Goal: Task Accomplishment & Management: Use online tool/utility

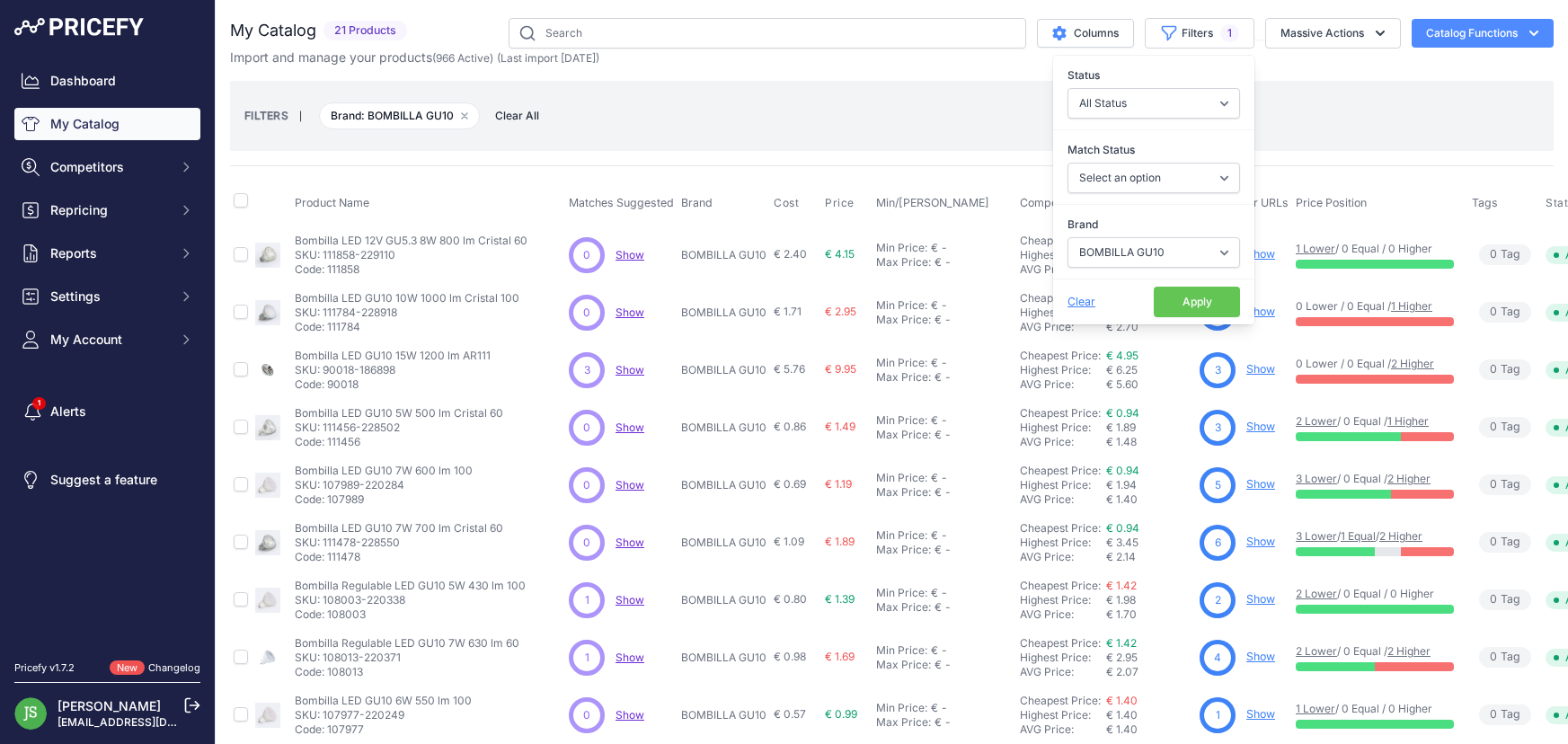
select select "BOMBILLA GU10"
click at [1186, 302] on button "Apply" at bounding box center [1197, 302] width 86 height 30
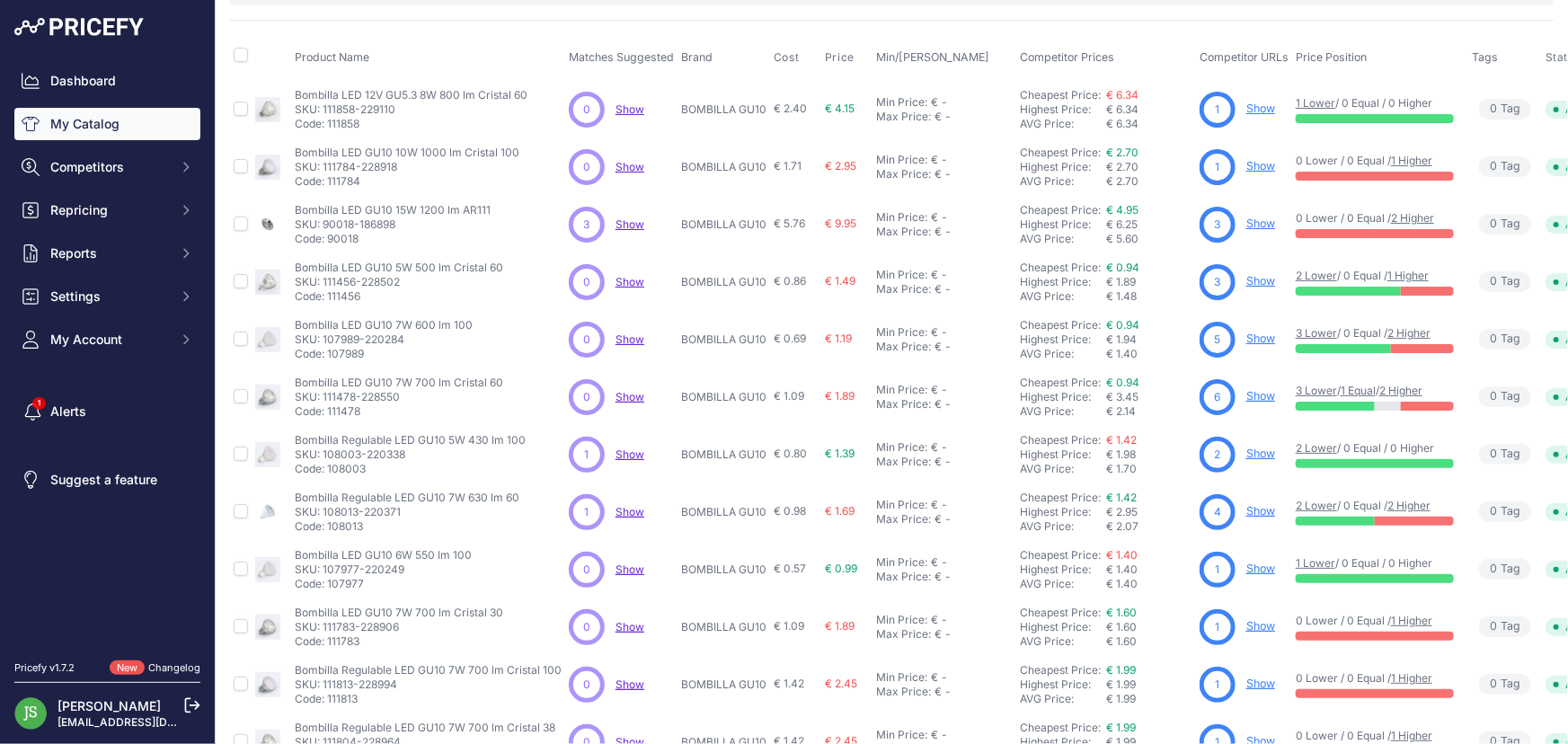
scroll to position [430, 0]
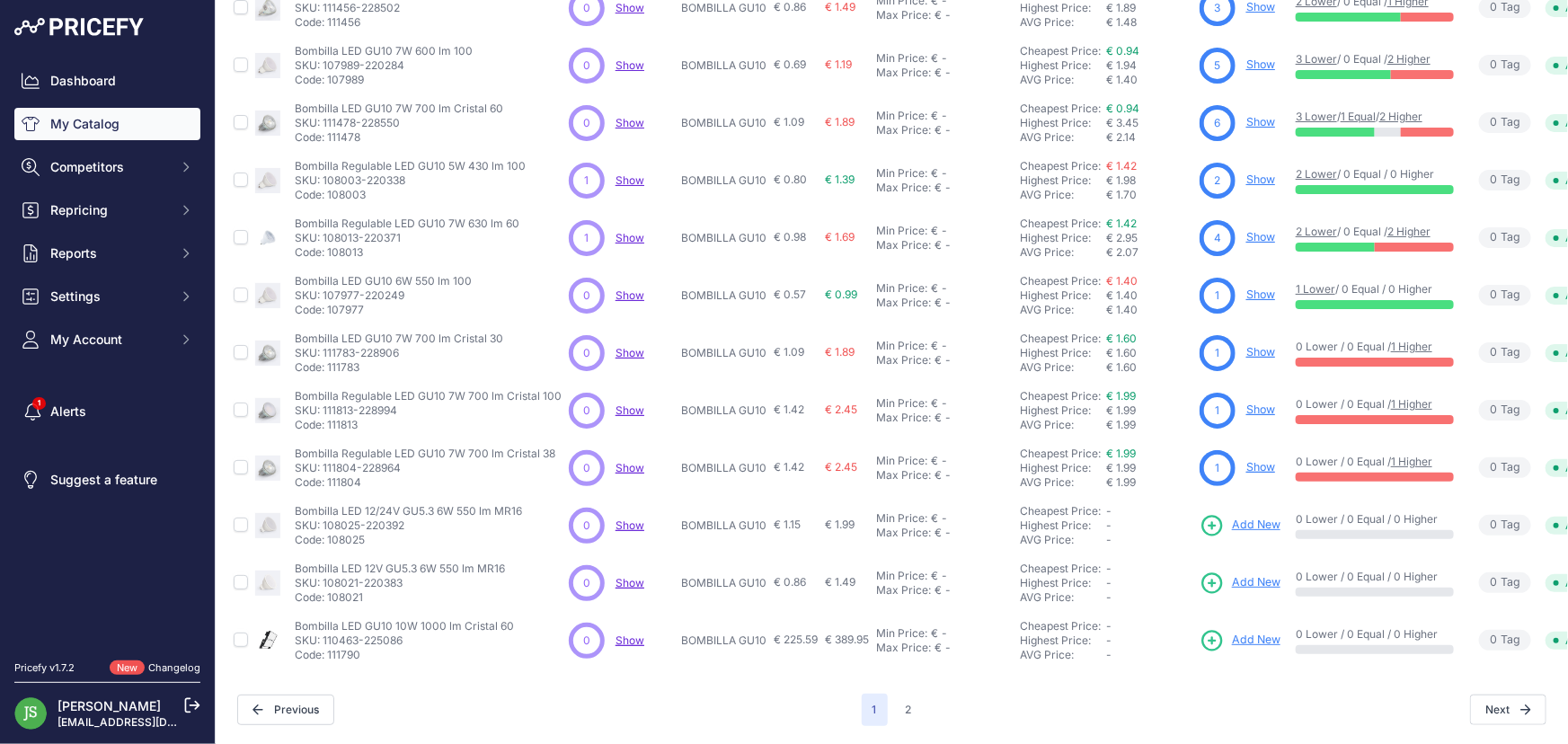
click at [330, 634] on p "SKU: 110463-225086" at bounding box center [405, 641] width 220 height 14
copy p "110463"
click at [340, 634] on p "SKU: 110463-225086" at bounding box center [405, 641] width 220 height 14
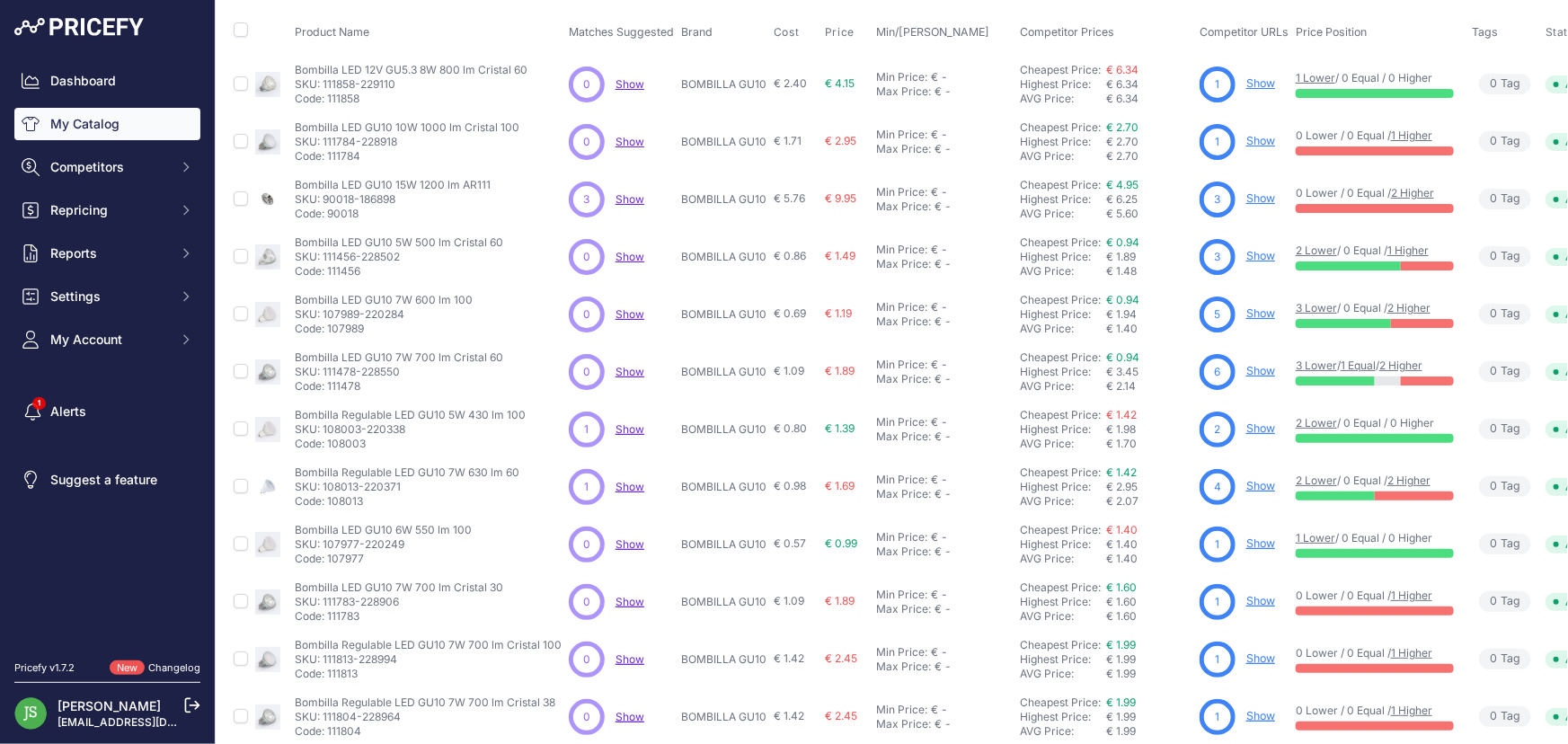
scroll to position [143, 0]
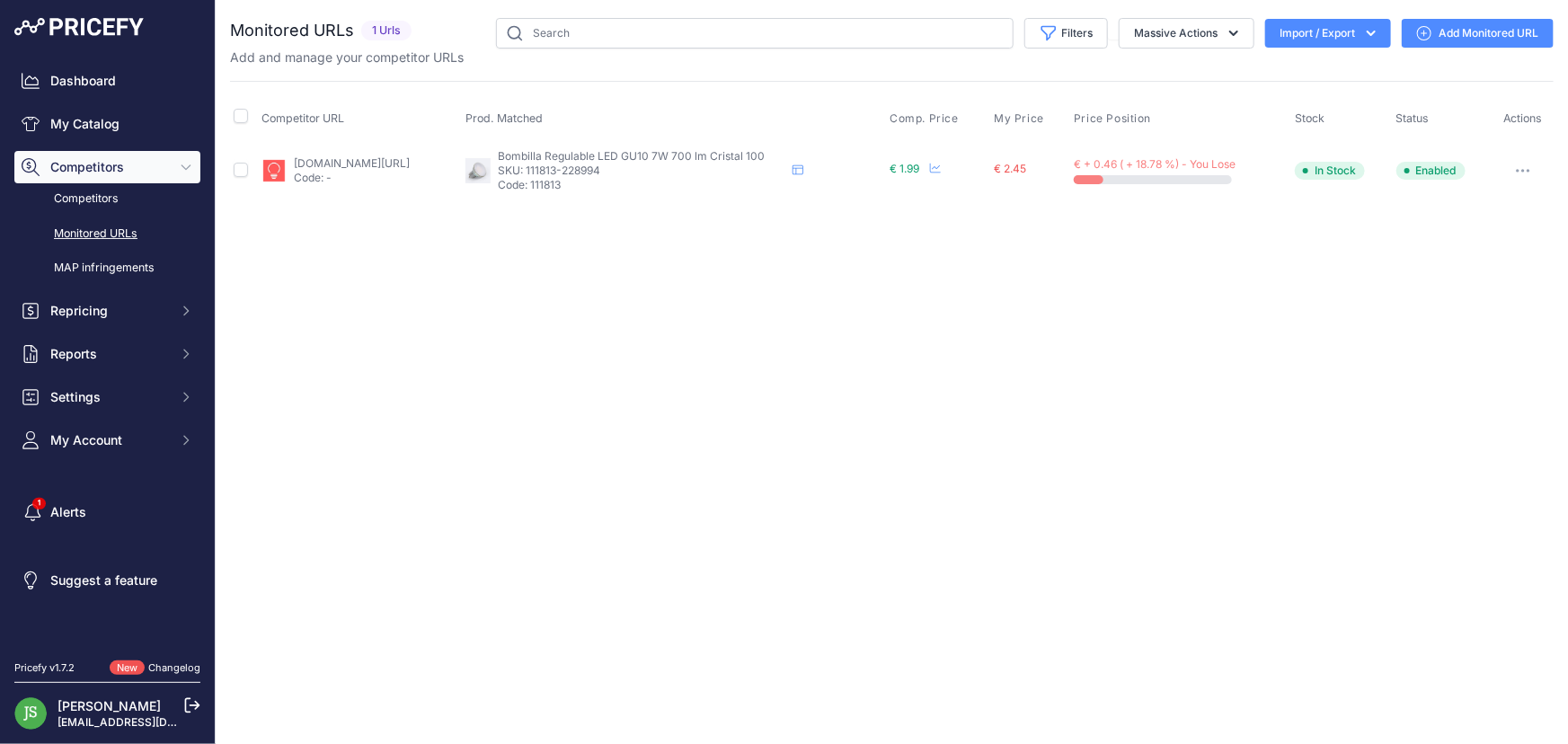
click at [1467, 30] on link "Add Monitored URL" at bounding box center [1478, 33] width 152 height 28
click at [1425, 30] on icon at bounding box center [1424, 33] width 14 height 14
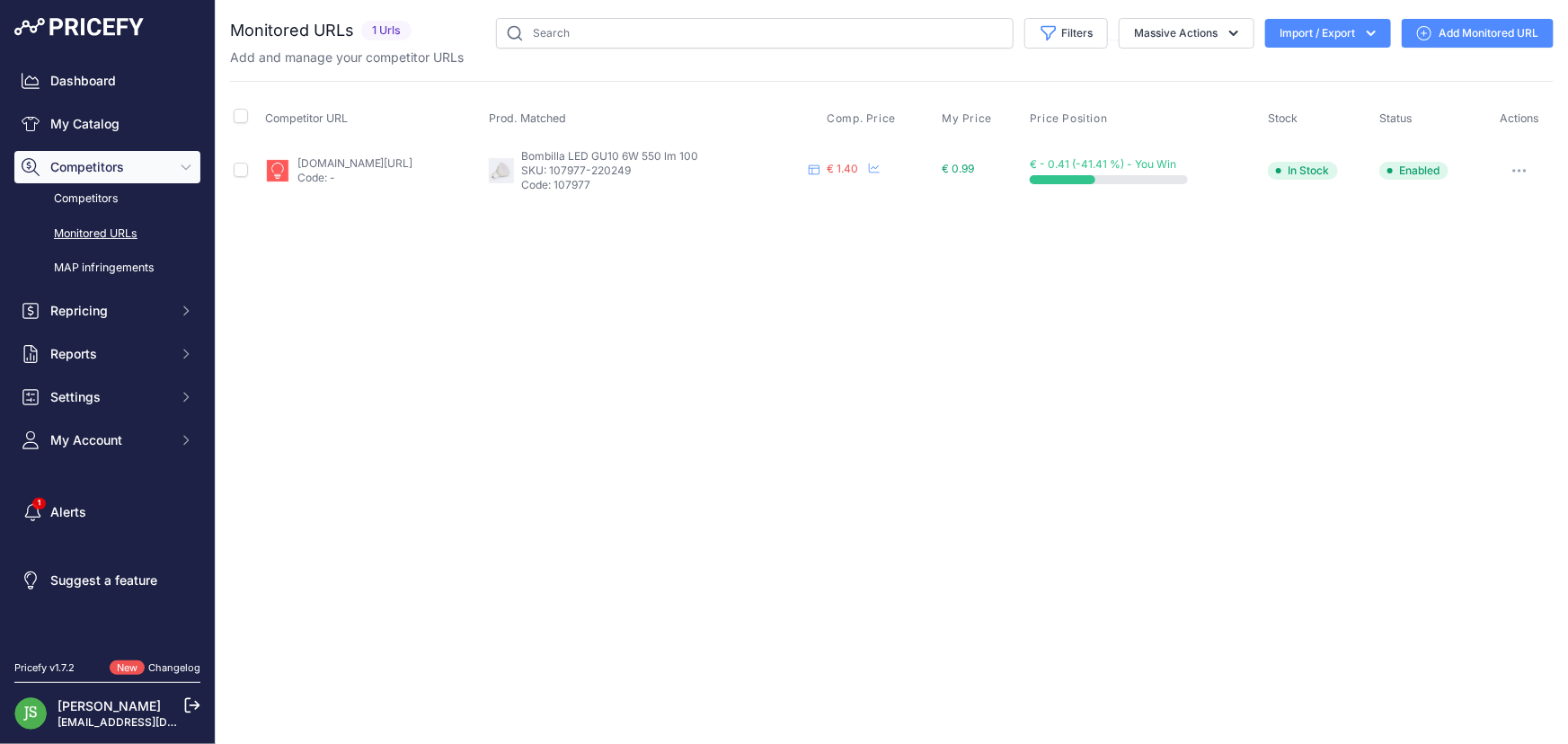
click at [1428, 36] on icon at bounding box center [1424, 33] width 14 height 14
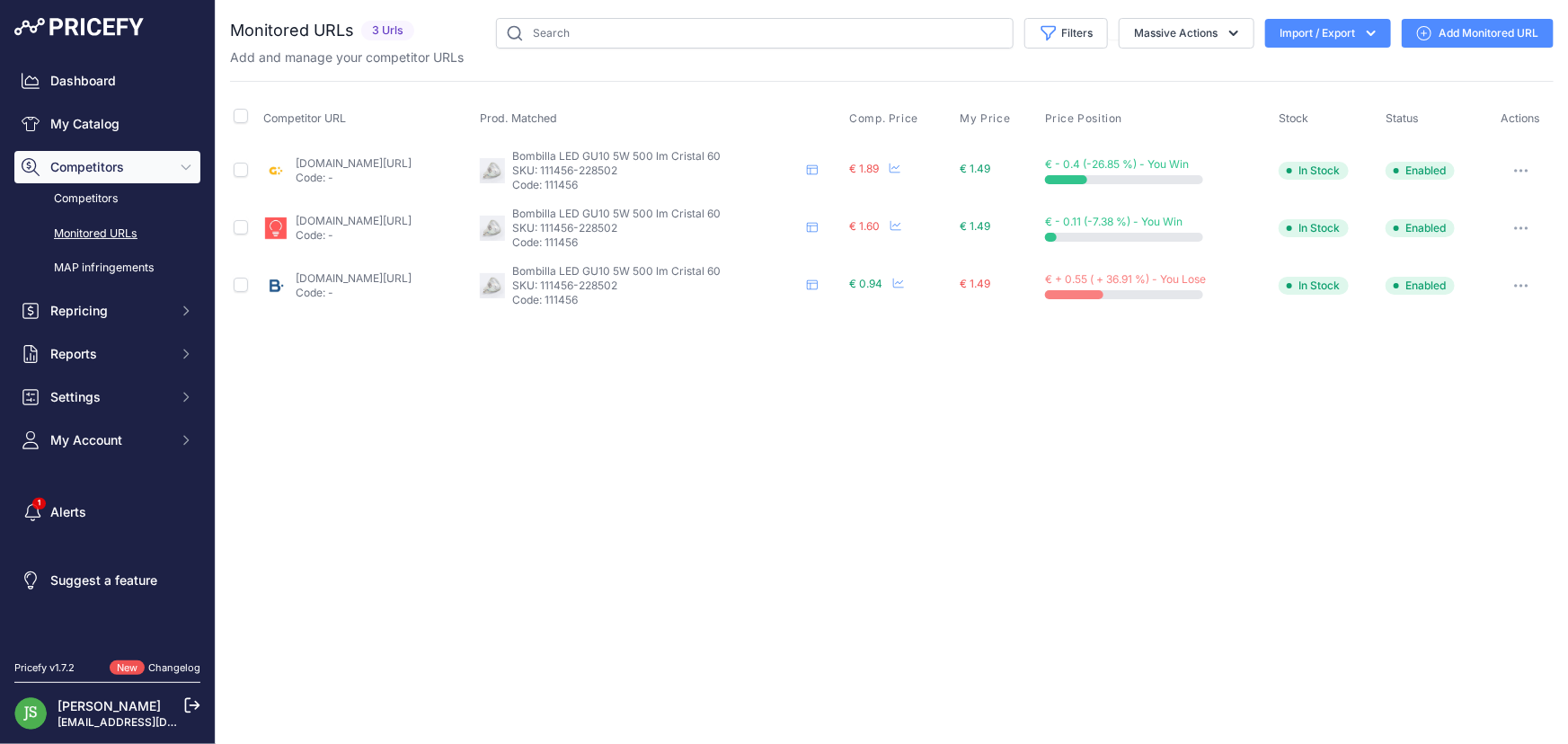
click at [1438, 36] on link "Add Monitored URL" at bounding box center [1478, 33] width 152 height 28
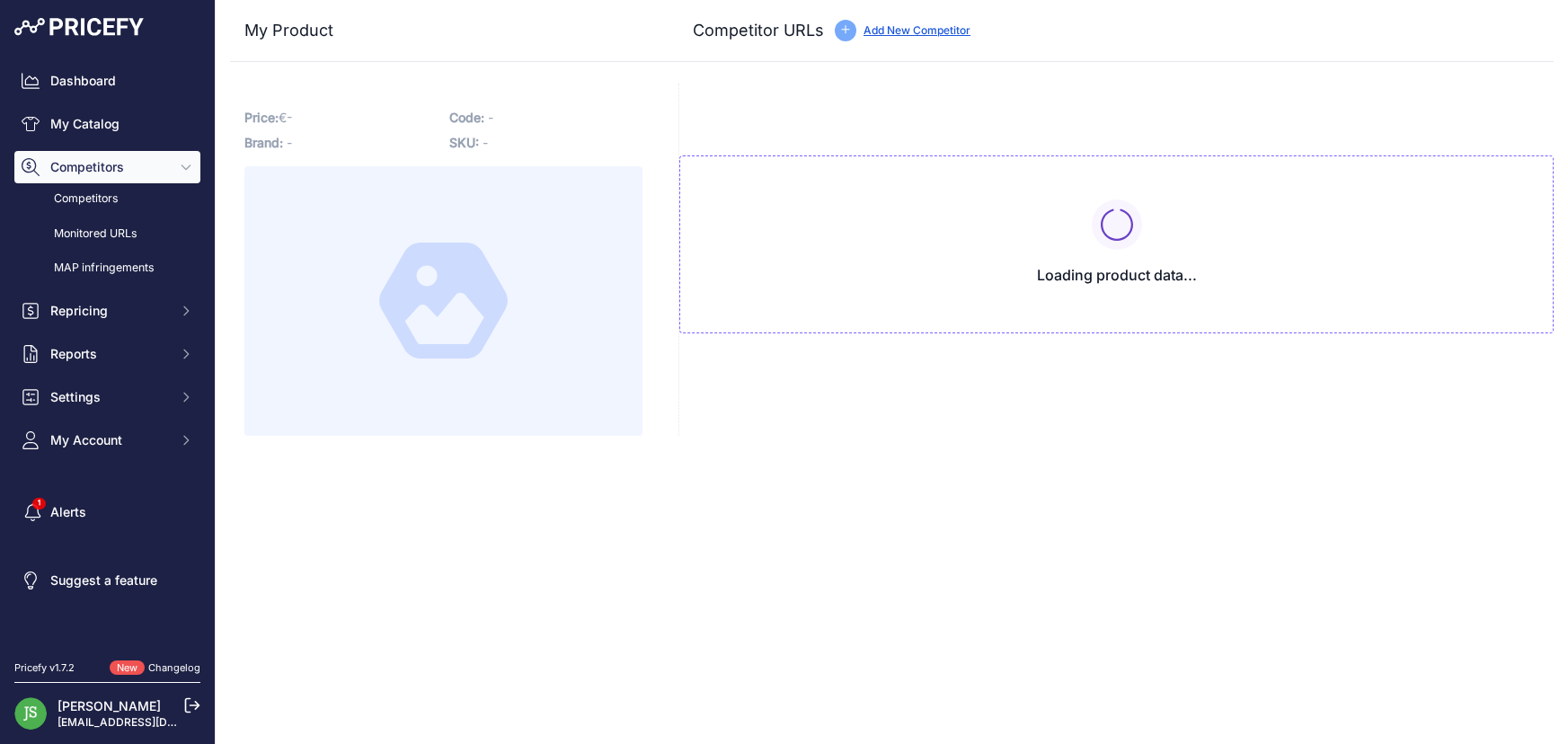
type input "iluminashop.com/led-producto/lamparas-led-bombillas/bombillas-led-gu10/bombilla…"
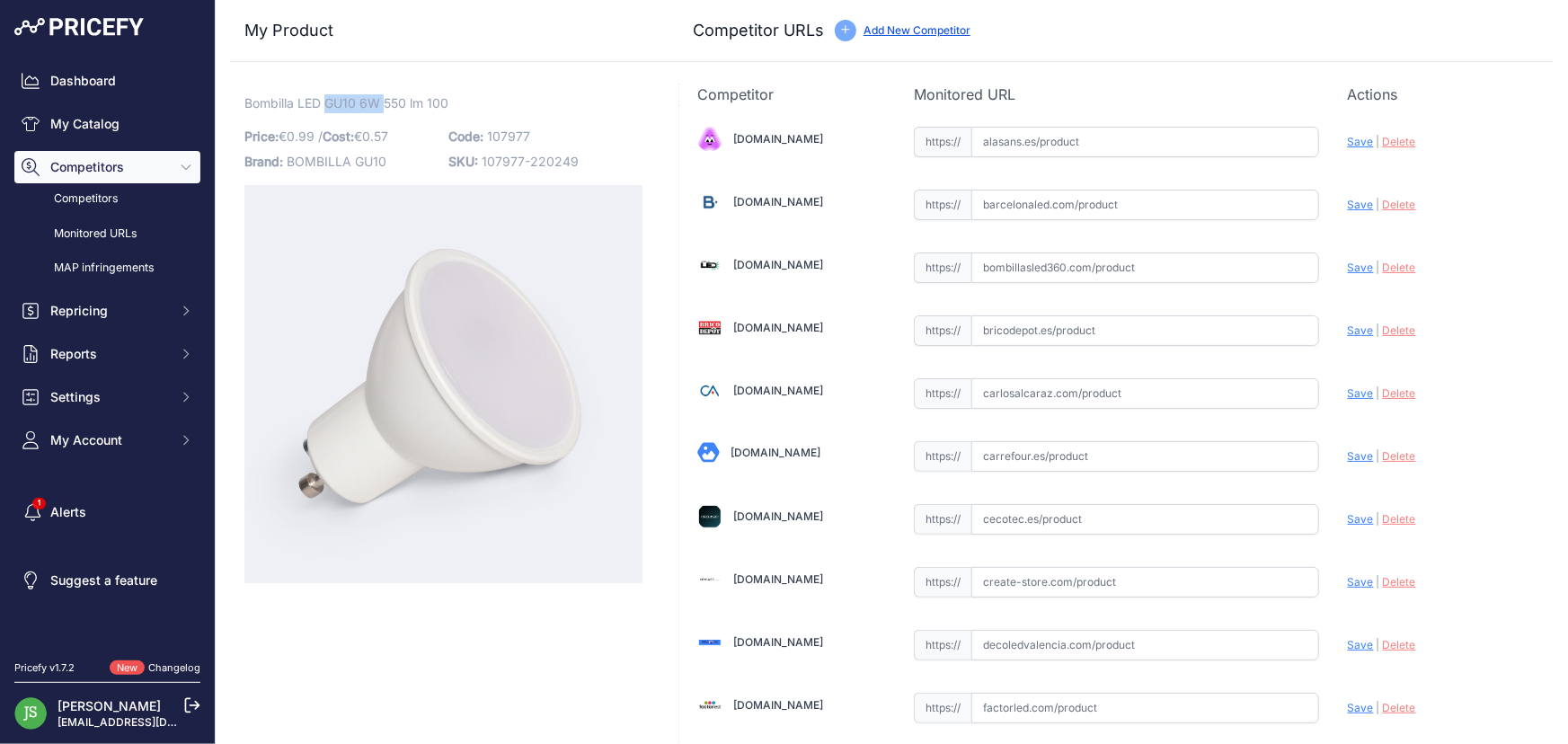
drag, startPoint x: 385, startPoint y: 98, endPoint x: 326, endPoint y: 92, distance: 59.3
click at [326, 92] on span "Bombilla LED GU10 6W 550 lm 100" at bounding box center [346, 103] width 204 height 23
copy span "GU10 6W"
click at [1039, 130] on input "text" at bounding box center [1146, 142] width 348 height 30
paste input "https://www.alasans.es/bombilla-led-ecoline-gu10-6w-230v-4000k-brilagi/"
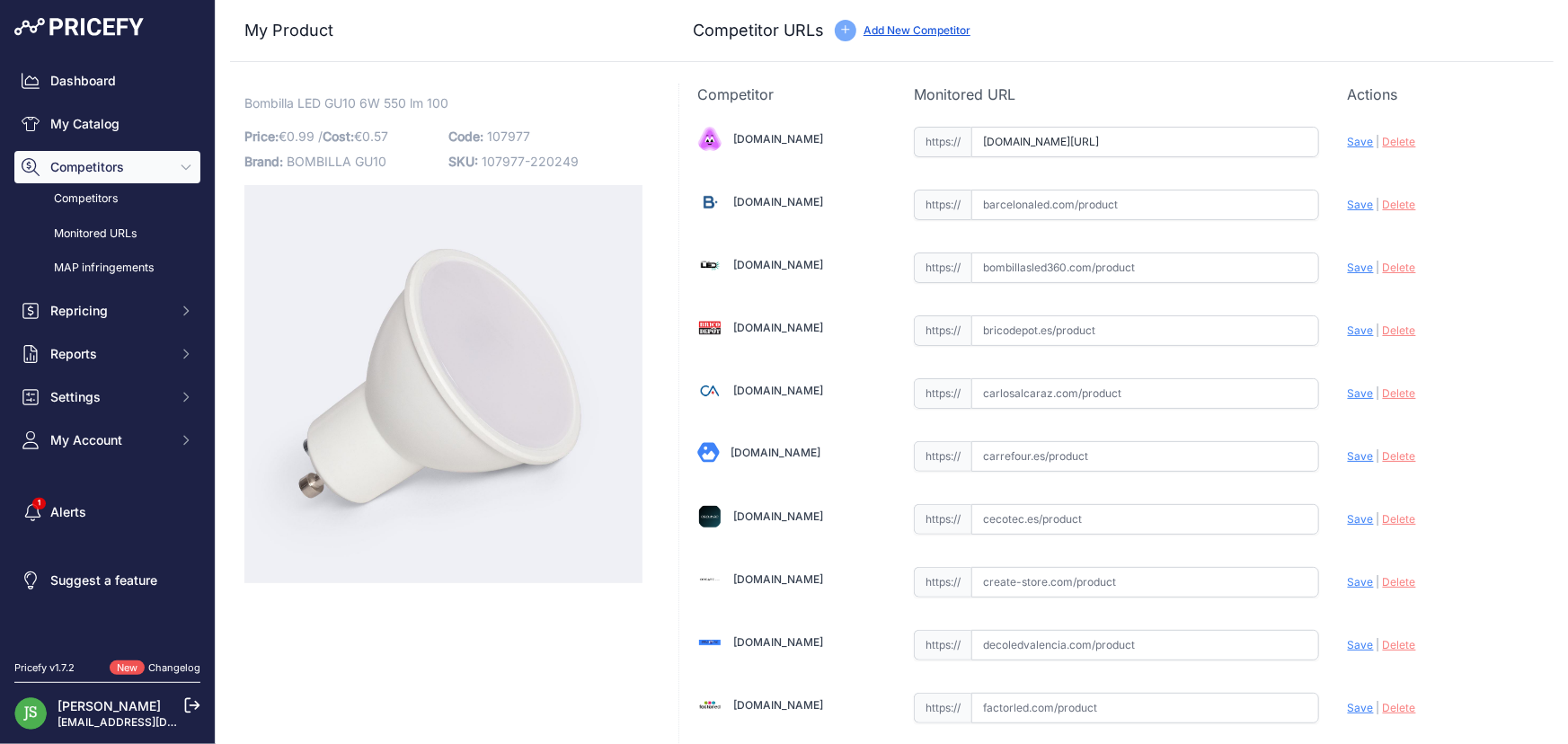
click at [1353, 138] on span "Save" at bounding box center [1362, 141] width 26 height 13
type input "https://www.alasans.es/bombilla-led-ecoline-gu10-6w-230v-4000k-brilagi/?prirule…"
drag, startPoint x: 378, startPoint y: 98, endPoint x: 357, endPoint y: 115, distance: 27.0
click at [327, 97] on span "Bombilla LED GU10 6W 550 lm 100" at bounding box center [346, 103] width 204 height 23
copy span "GU10 6W"
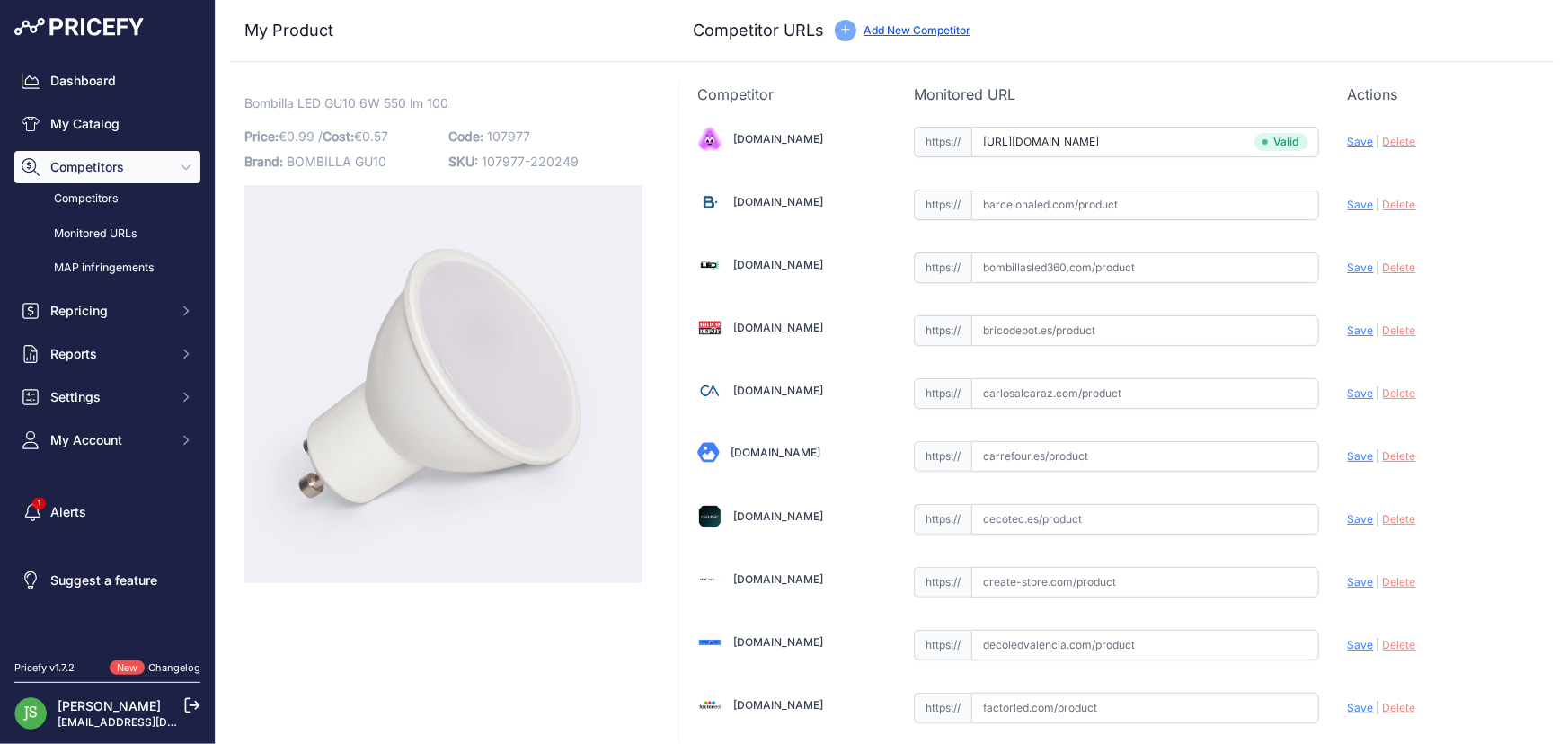
click at [977, 204] on input "text" at bounding box center [1146, 204] width 348 height 30
paste input "https://www.barcelonaled.com/bombillas-led/bombillas-dicroicas-led-gu10/dicroic…"
click at [1353, 206] on span "Save" at bounding box center [1362, 204] width 26 height 13
type input "https://www.barcelonaled.com/bombillas-led/bombillas-dicroicas-led-gu10/dicroic…"
click at [1014, 257] on input "text" at bounding box center [1146, 268] width 348 height 30
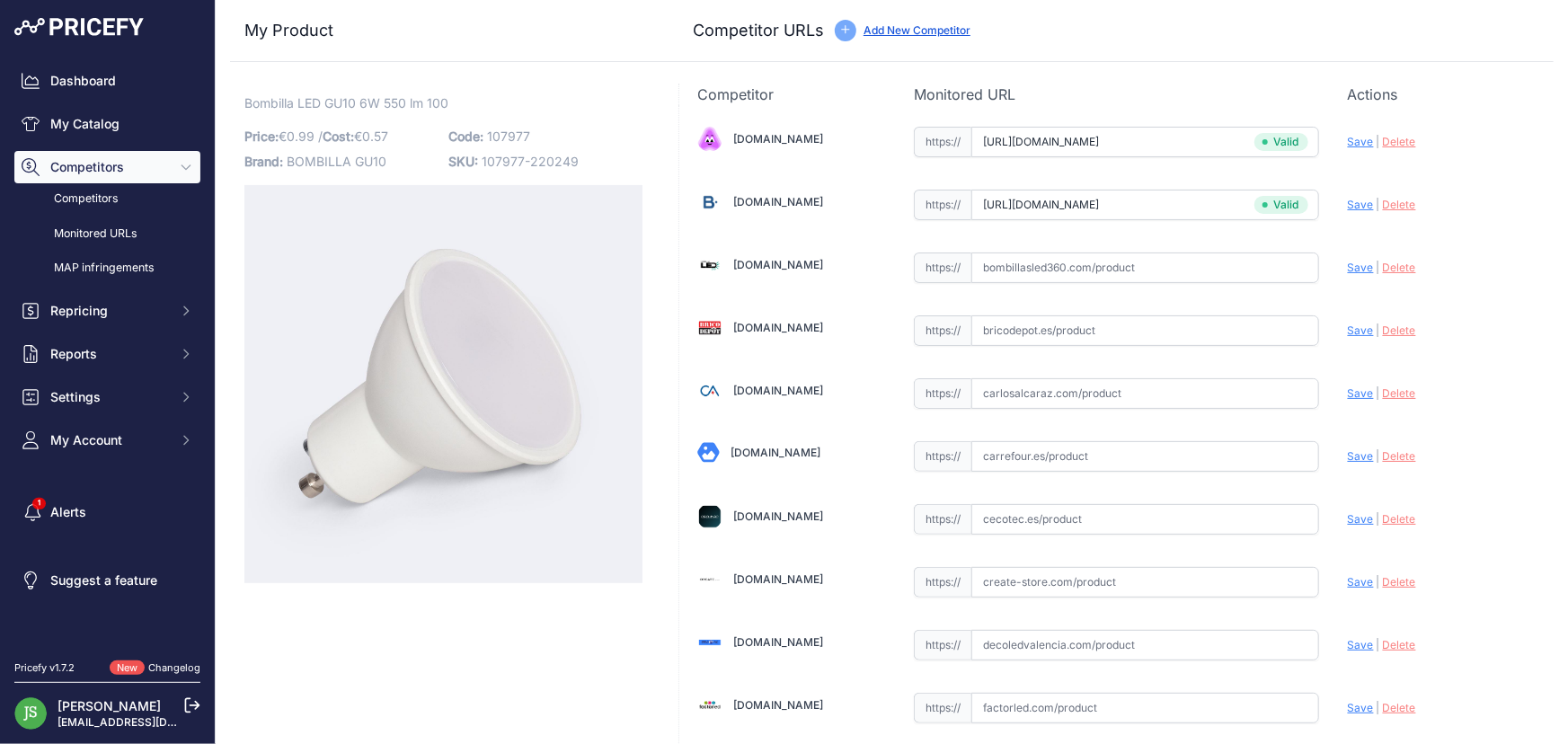
paste input "https://www.bombillasled360.com/casquillos/gu10/bombilla-led-5w-casquillo-gu10"
click at [1349, 270] on span "Save" at bounding box center [1362, 267] width 26 height 13
type input "https://www.bombillasled360.com/casquillos/gu10/bombilla-led-5w-casquillo-gu10?…"
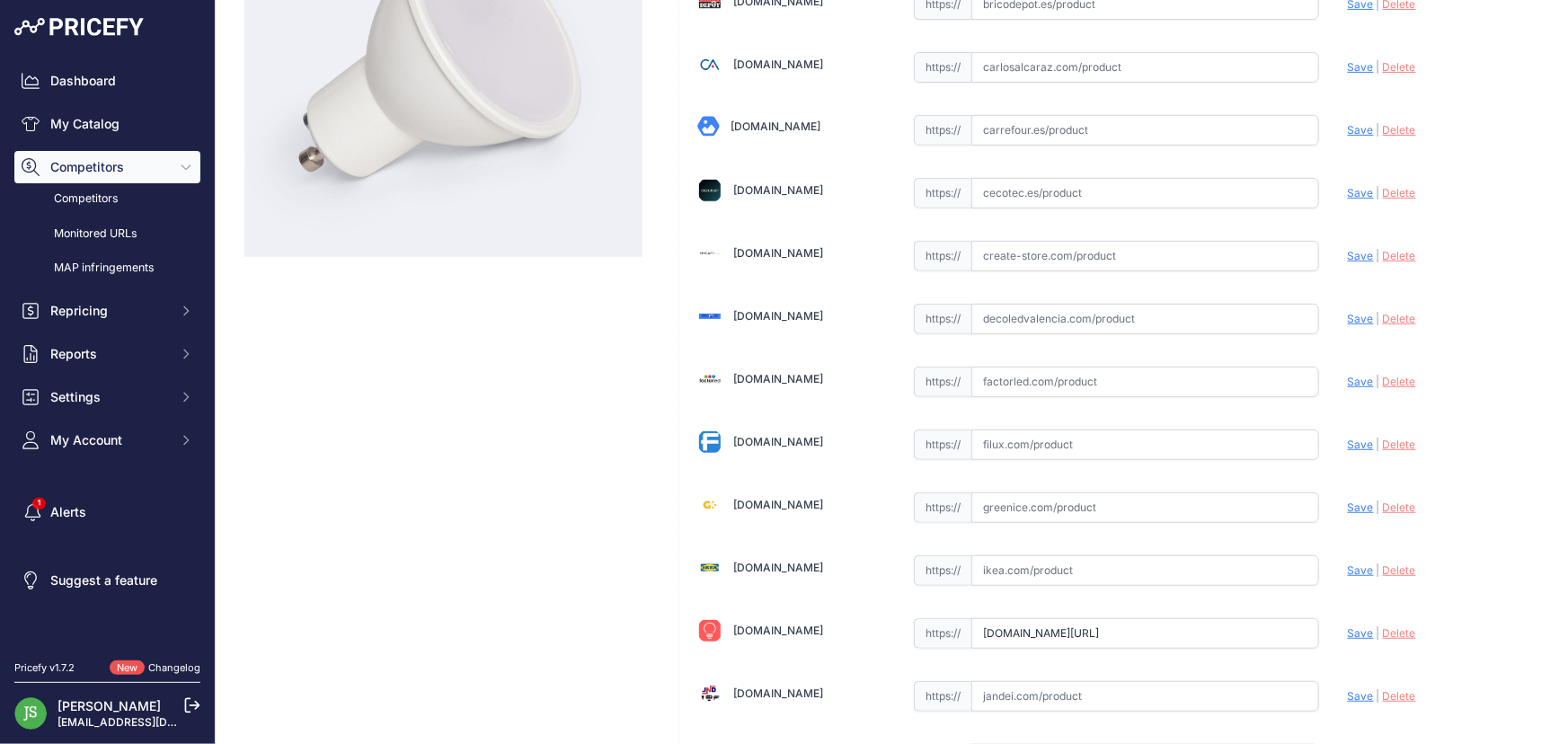
scroll to position [286, 0]
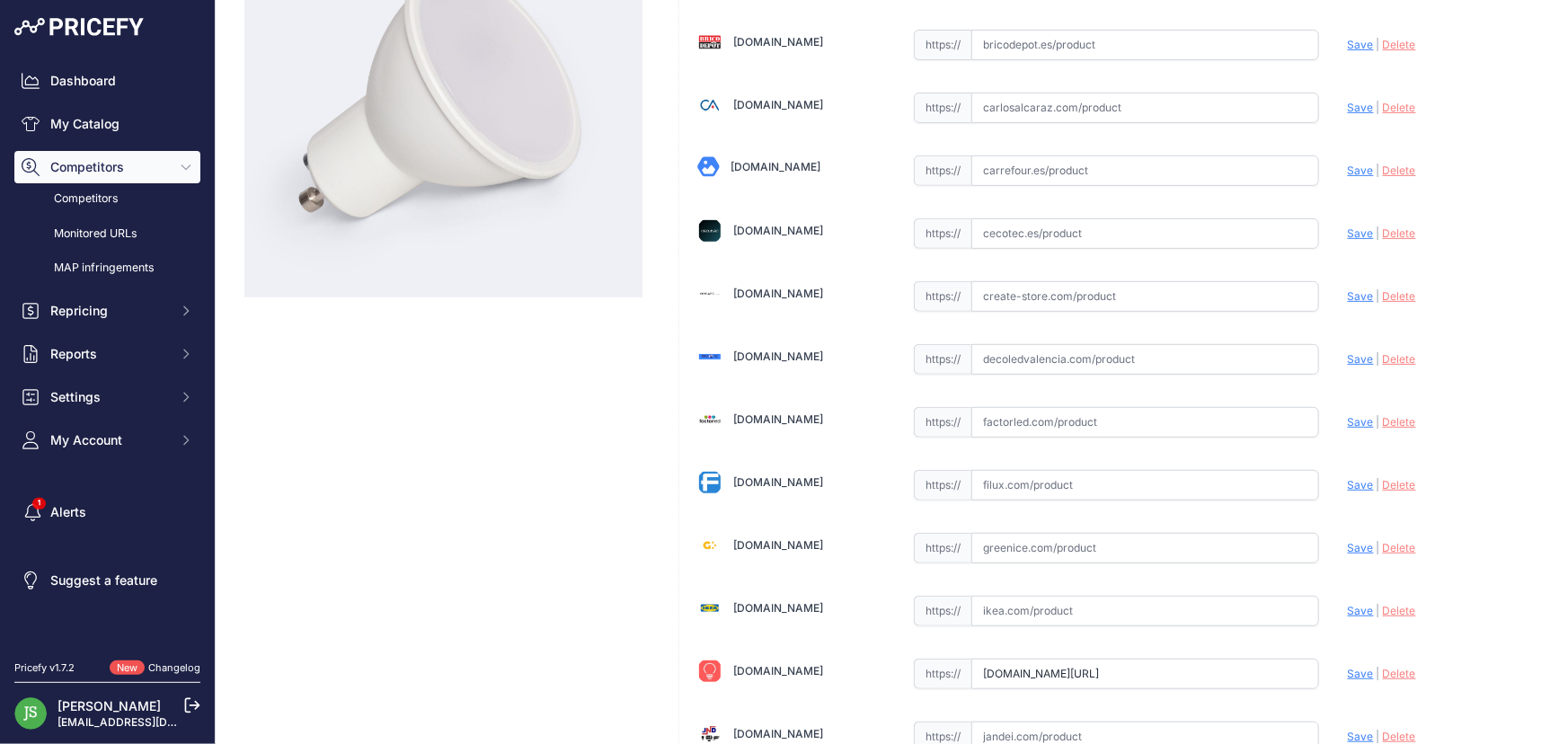
click at [1062, 416] on input "text" at bounding box center [1146, 422] width 348 height 30
paste input "https://www.factorled.com/es/bombillas-led-gu10-mr16-g4/1880-dicroica-led-6w-10…"
click at [1348, 421] on span "Save" at bounding box center [1362, 422] width 26 height 13
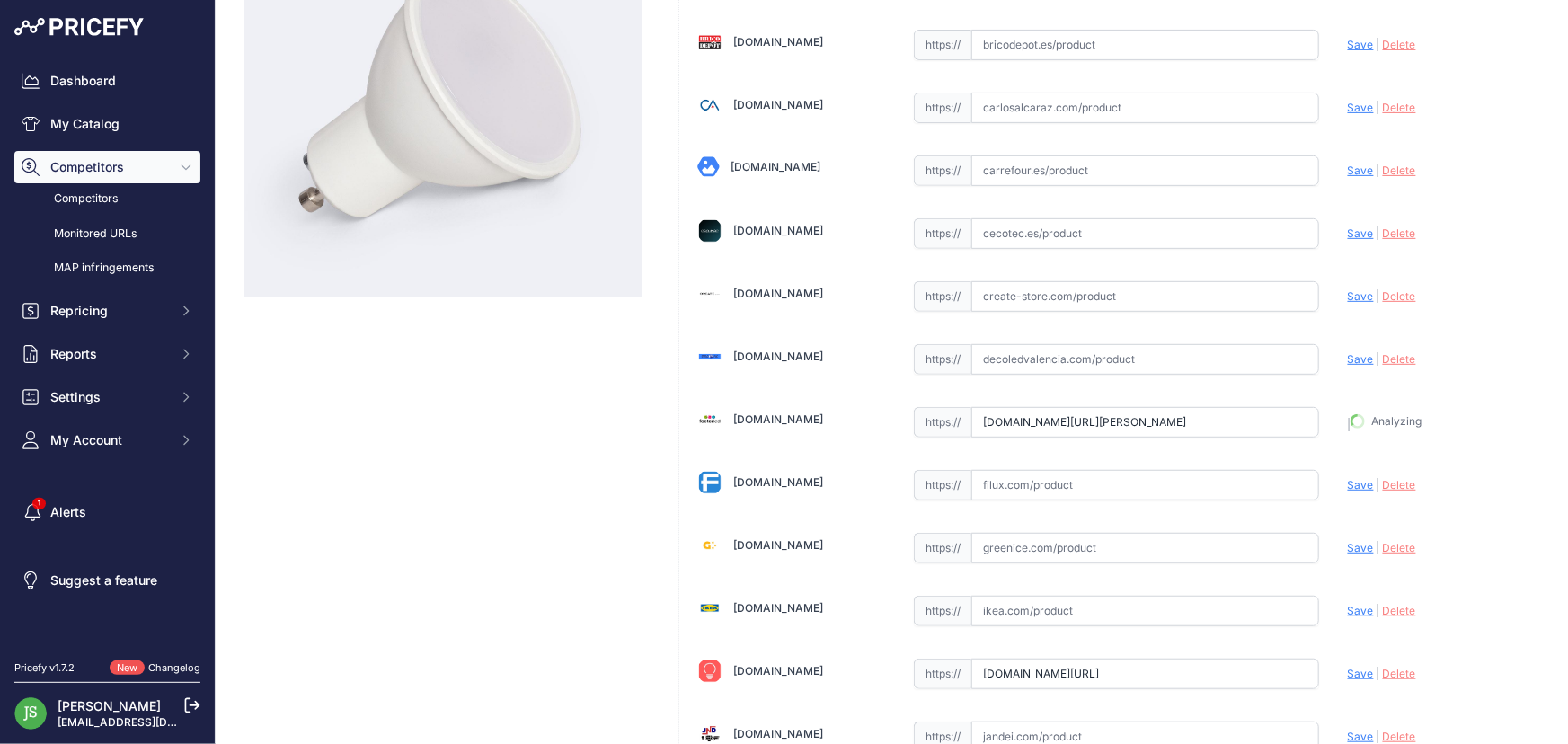
type input "https://www.factorled.com/es/bombillas-led-gu10-mr16-g4/1880-dicroica-led-6w-10…"
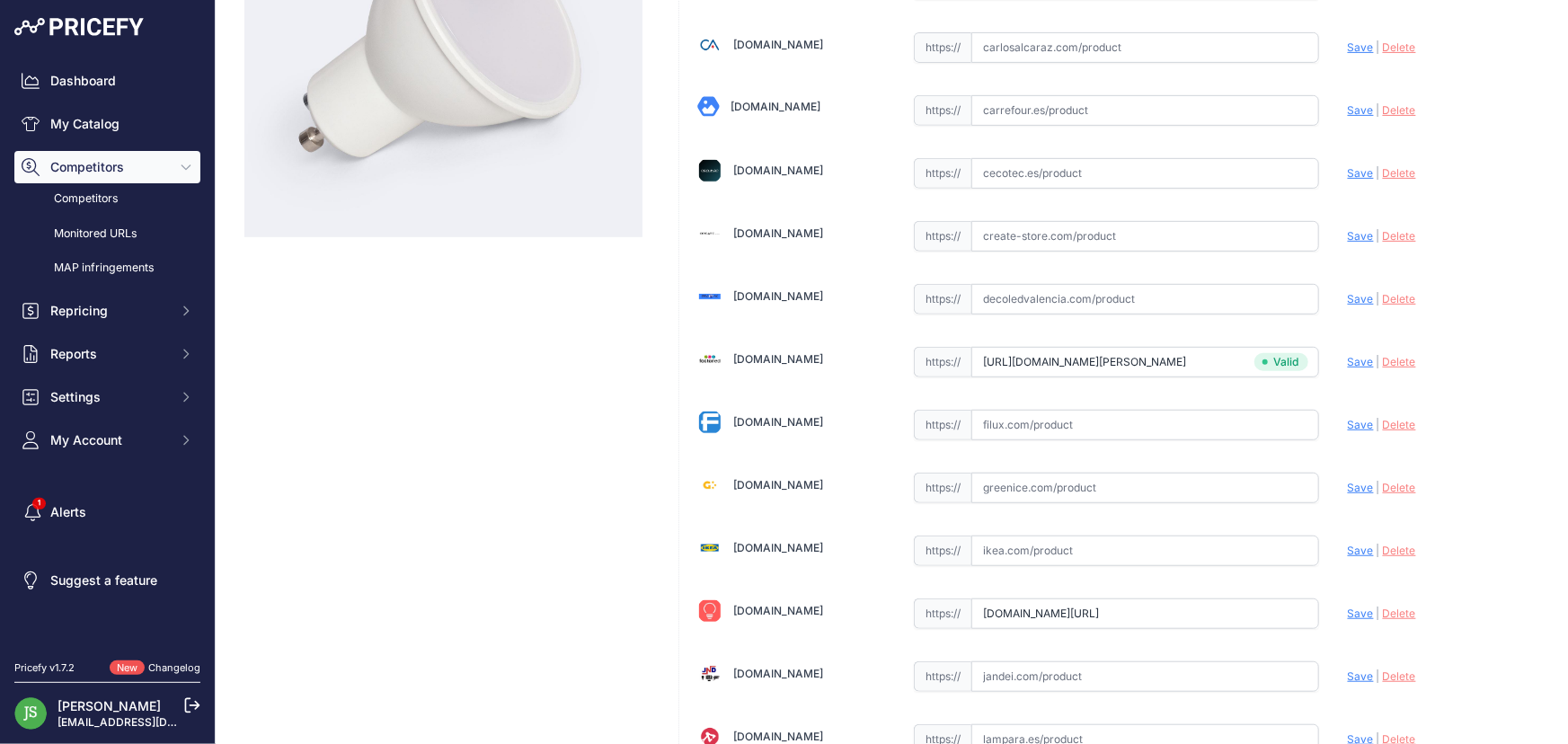
scroll to position [450, 0]
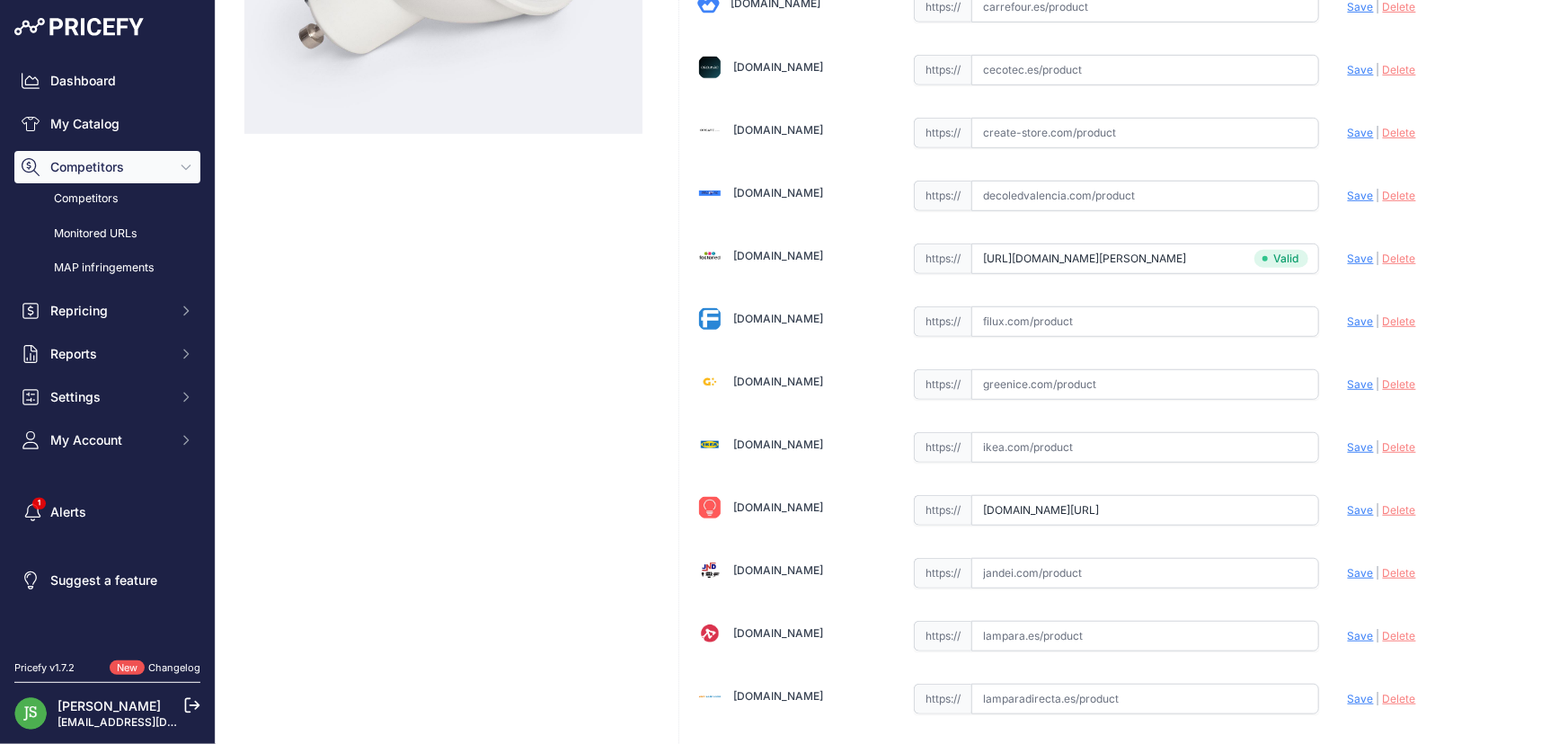
click at [1154, 345] on div "Alasans.es Valid Invalid | |" at bounding box center [1117, 506] width 874 height 1703
click at [1149, 332] on input "text" at bounding box center [1146, 322] width 348 height 30
paste input "https://filux.com/es/bombillas-led-gu10/-gu10-65w-4000k-560-lm-1811.html"
click at [1348, 320] on span "Save" at bounding box center [1362, 321] width 26 height 13
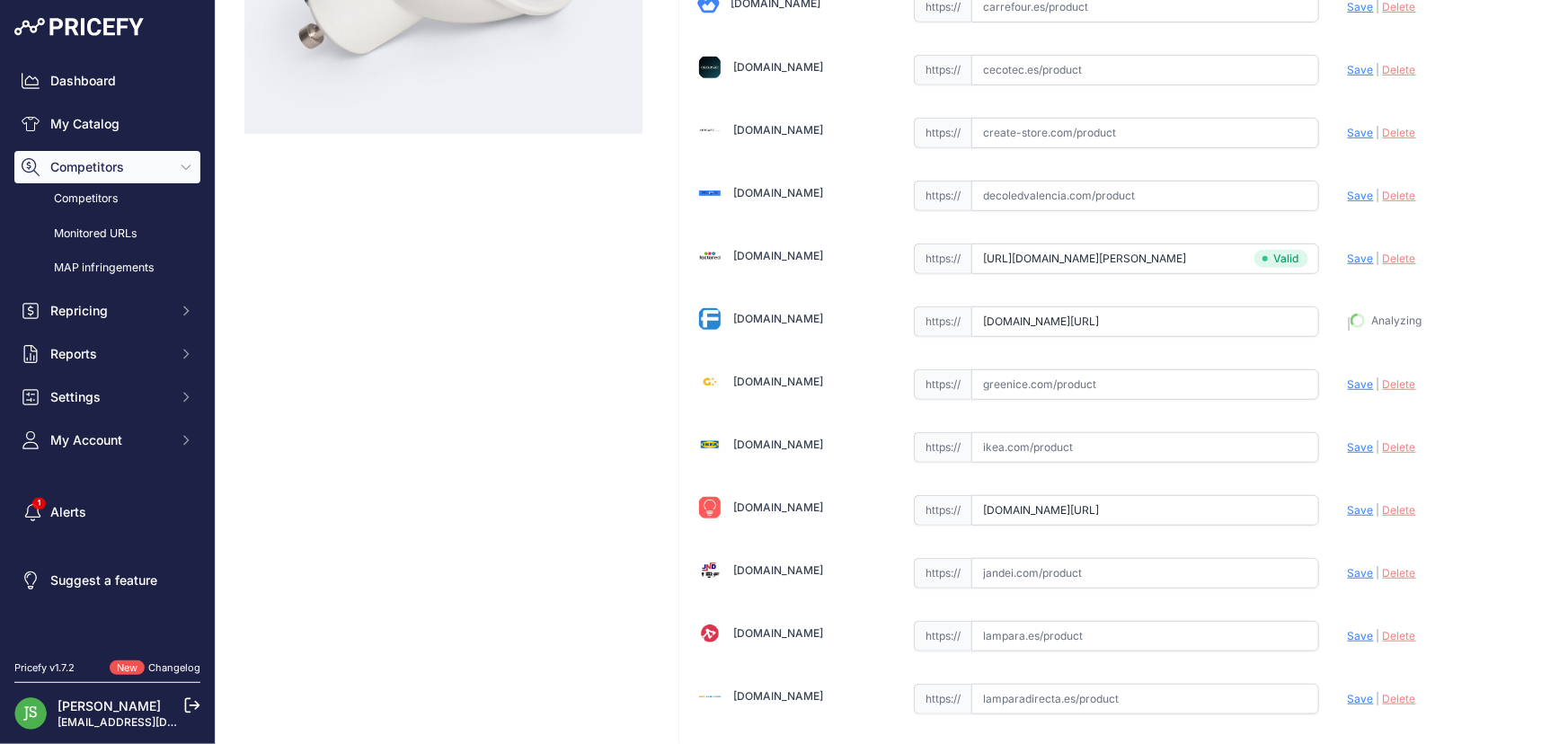
type input "https://filux.com/es/bombillas-led-gu10/-gu10-65w-4000k-560-lm-1811.html?prirul…"
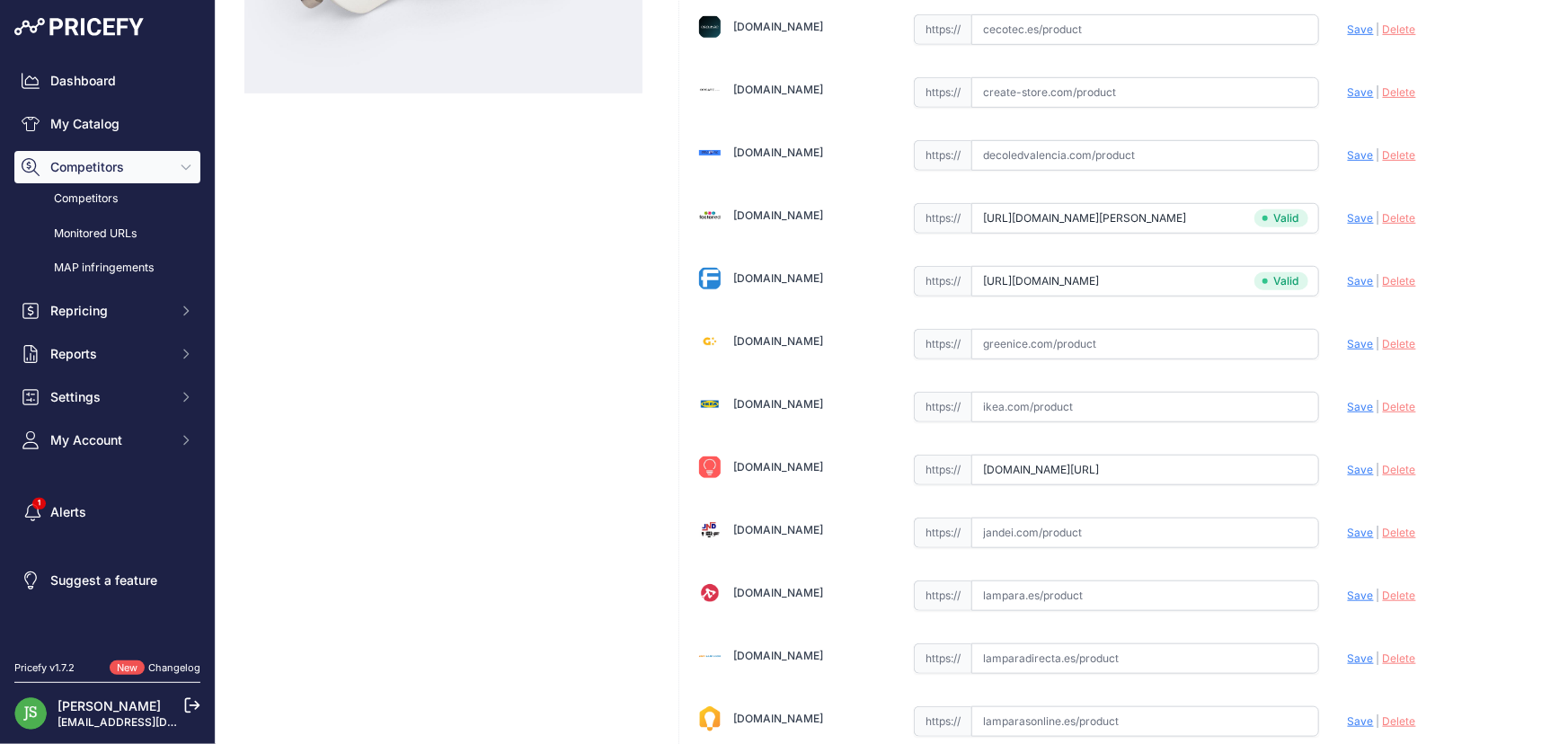
scroll to position [450, 0]
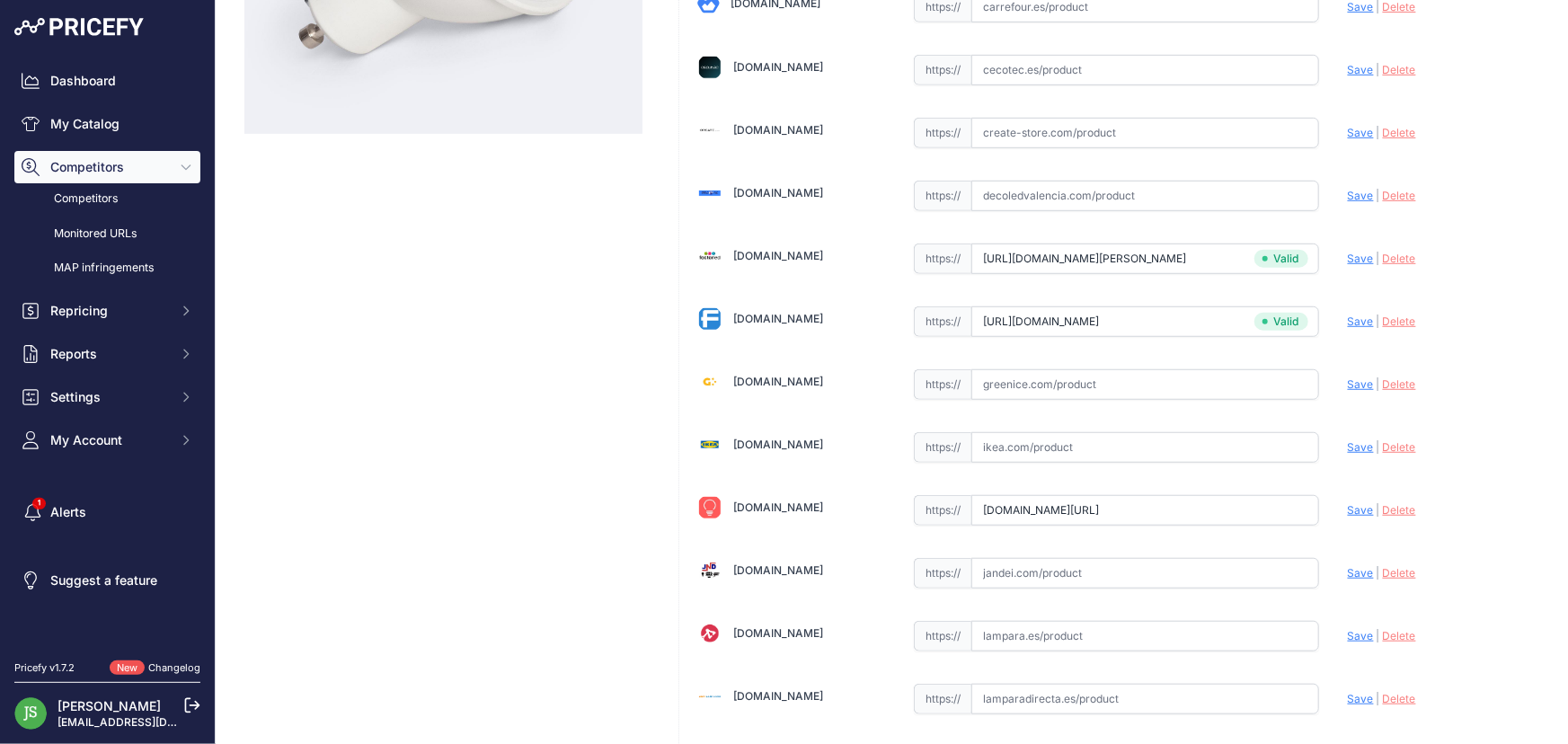
click at [1026, 382] on input "text" at bounding box center [1146, 384] width 348 height 30
paste input "https://greenice.com/products/bombilla-led-gu10-6w-500lm-6000ok-40-000h-ho-gu10…"
click at [1355, 381] on span "Save" at bounding box center [1362, 384] width 26 height 13
type input "https://greenice.com/products/bombilla-led-gu10-6w-500lm-6000ok-40-000h-ho-gu10…"
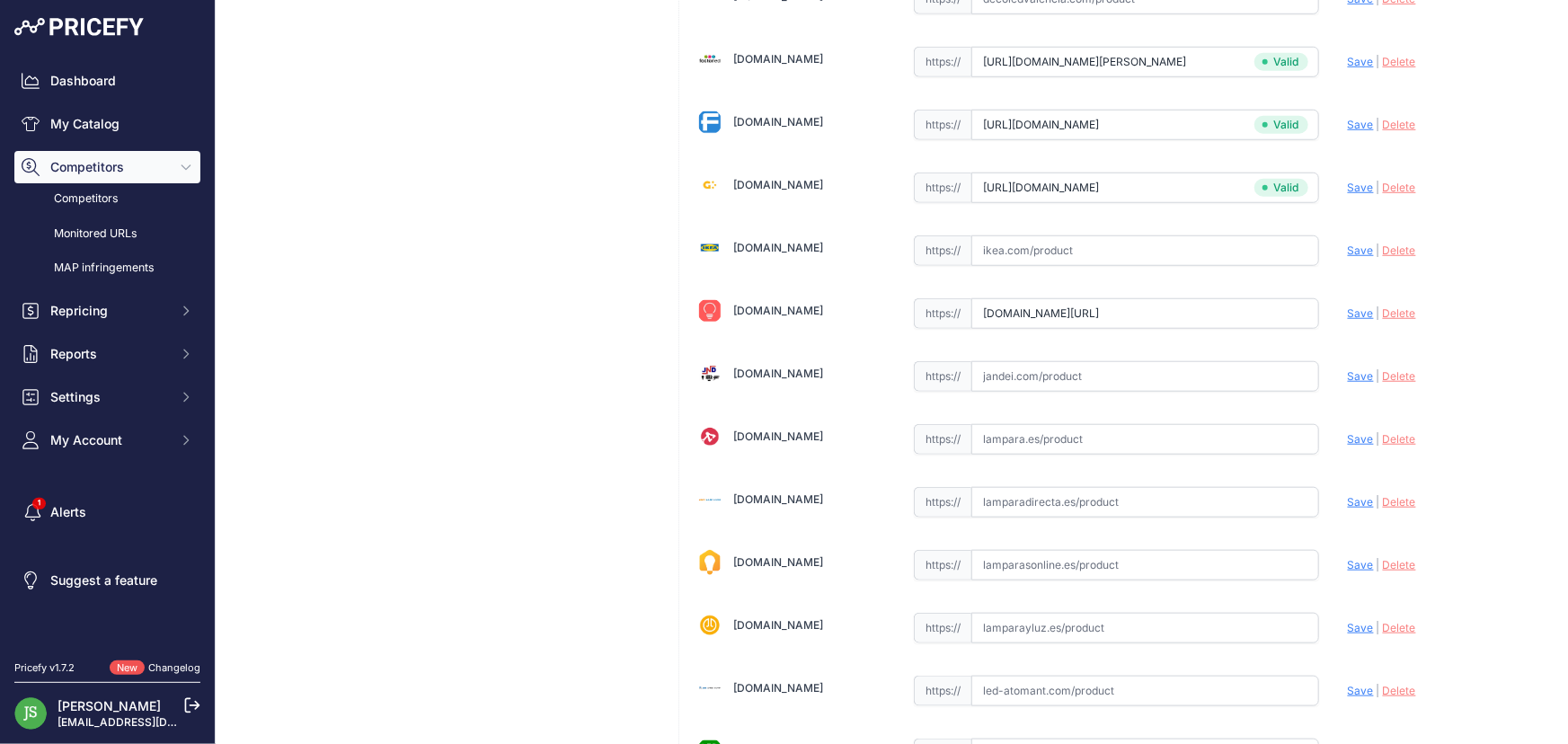
scroll to position [654, 0]
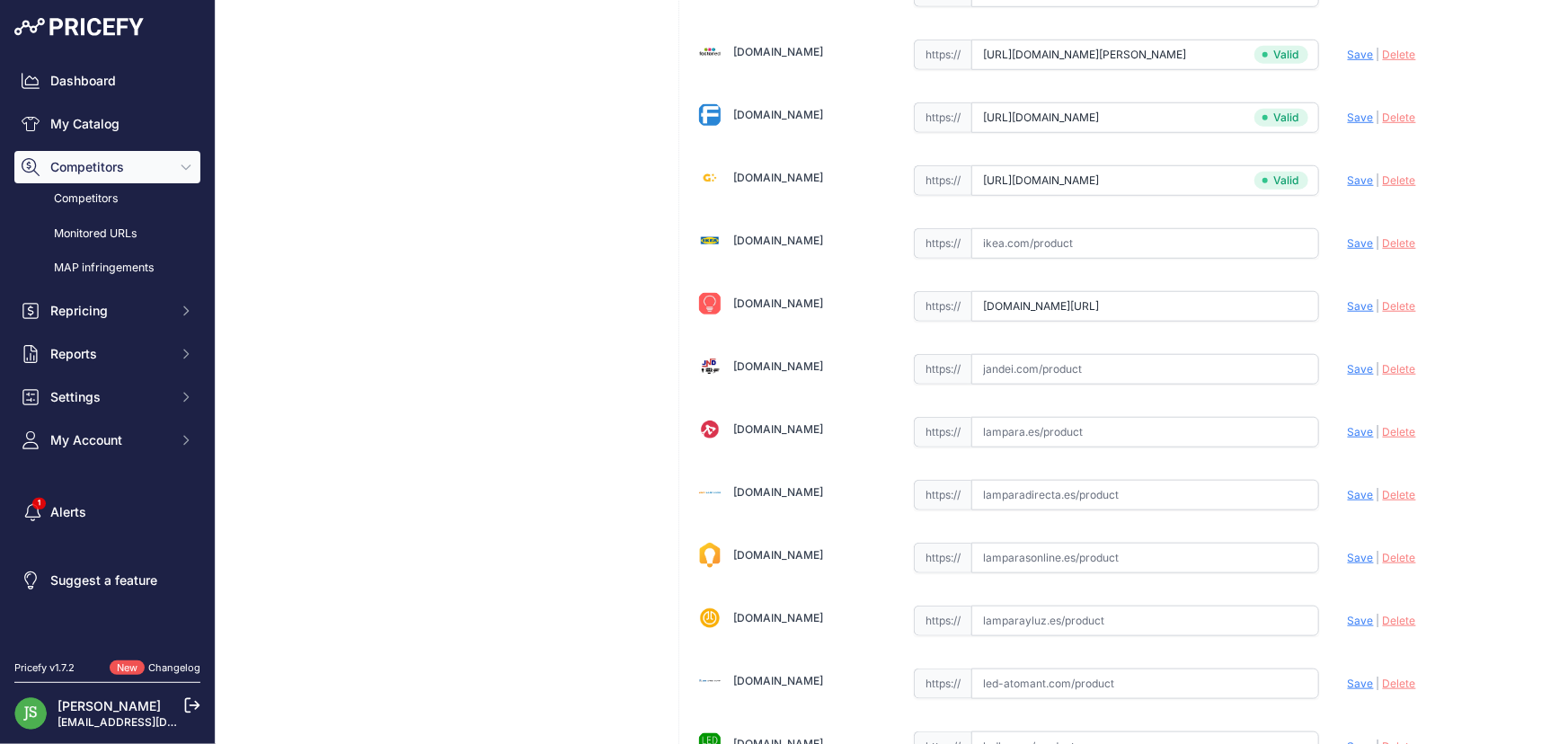
click at [1070, 361] on input "text" at bounding box center [1146, 369] width 348 height 30
paste input "https://jandei.com/bombillas-led-gu10/1853-bombilla-led-gu10-7w-blanco-natural-…"
click at [1348, 364] on span "Save" at bounding box center [1362, 369] width 26 height 13
type input "https://jandei.com/bombillas-led-gu10/1853-bombilla-led-gu10-7w-blanco-natural-…"
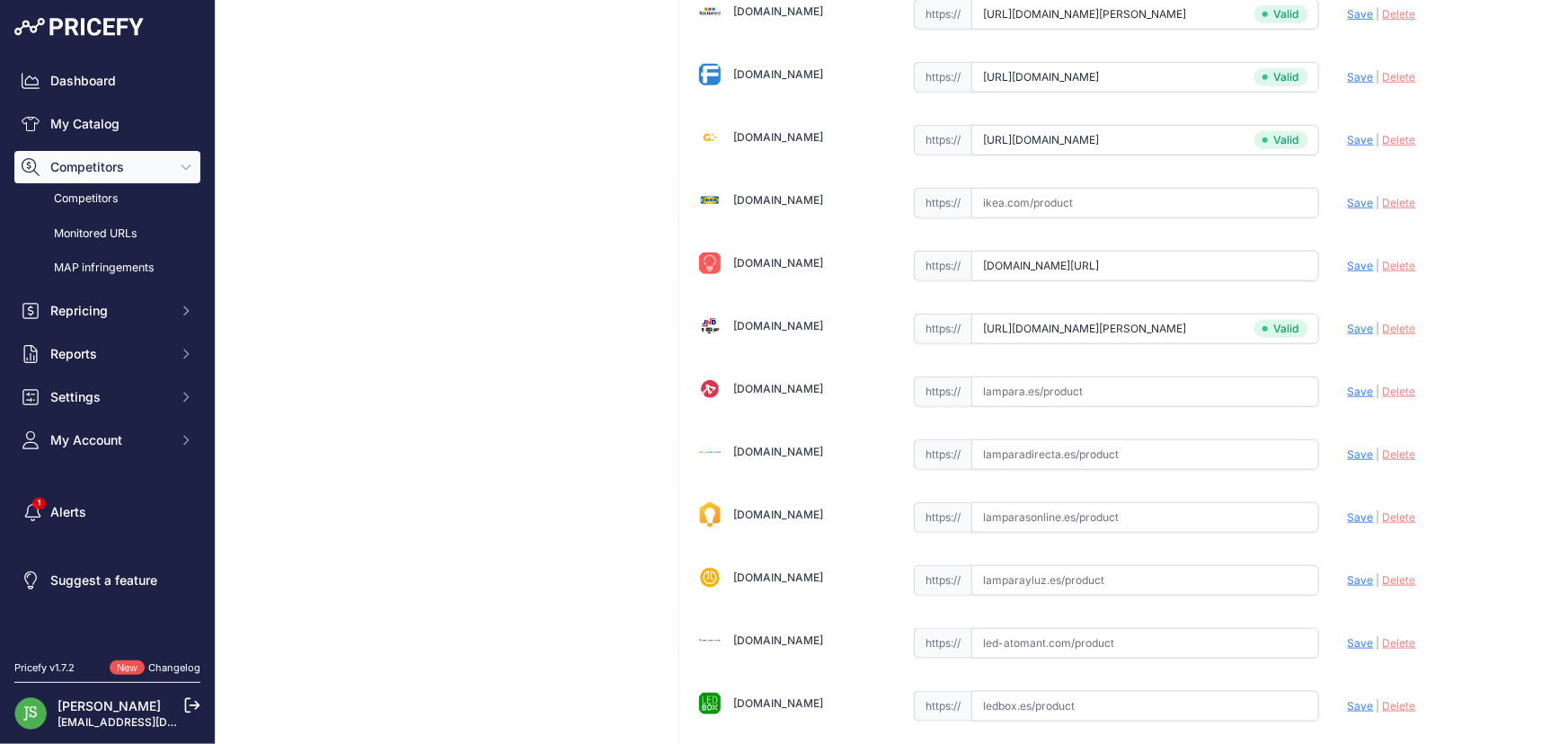
scroll to position [654, 0]
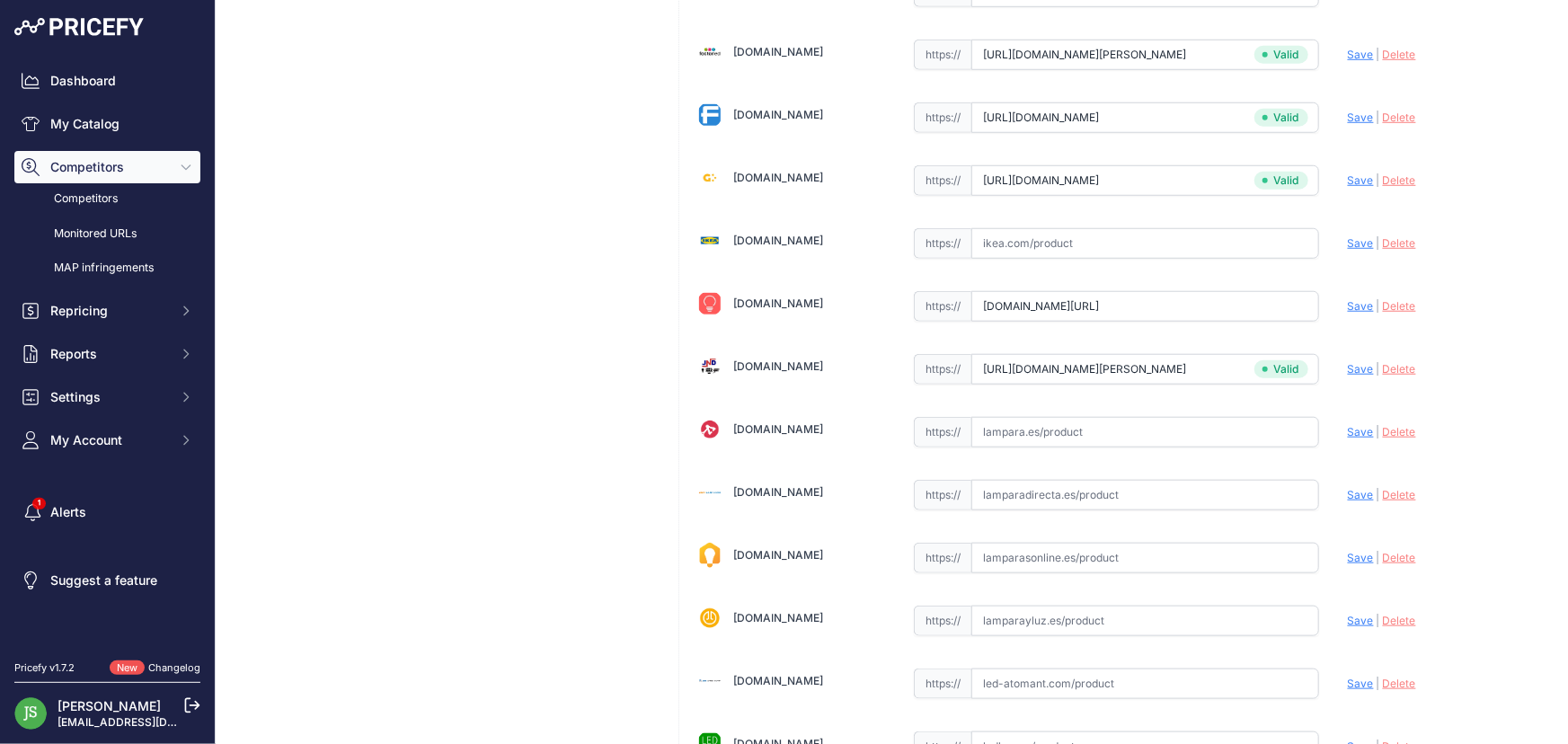
click at [1012, 555] on input "text" at bounding box center [1146, 558] width 348 height 30
paste input "https://www.lamparasonline.es/bombilla-led-gu10-45w-2700k-345-lumen/"
click at [1351, 558] on span "Save" at bounding box center [1362, 558] width 26 height 13
type input "https://www.lamparasonline.es/bombilla-led-gu10-45w-2700k-345-lumen/?prirule_jd…"
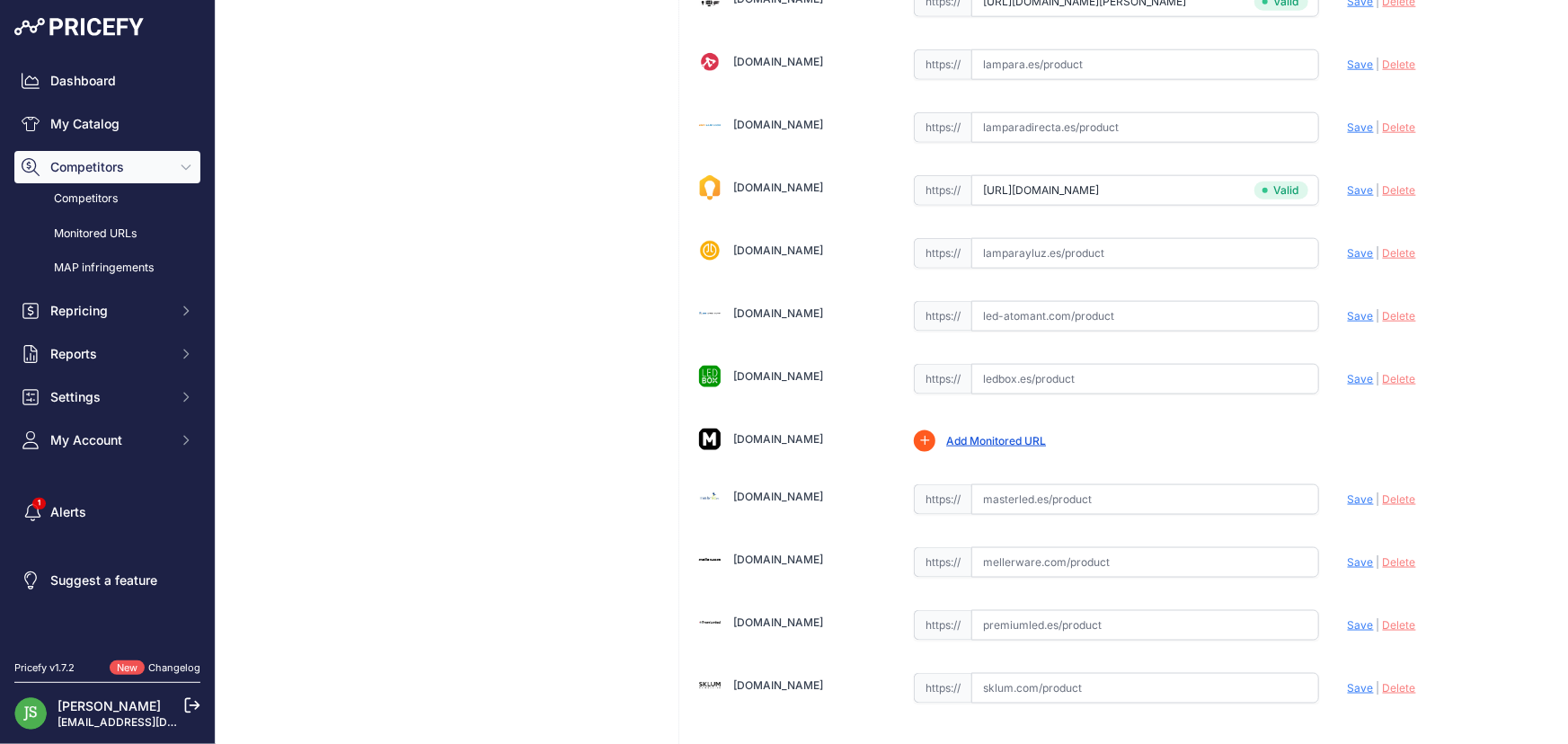
scroll to position [980, 0]
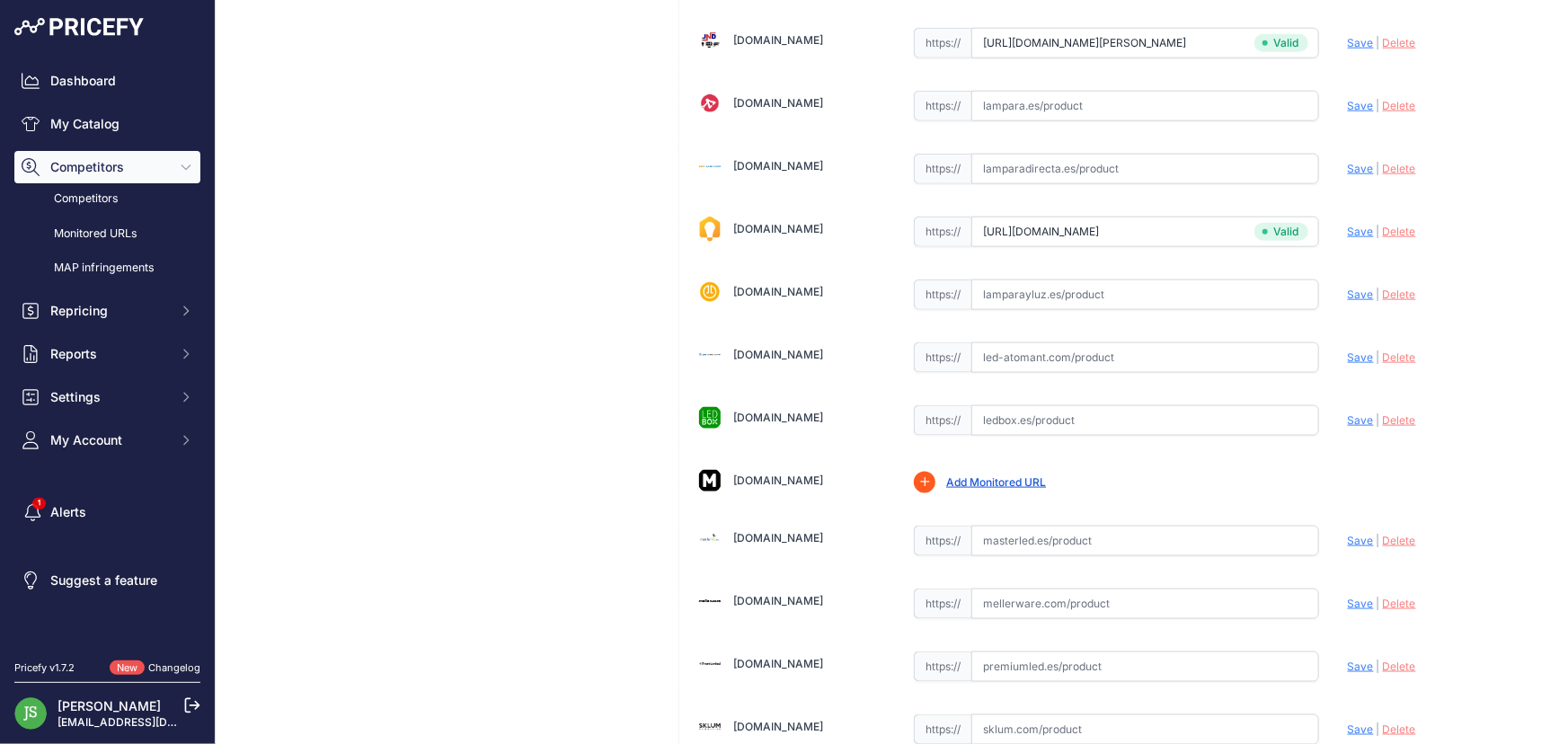
click at [991, 421] on input "text" at bounding box center [1146, 420] width 348 height 30
paste input "https://www.ledbox.es/bombillas-led-gu10-dicroica/bombilla-led-gu10-100-7w"
click at [1348, 414] on span "Save" at bounding box center [1362, 420] width 26 height 13
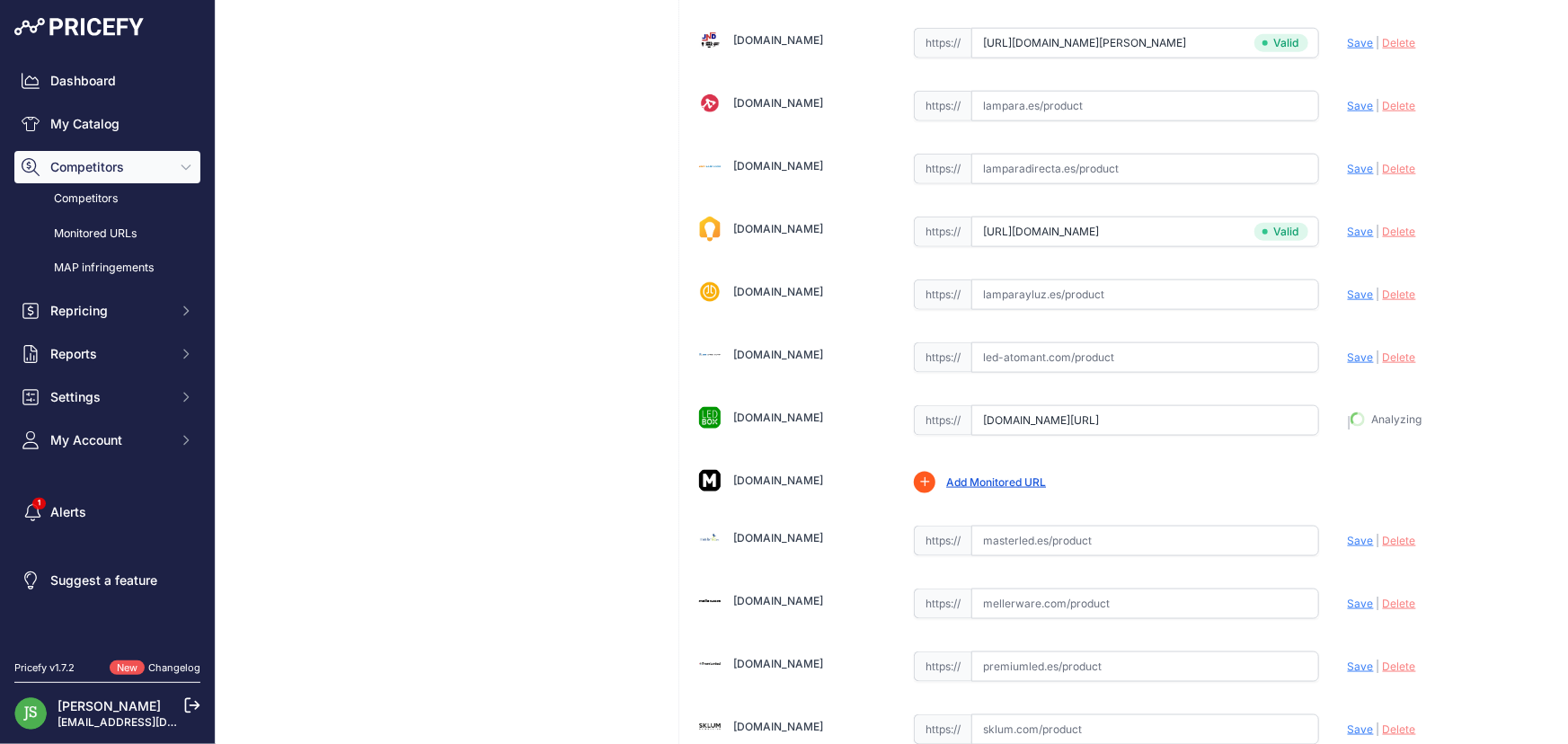
type input "https://www.ledbox.es/bombillas-led-gu10-dicroica/bombilla-led-gu10-100-7w?prir…"
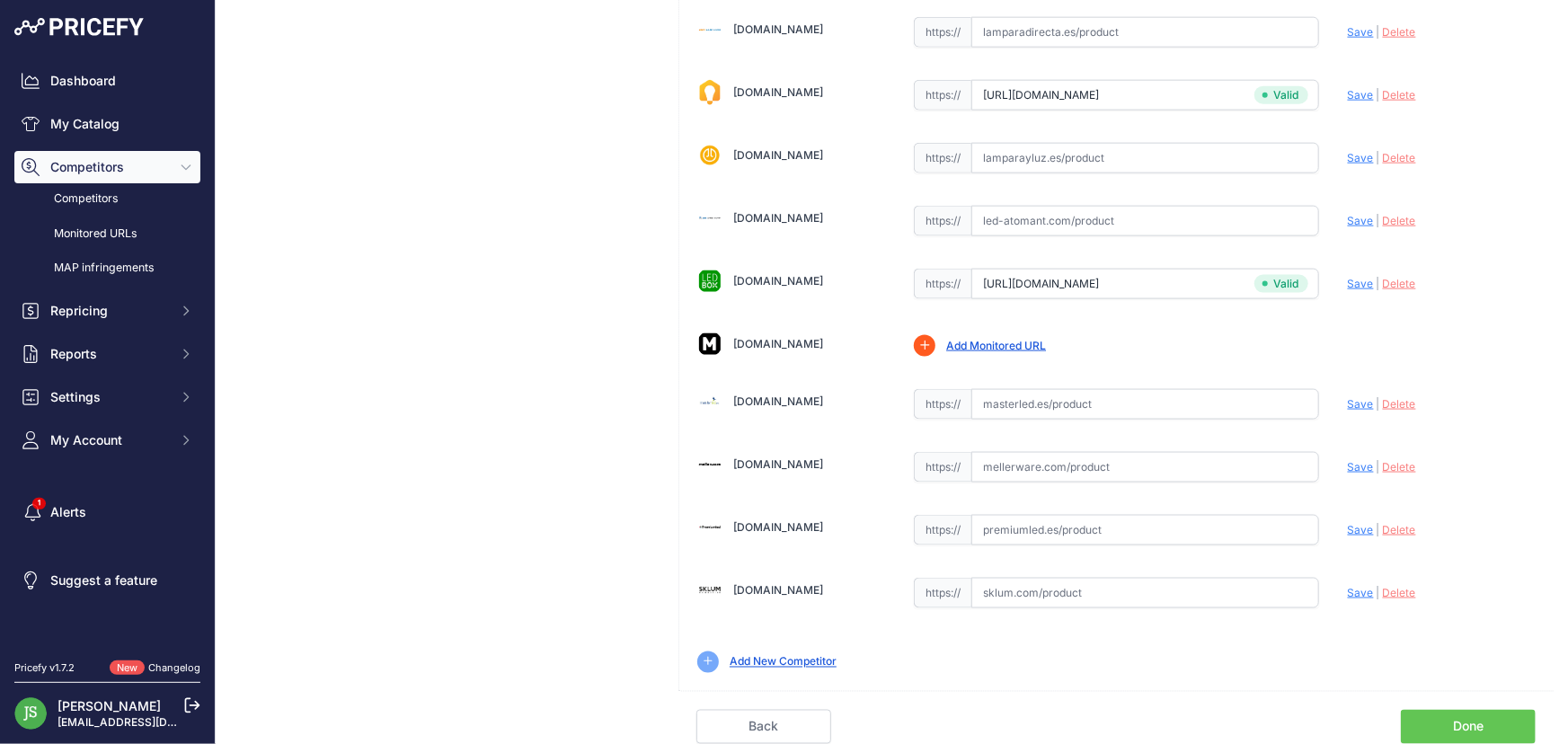
scroll to position [1110, 0]
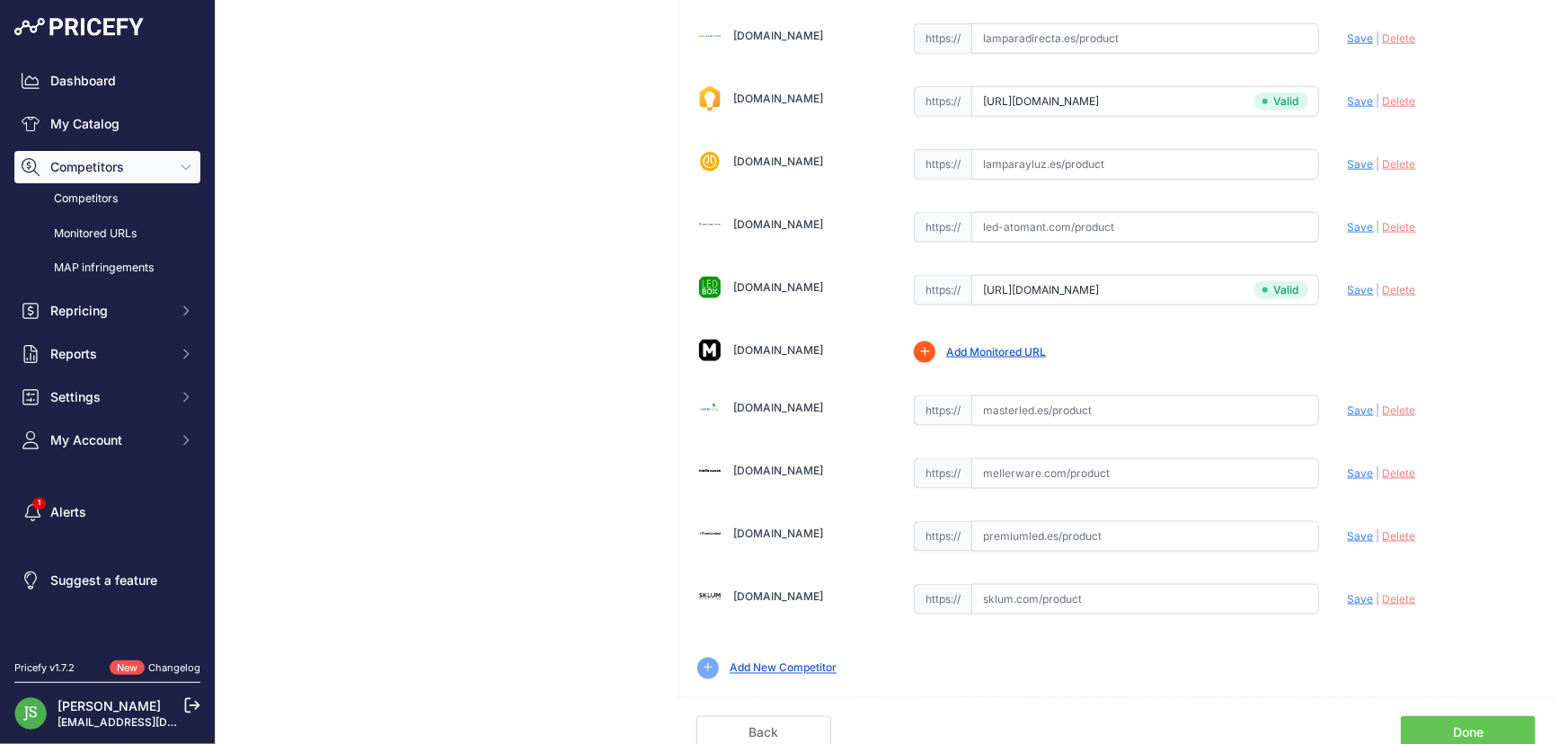
drag, startPoint x: 995, startPoint y: 409, endPoint x: 994, endPoint y: 395, distance: 14.0
click at [995, 407] on input "text" at bounding box center [1146, 411] width 348 height 30
paste input "https://masterled.es/es/lamparas-dicroicas/1590-bombilla-dicroica-led-6w-gu10.h…"
click at [1362, 408] on span "Save" at bounding box center [1362, 410] width 26 height 13
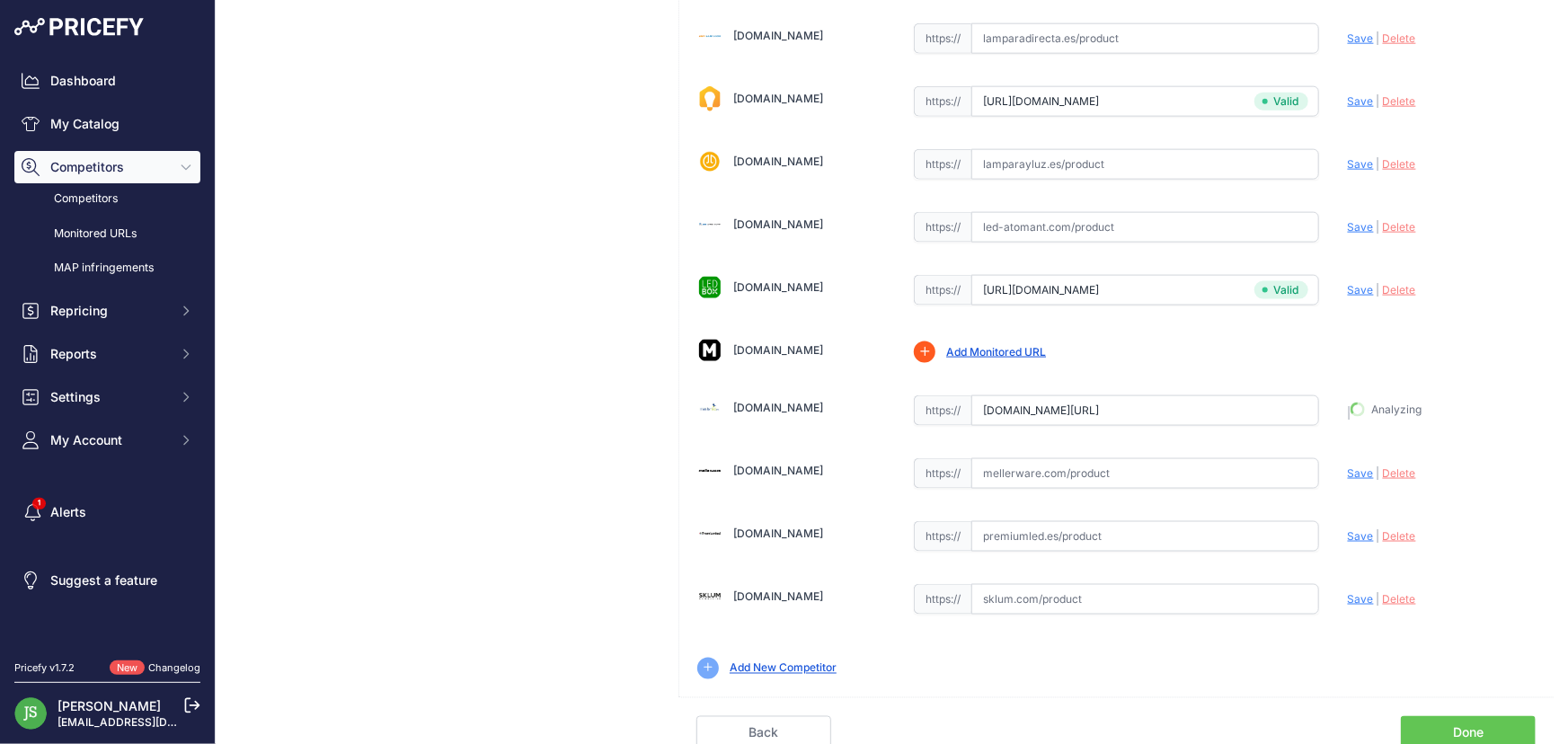
type input "https://masterled.es/es/lamparas-dicroicas/1590-bombilla-dicroica-led-6w-gu10.h…"
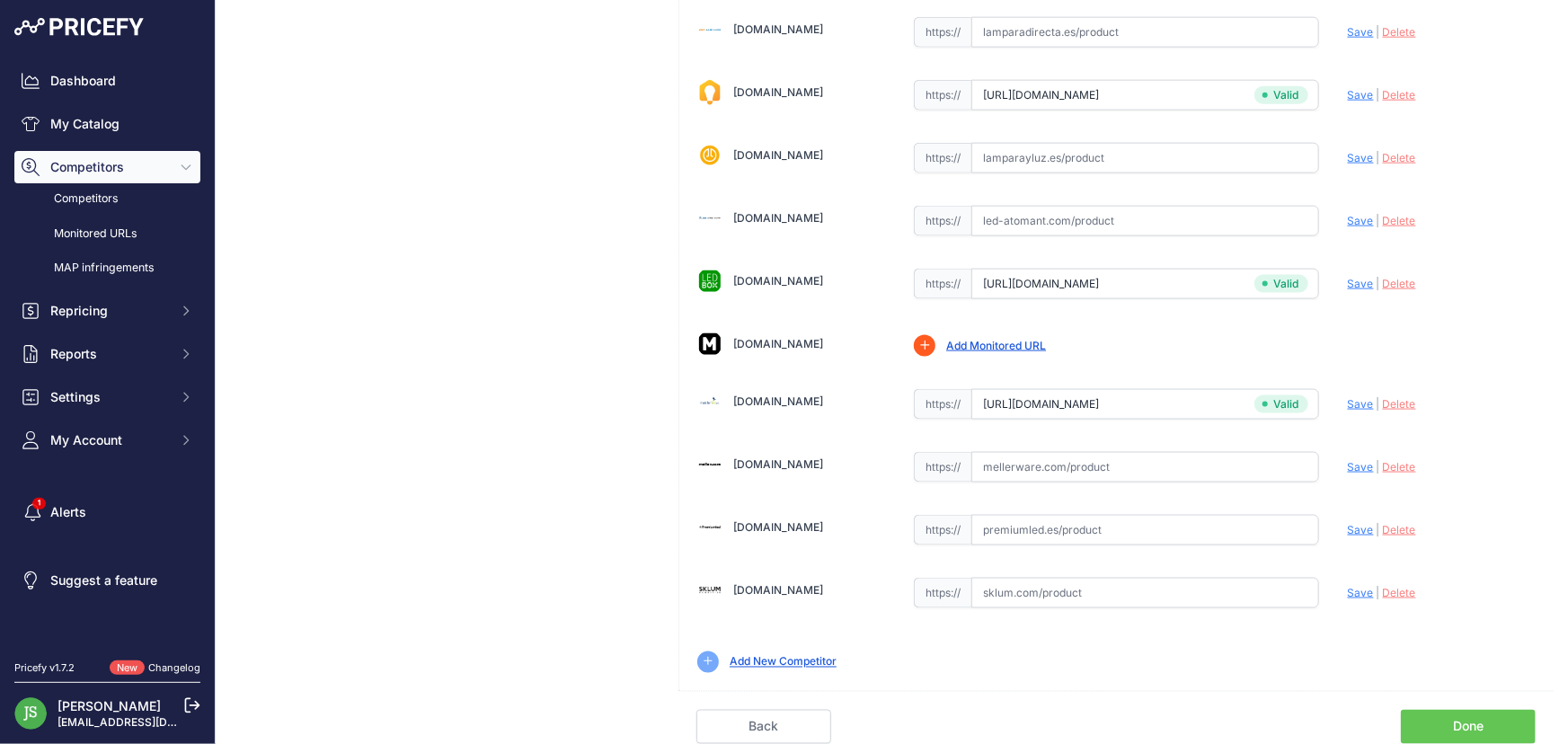
scroll to position [1110, 0]
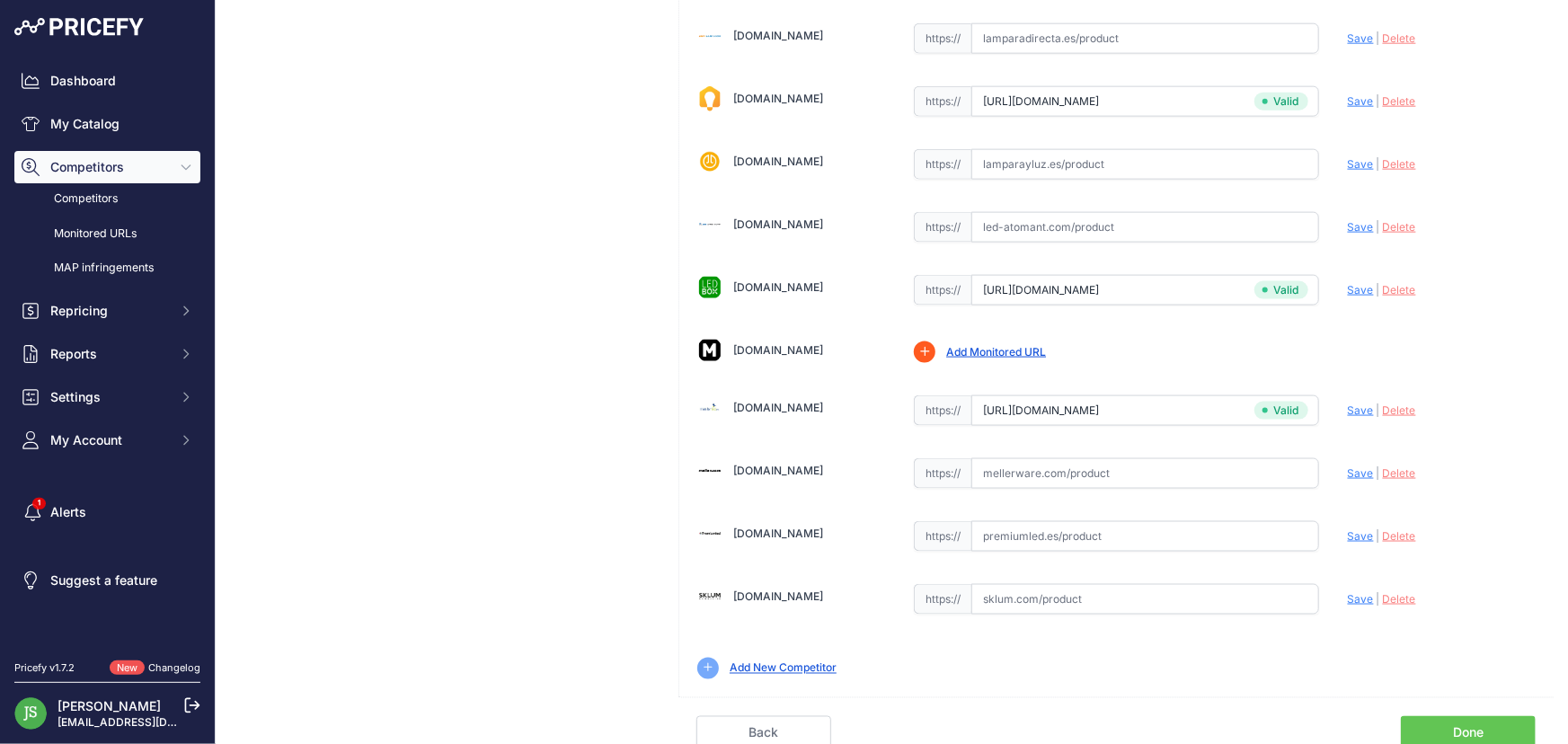
click at [1075, 522] on input "text" at bounding box center [1146, 537] width 348 height 30
paste input "https://www.premiumled.es/es/bombillas-gu10mr16/bombilla-dicroica-led-gu10-6w-c…"
click at [1357, 534] on span "Save" at bounding box center [1362, 536] width 26 height 13
type input "https://www.premiumled.es/es/bombillas-gu10mr16/bombilla-dicroica-led-gu10-6w-c…"
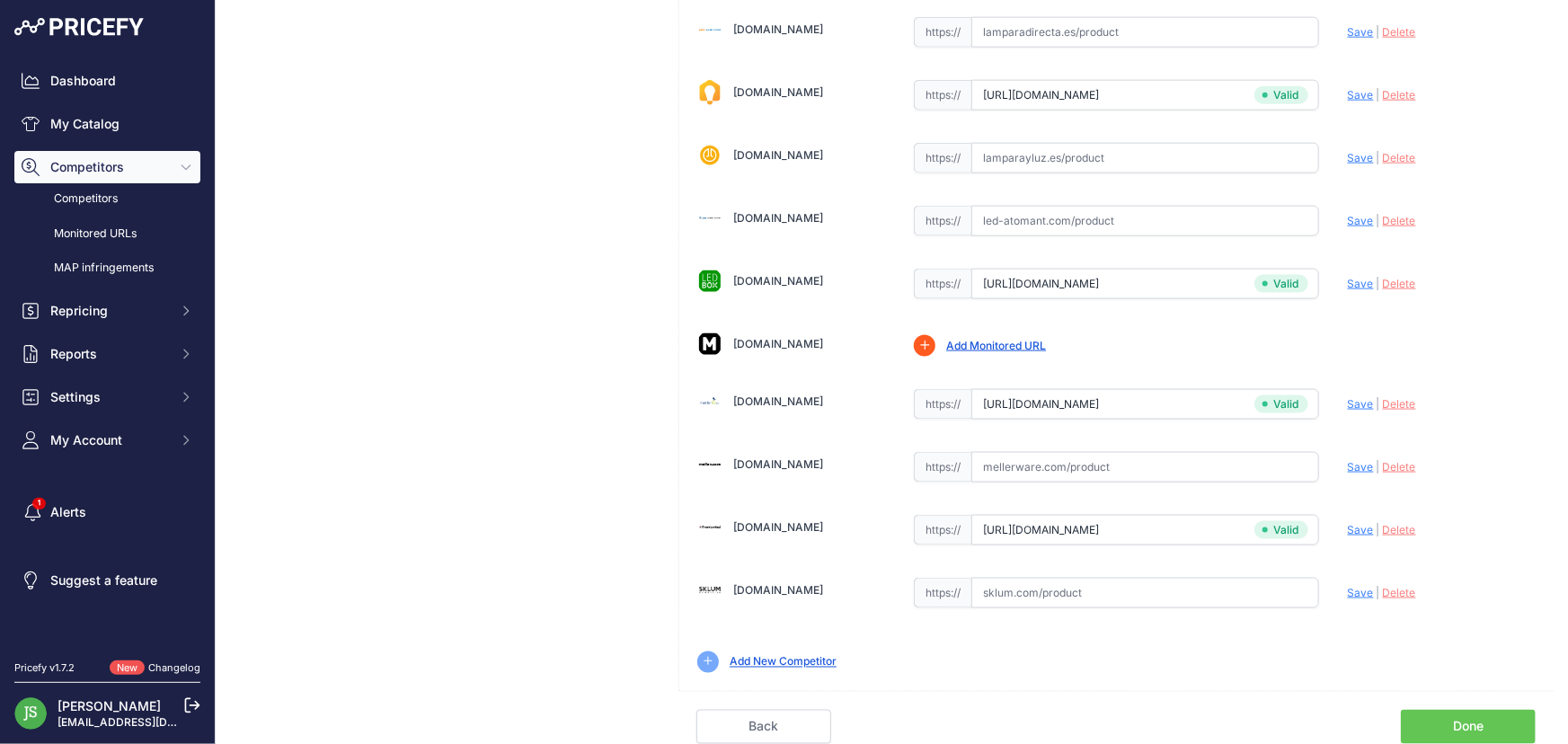
scroll to position [1110, 0]
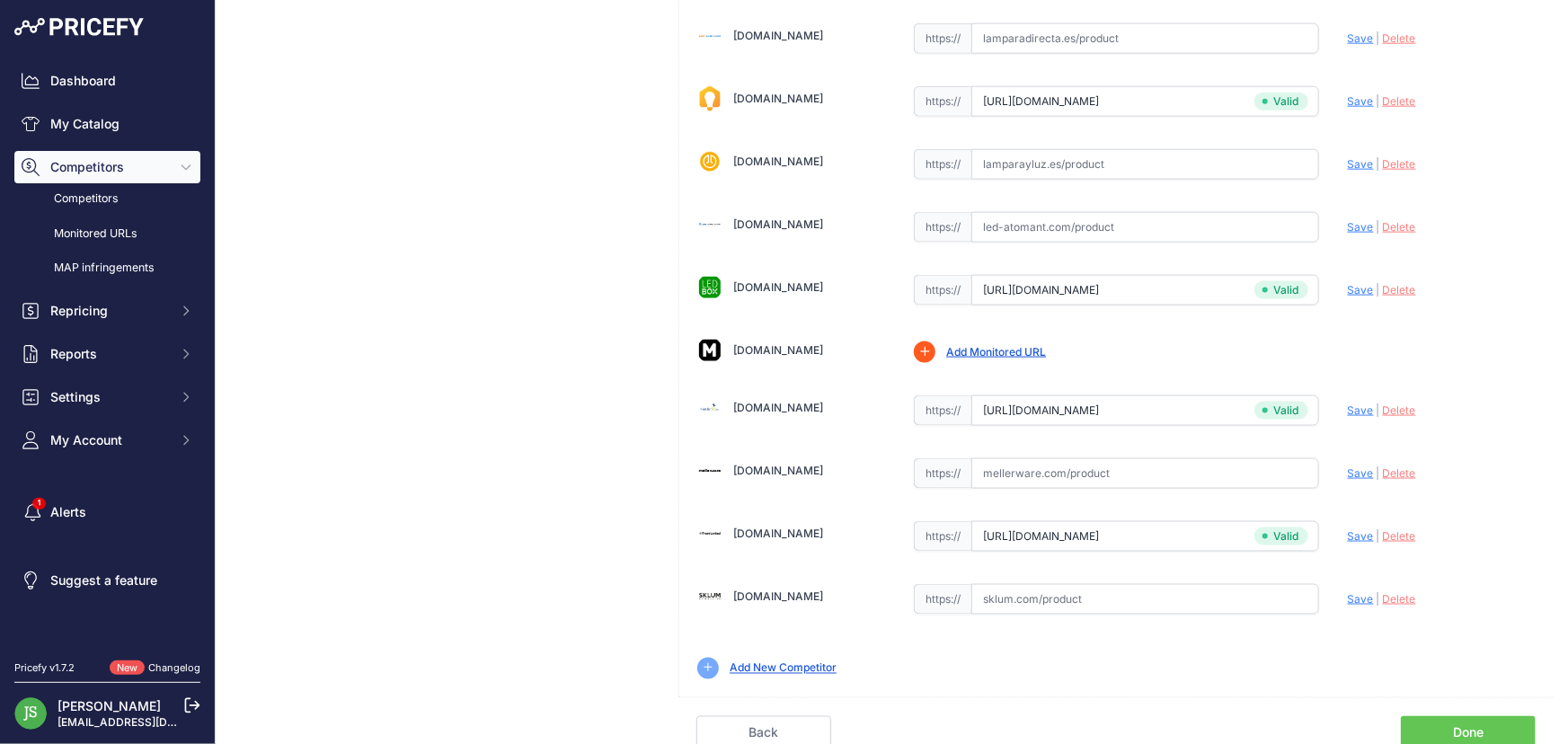
click at [1435, 725] on link "Done" at bounding box center [1469, 734] width 134 height 34
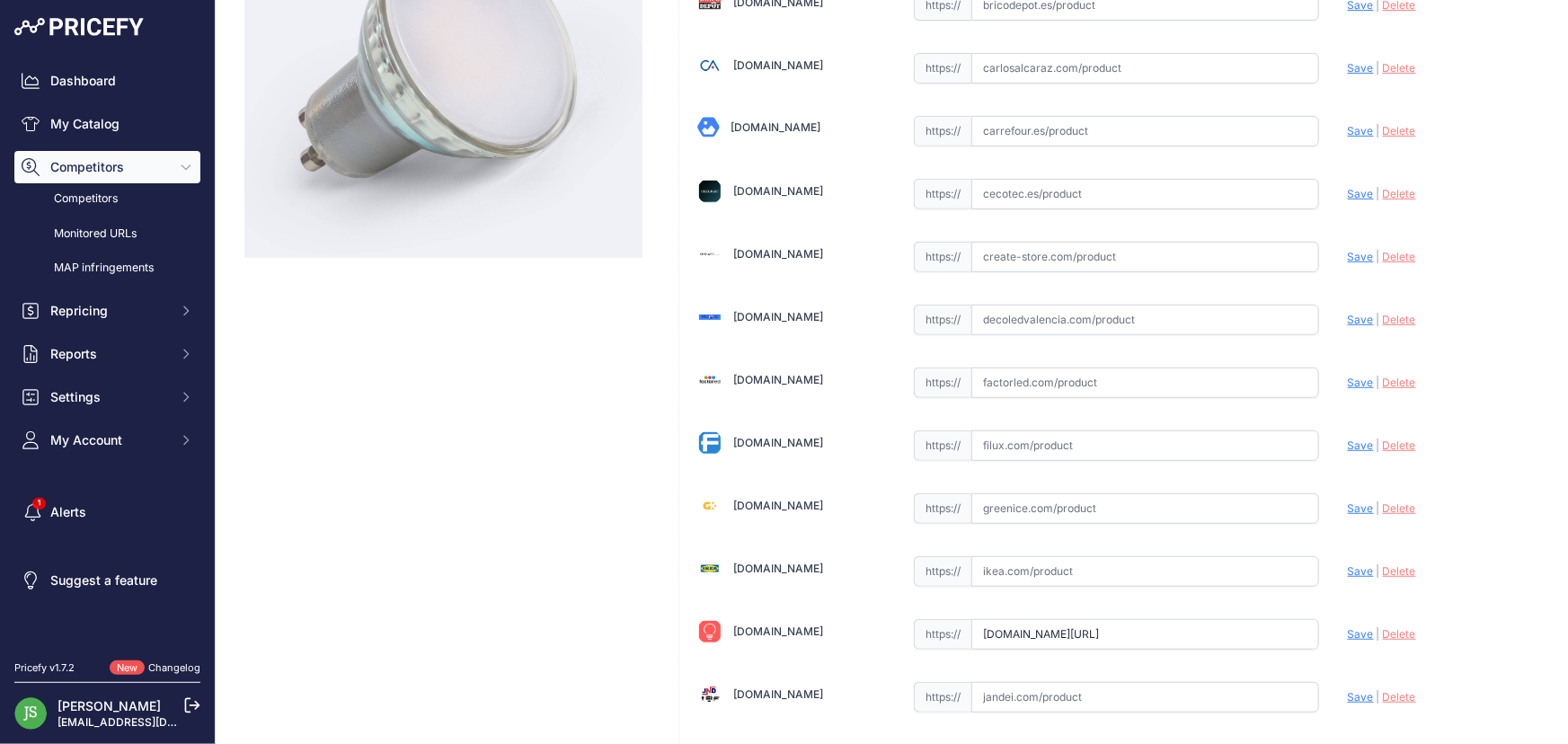
scroll to position [327, 0]
click at [1033, 545] on div "[DOMAIN_NAME] Valid Invalid | |" at bounding box center [1117, 629] width 874 height 1703
click at [1074, 584] on div "[DOMAIN_NAME] Valid Invalid | |" at bounding box center [1117, 629] width 874 height 1703
click at [1075, 577] on input "text" at bounding box center [1146, 571] width 348 height 30
paste input "https://www.ikea.com/es/es/p/solhetta-bombilla-led-gu10-600-lm-regulacion-inten…"
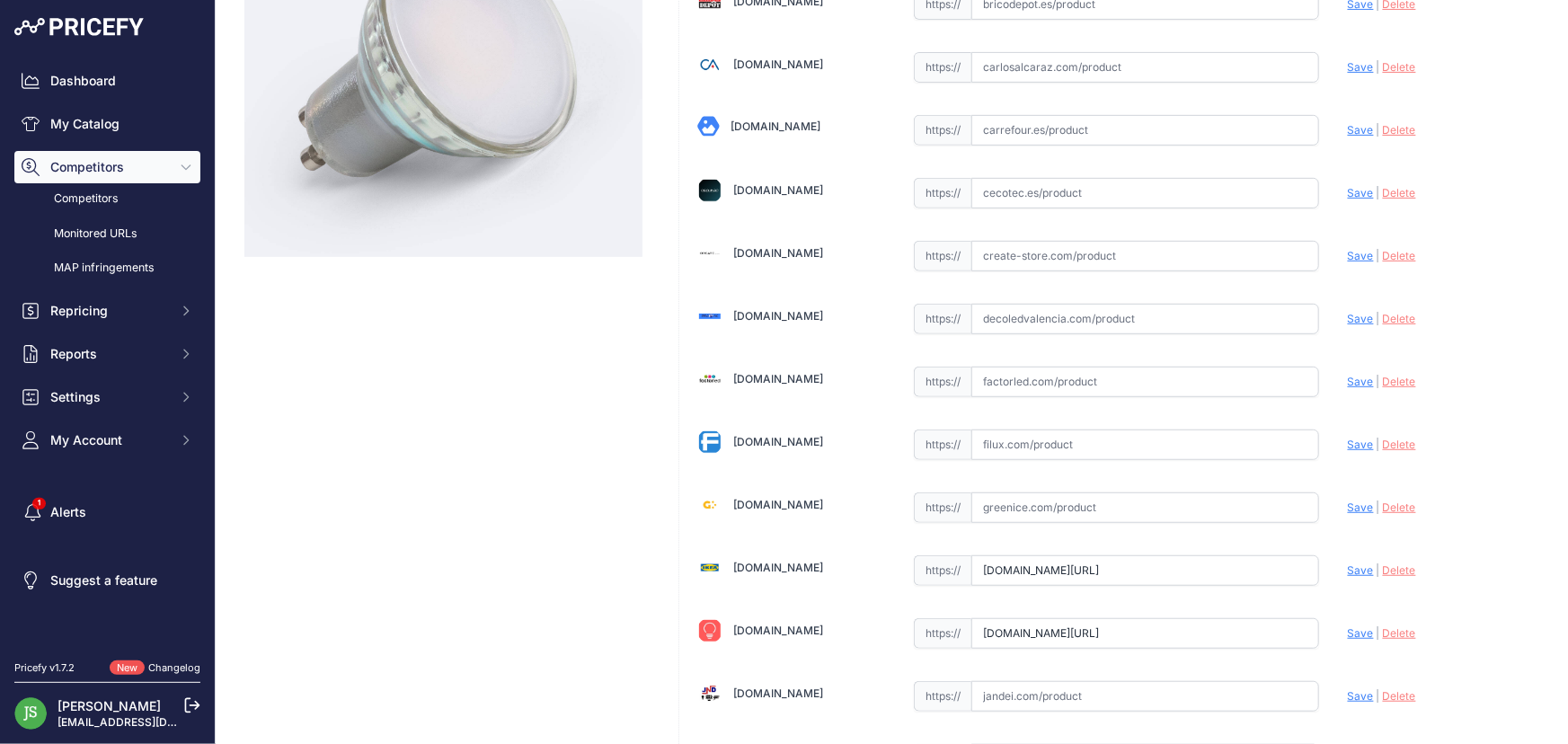
scroll to position [0, 0]
click at [1348, 567] on span "Save" at bounding box center [1362, 571] width 26 height 13
type input "https://www.ikea.com/es/es/p/solhetta-bombilla-led-gu10-600-lm-regulacion-inten…"
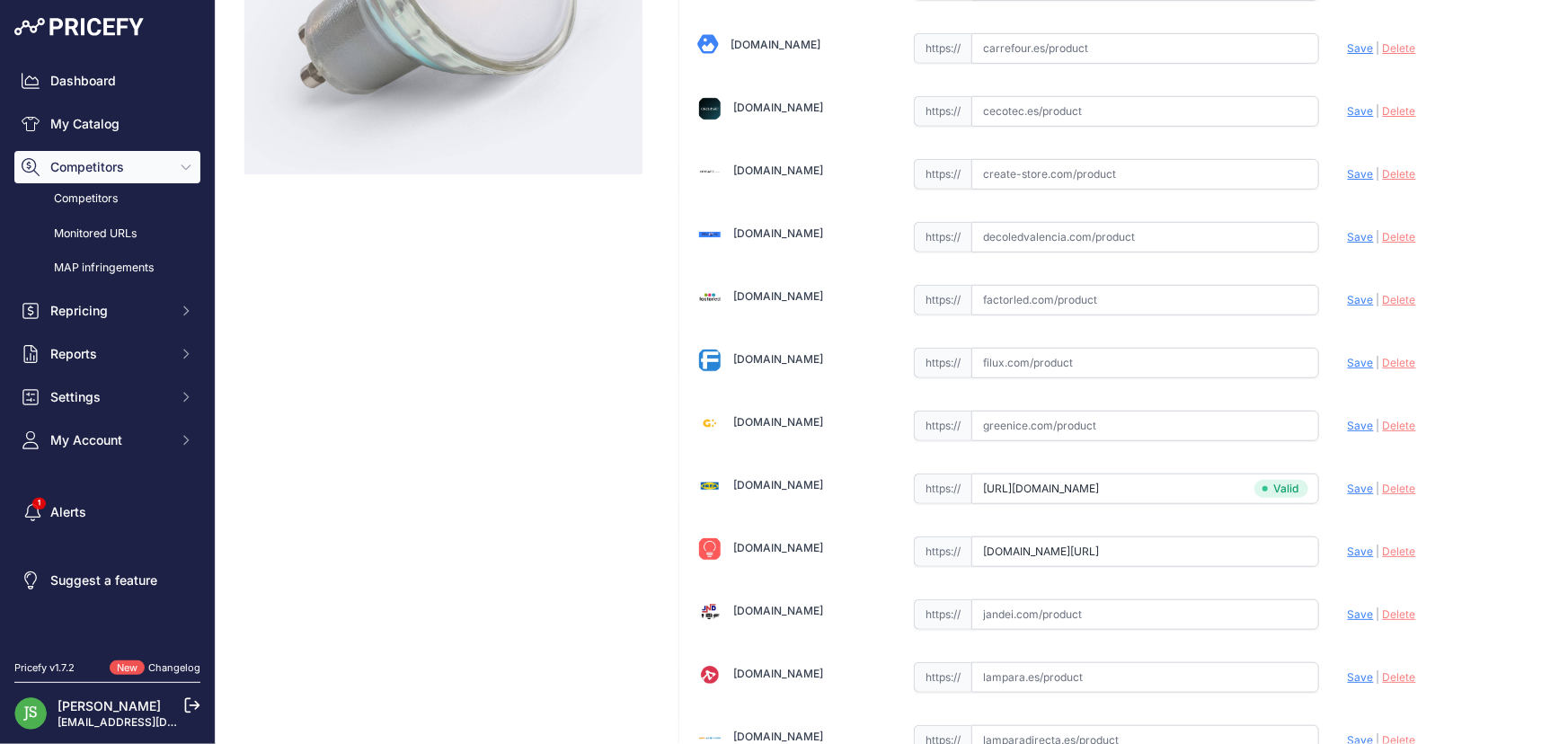
scroll to position [1151, 0]
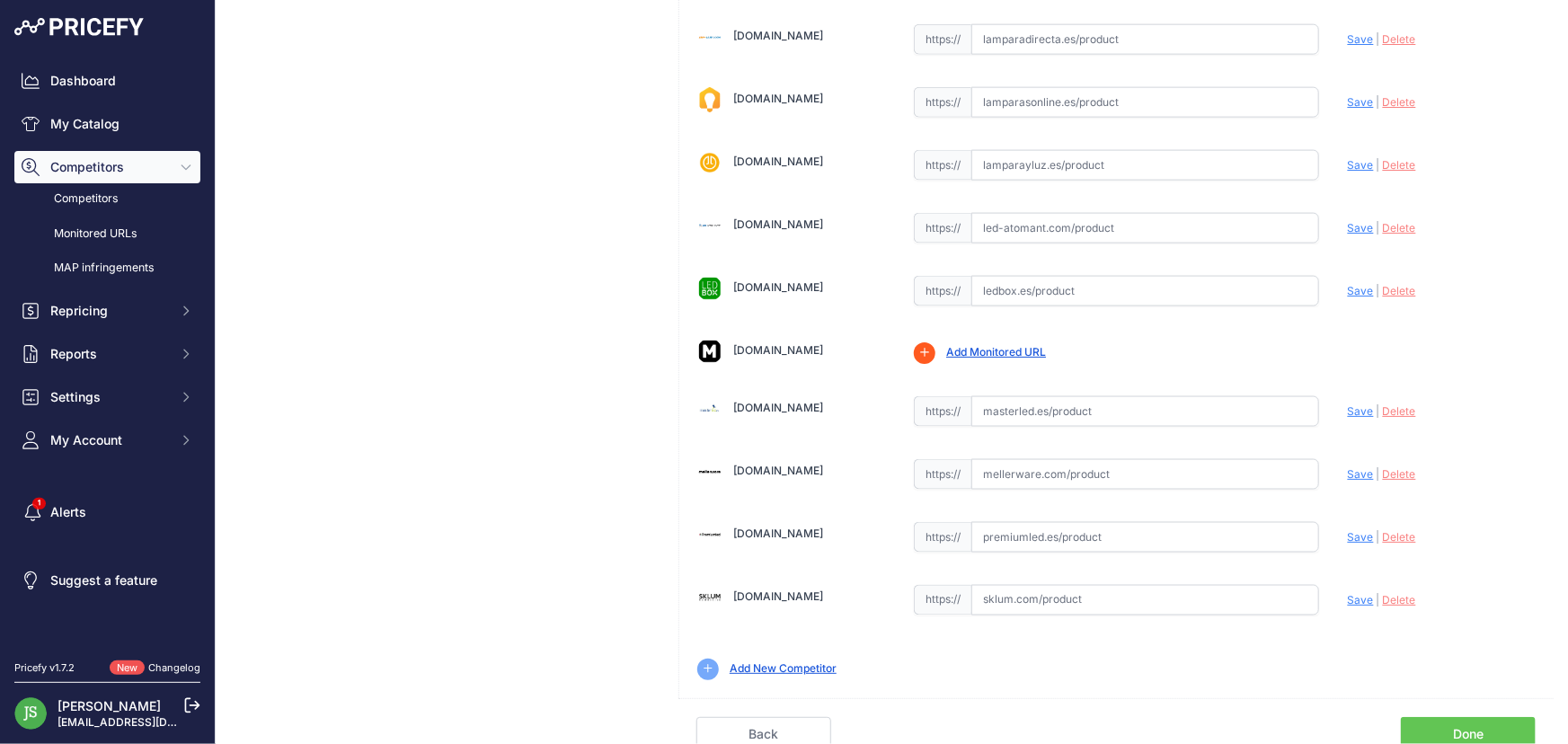
drag, startPoint x: 1482, startPoint y: 341, endPoint x: 1440, endPoint y: 773, distance: 434.0
click at [1443, 724] on link "Done" at bounding box center [1469, 735] width 134 height 34
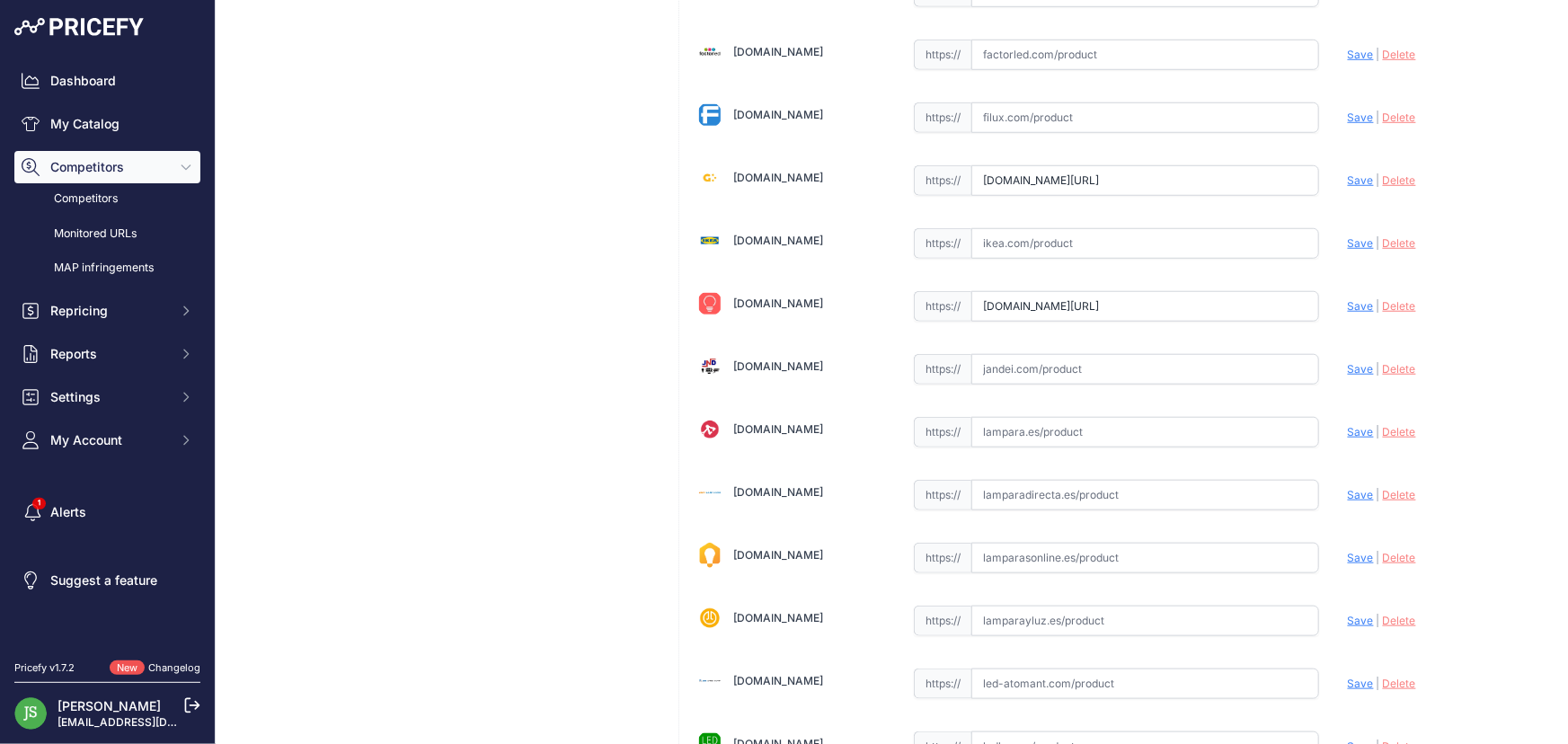
scroll to position [735, 0]
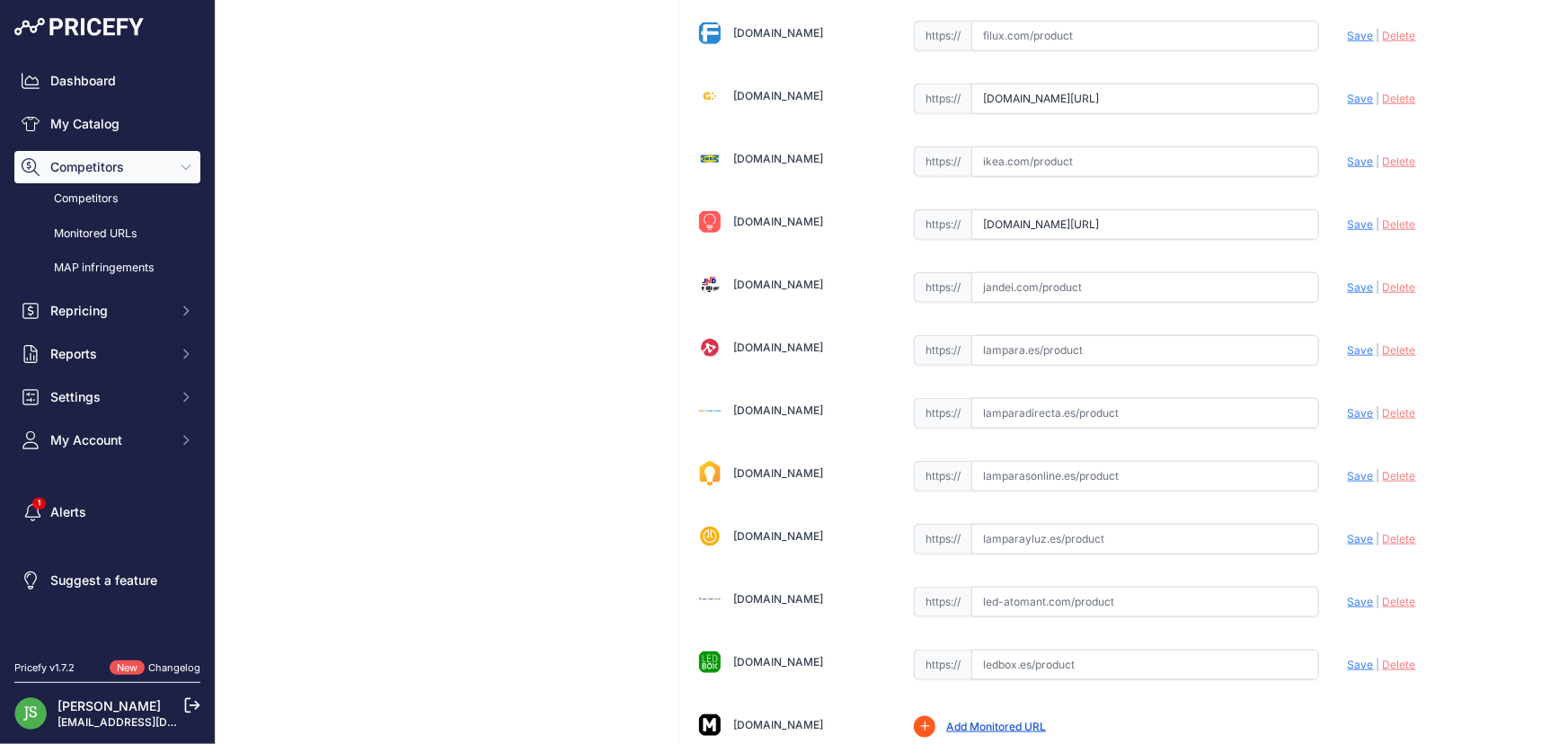
click at [1184, 382] on div "Alasans.es Valid Invalid | |" at bounding box center [1117, 221] width 874 height 1703
click at [1192, 412] on input "text" at bounding box center [1146, 414] width 348 height 30
paste input "https://www.lamparadirecta.es/noxion-foco-led-gu10-par16-3-6w-345lm-36d-840-bla…"
click at [1348, 416] on span "Save" at bounding box center [1362, 413] width 26 height 13
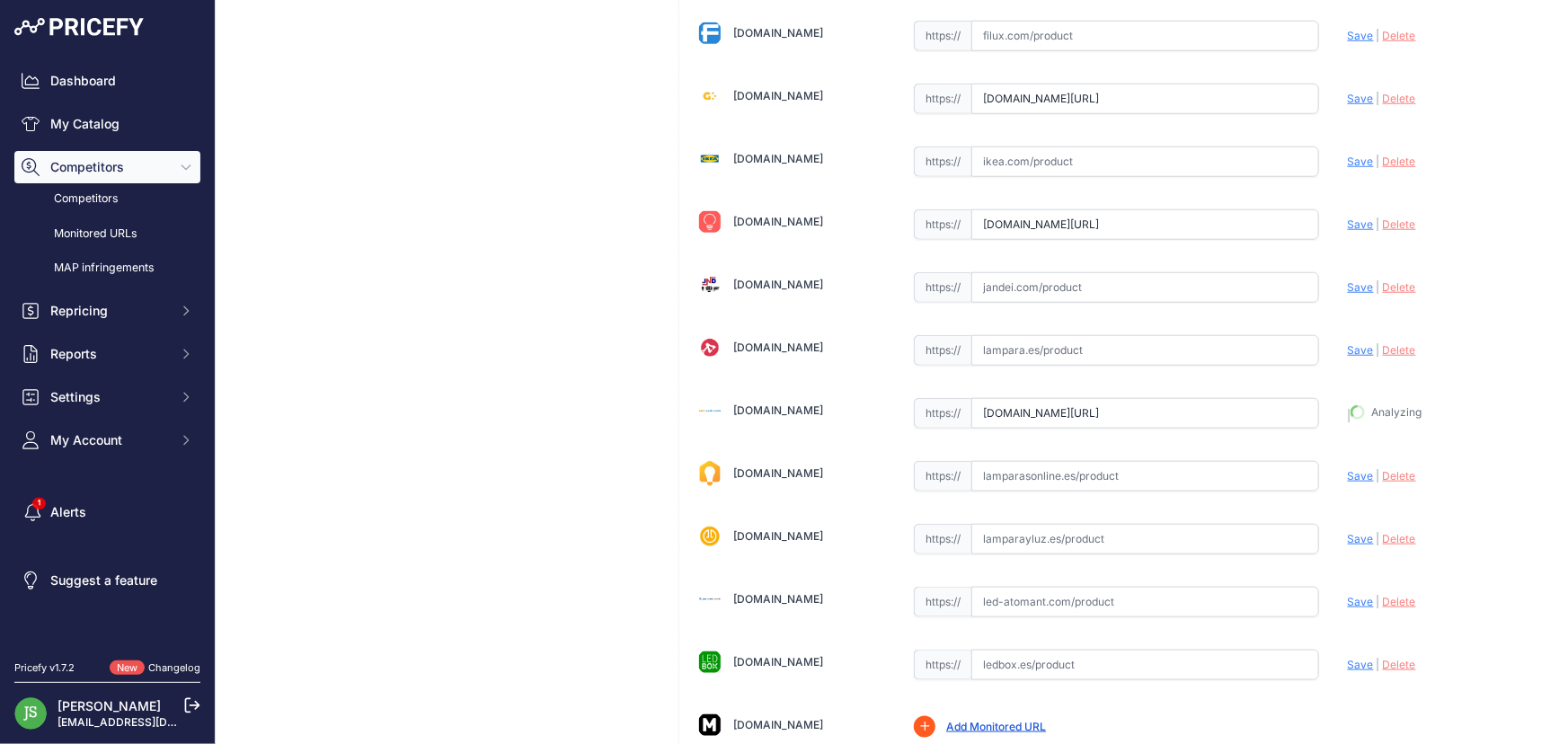
type input "https://www.lamparadirecta.es/noxion-foco-led-gu10-par16-3-6w-345lm-36d-840-bla…"
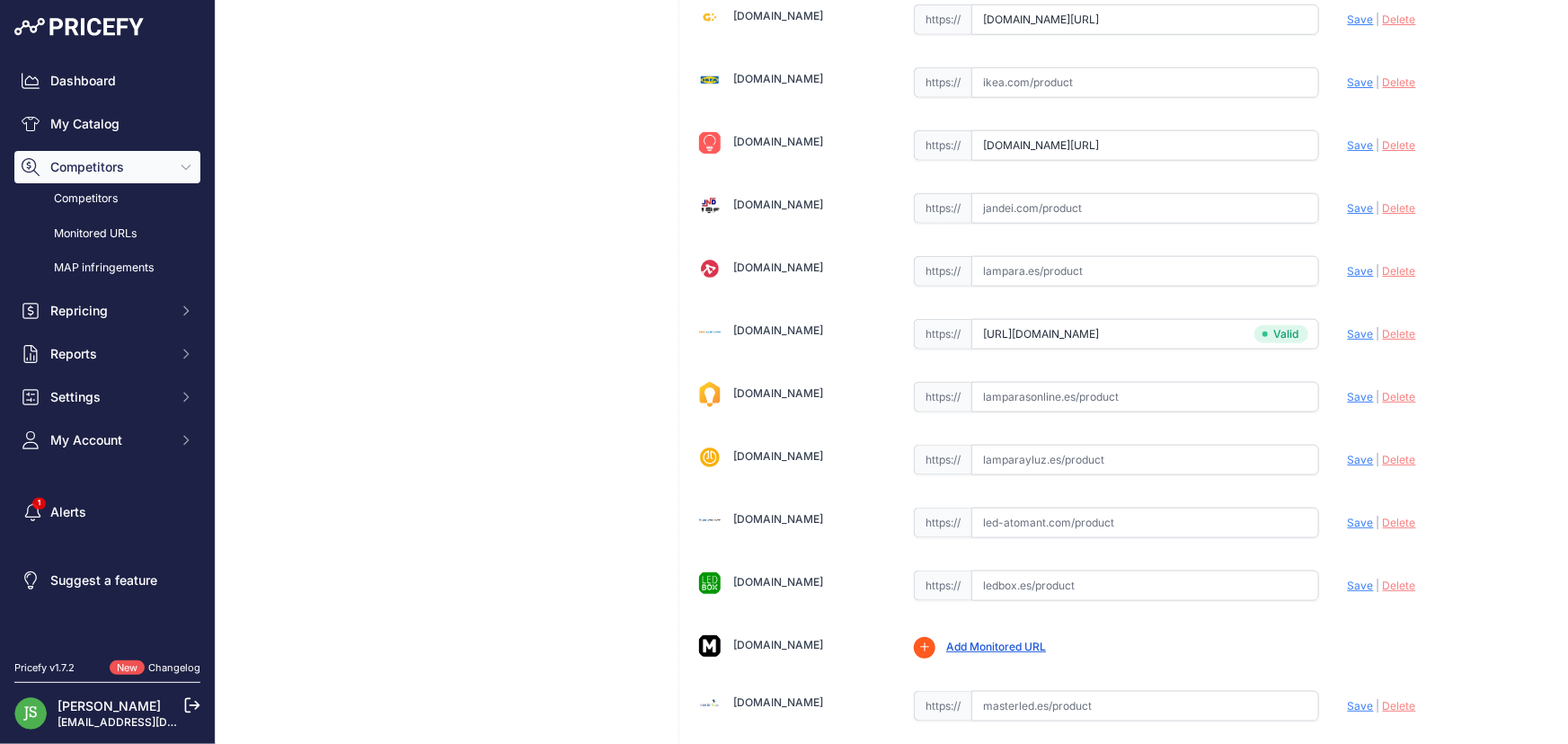
scroll to position [1151, 0]
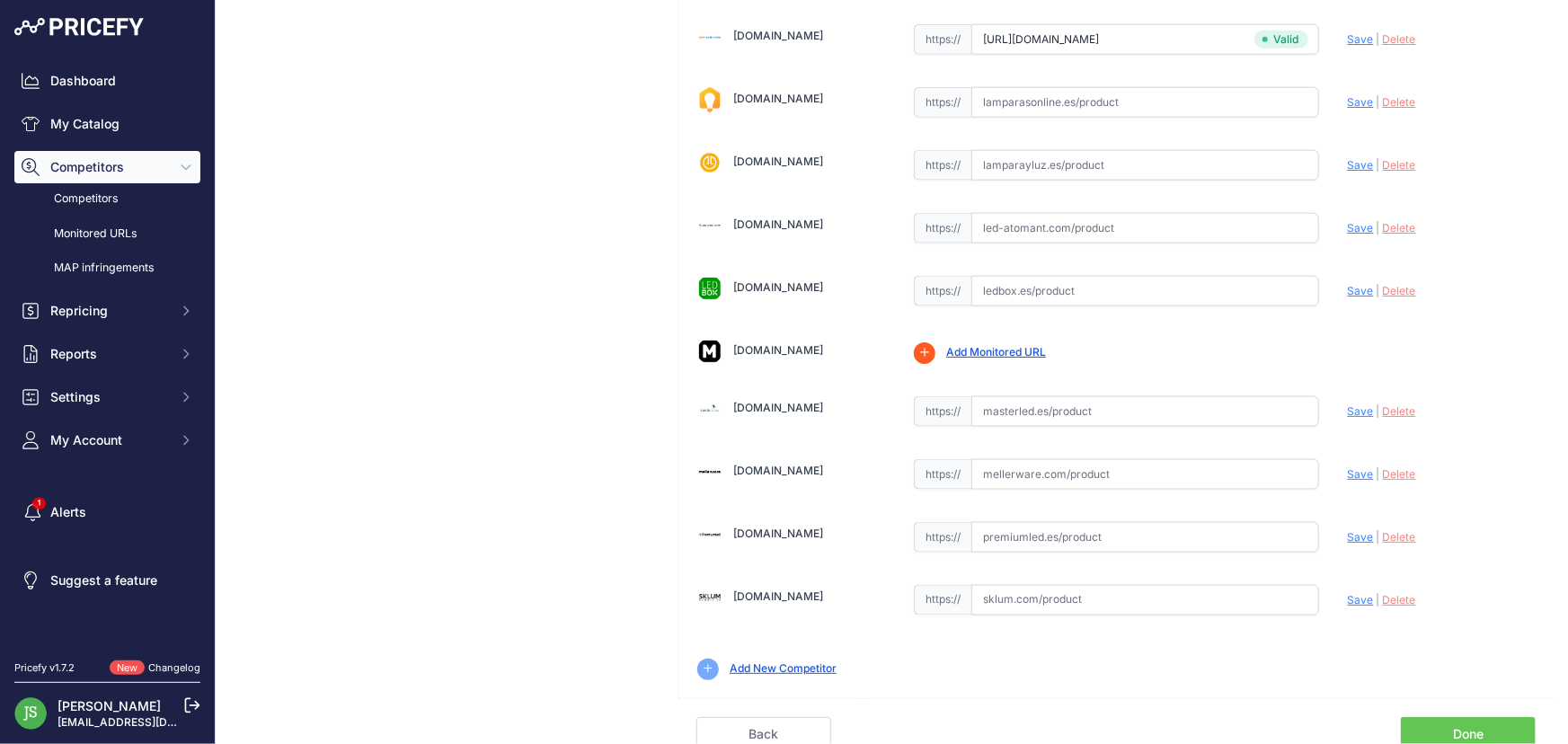
click at [1475, 724] on link "Done" at bounding box center [1469, 735] width 134 height 34
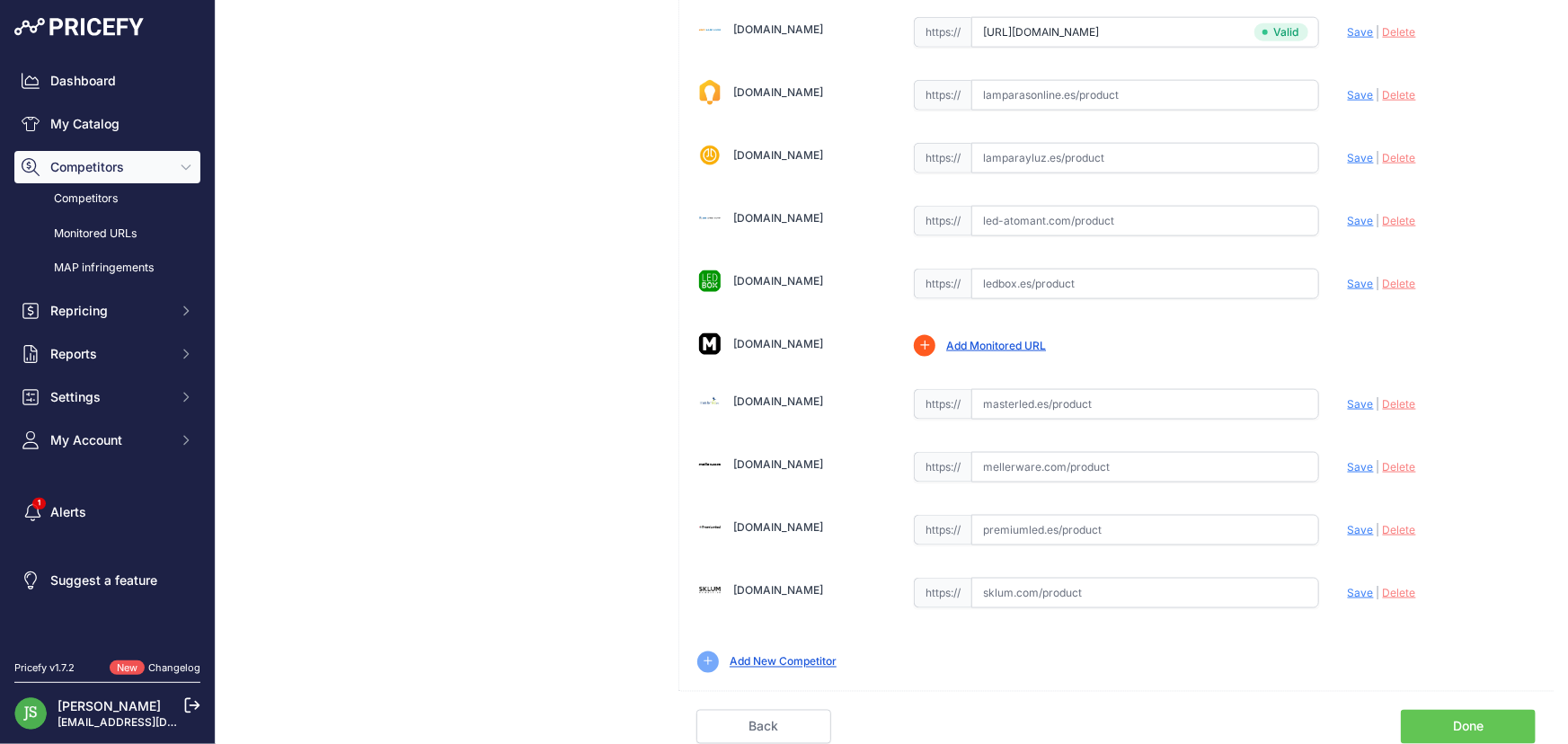
scroll to position [1110, 0]
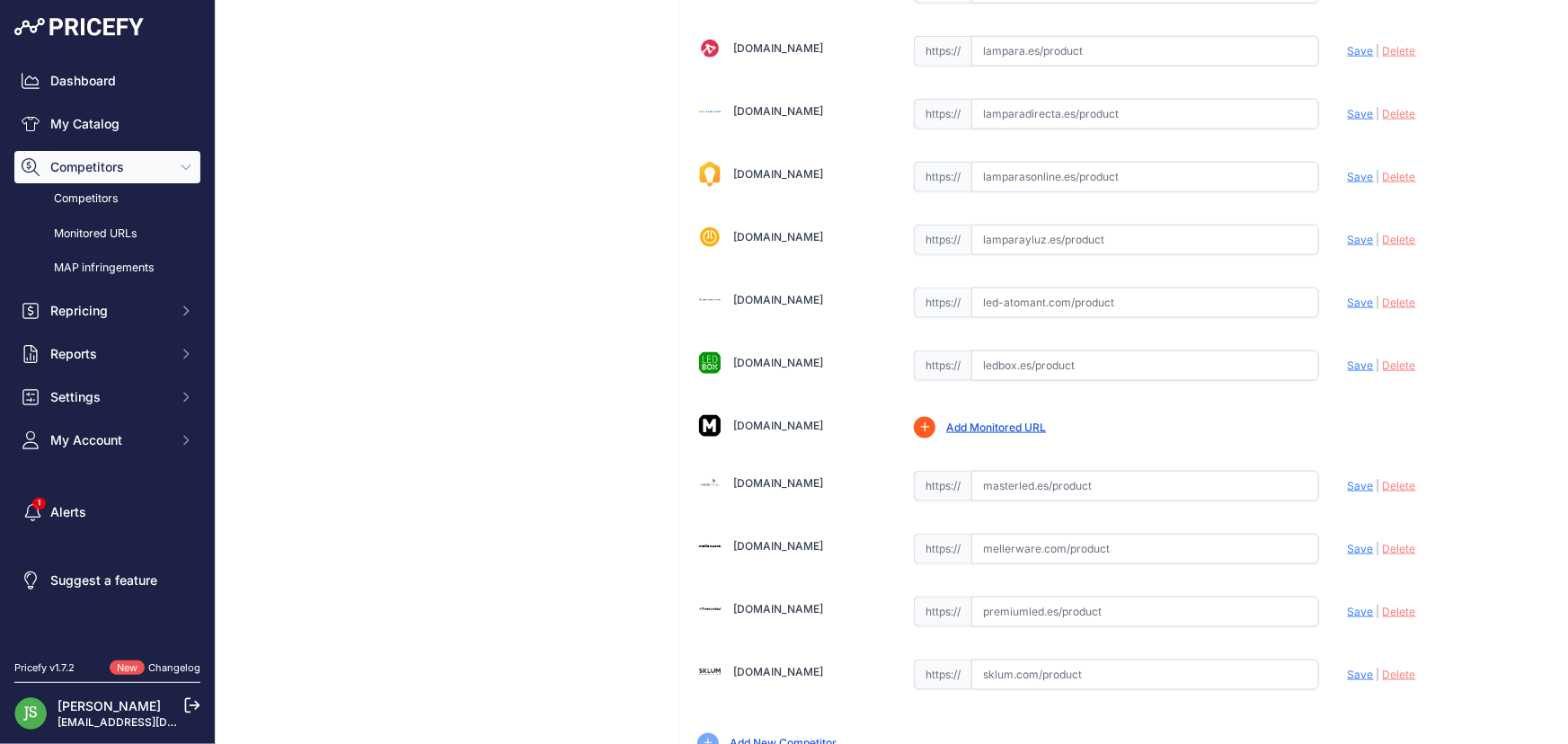
scroll to position [1111, 0]
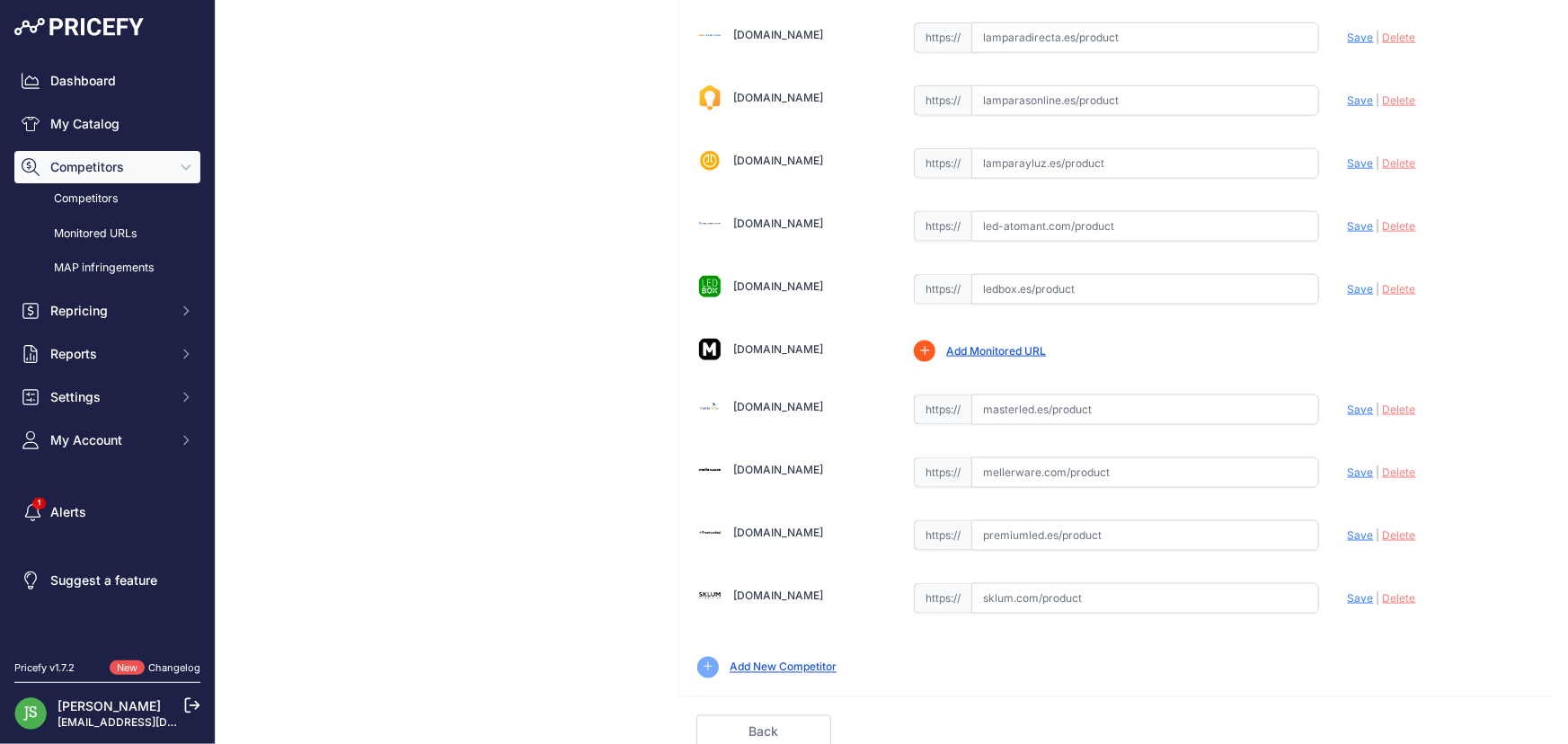
click at [1102, 585] on input "text" at bounding box center [1146, 598] width 348 height 30
paste input "[URL][DOMAIN_NAME]"
click at [1348, 592] on span "Save" at bounding box center [1362, 598] width 26 height 13
type input "https://www.sklum.com/es/comprar-bombillas/131212-bombilla-led-gu10-7w-kaleiby.…"
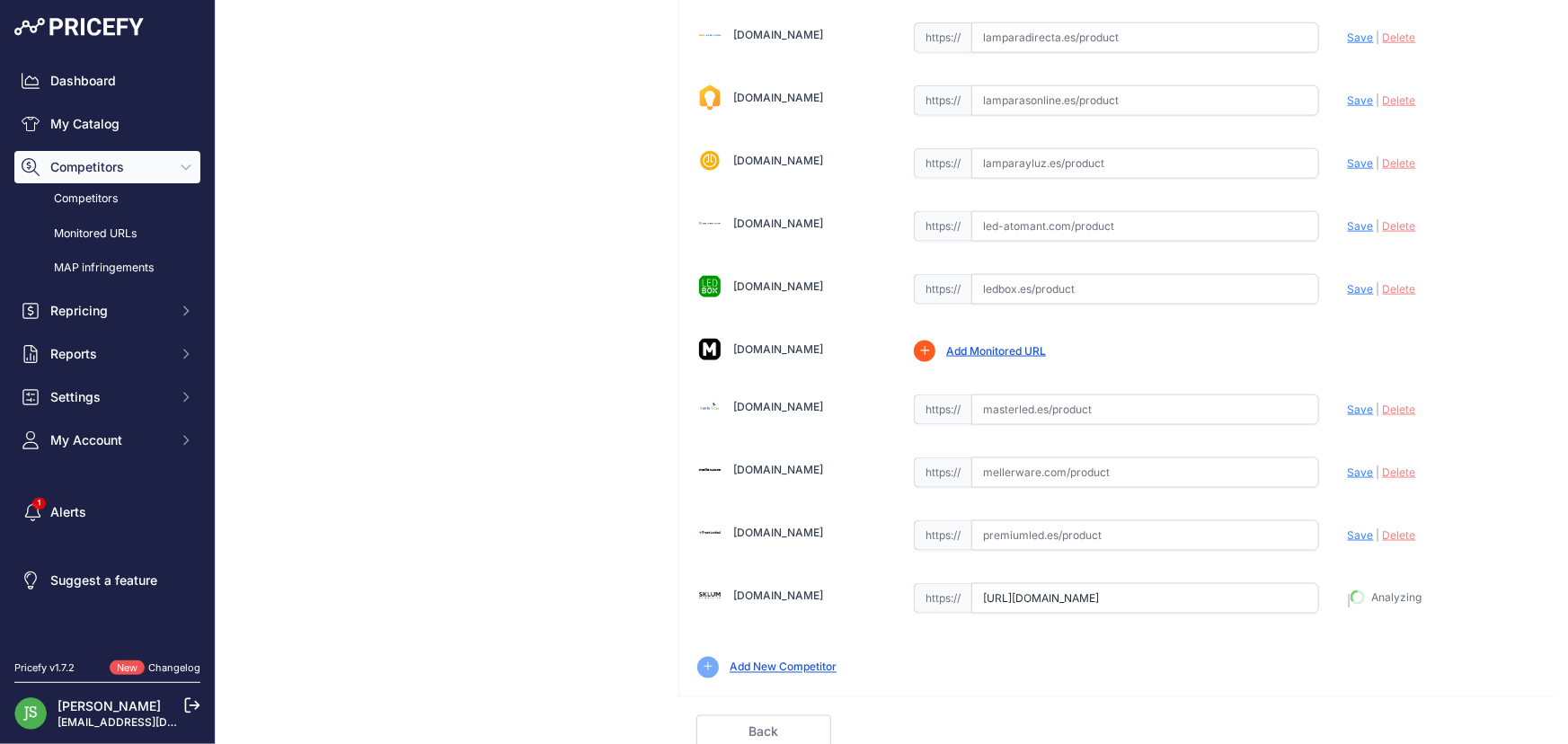
scroll to position [1151, 0]
drag, startPoint x: 1491, startPoint y: 721, endPoint x: 1568, endPoint y: 636, distance: 114.7
click at [1492, 721] on link "Done" at bounding box center [1469, 735] width 134 height 34
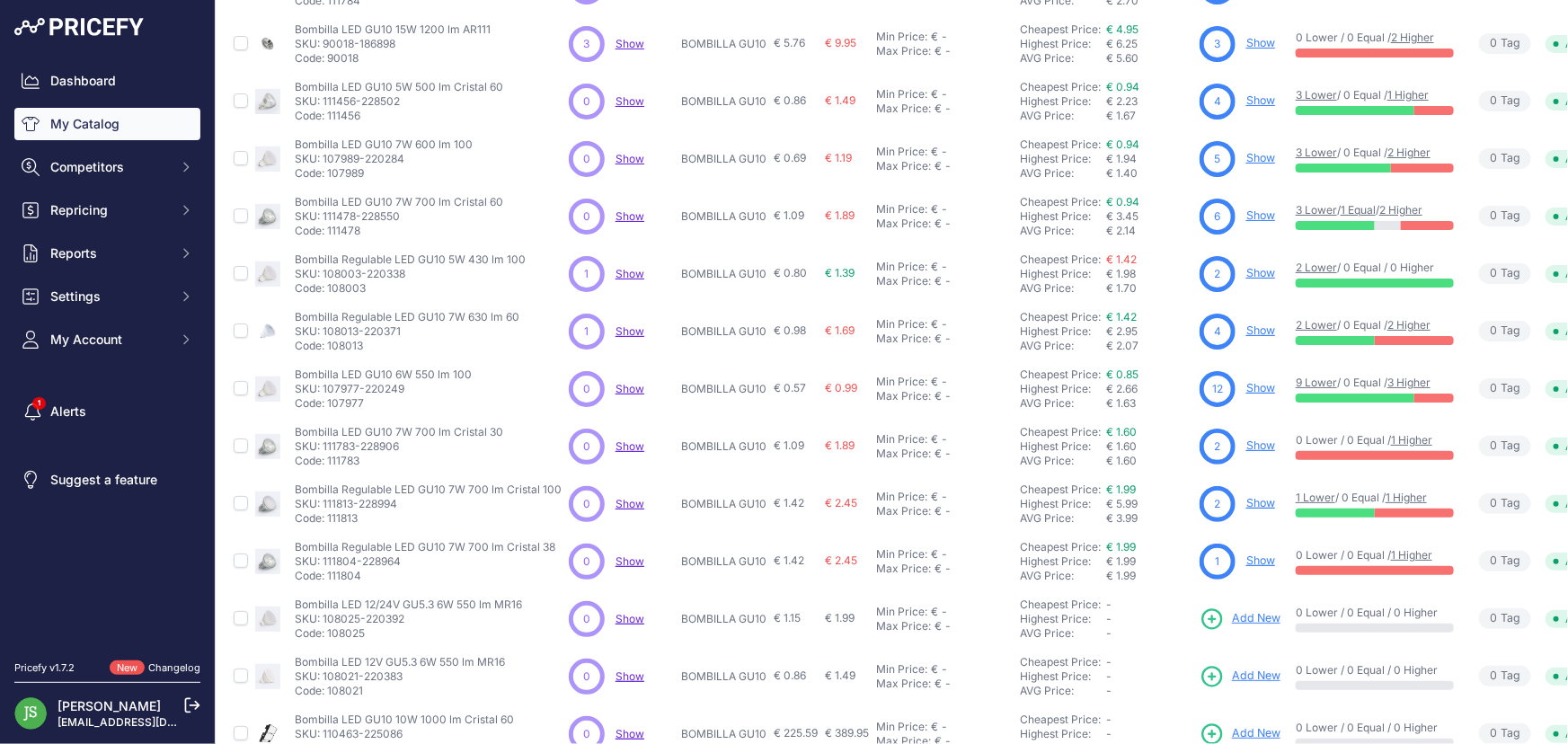
scroll to position [329, 0]
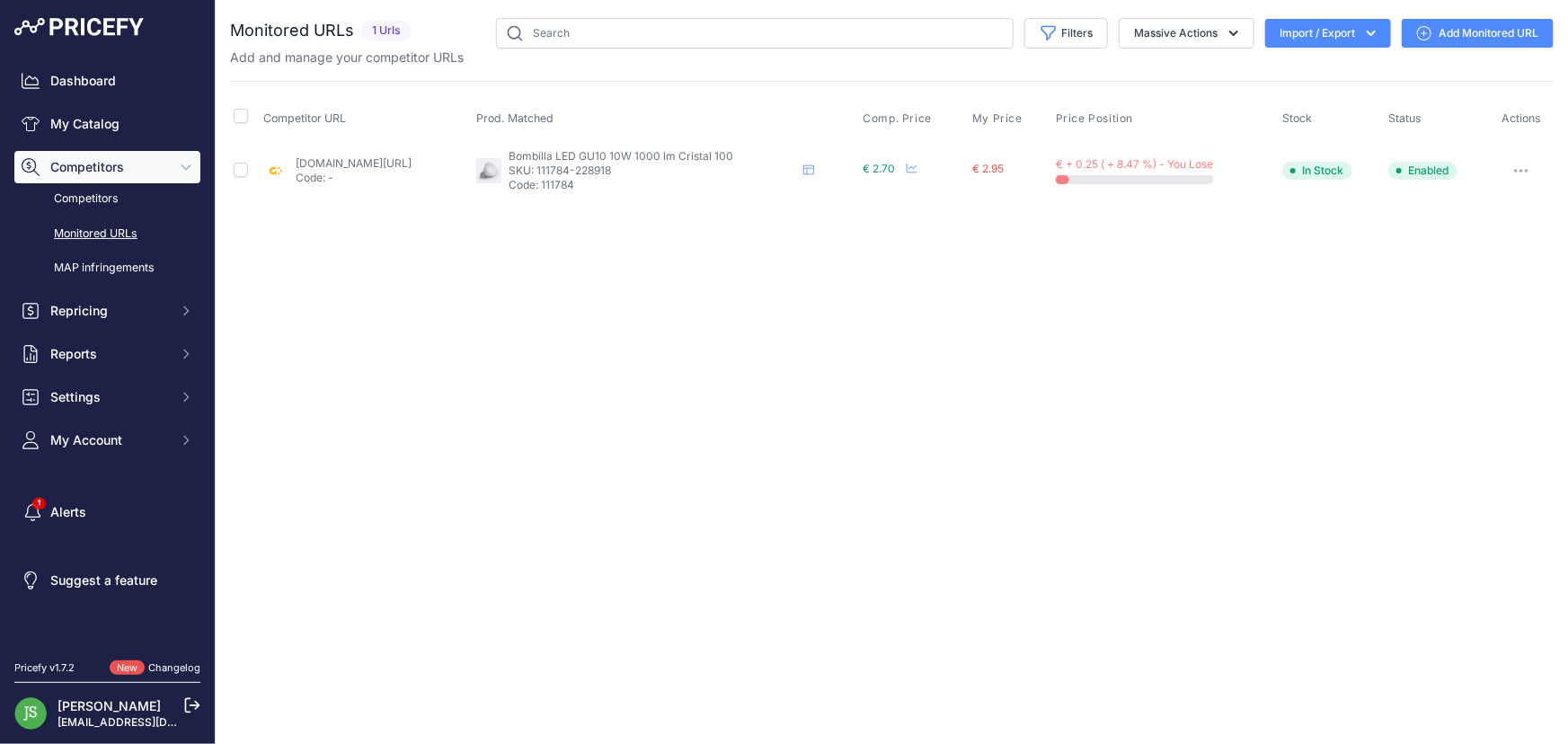
click at [1459, 27] on link "Add Monitored URL" at bounding box center [1478, 33] width 152 height 28
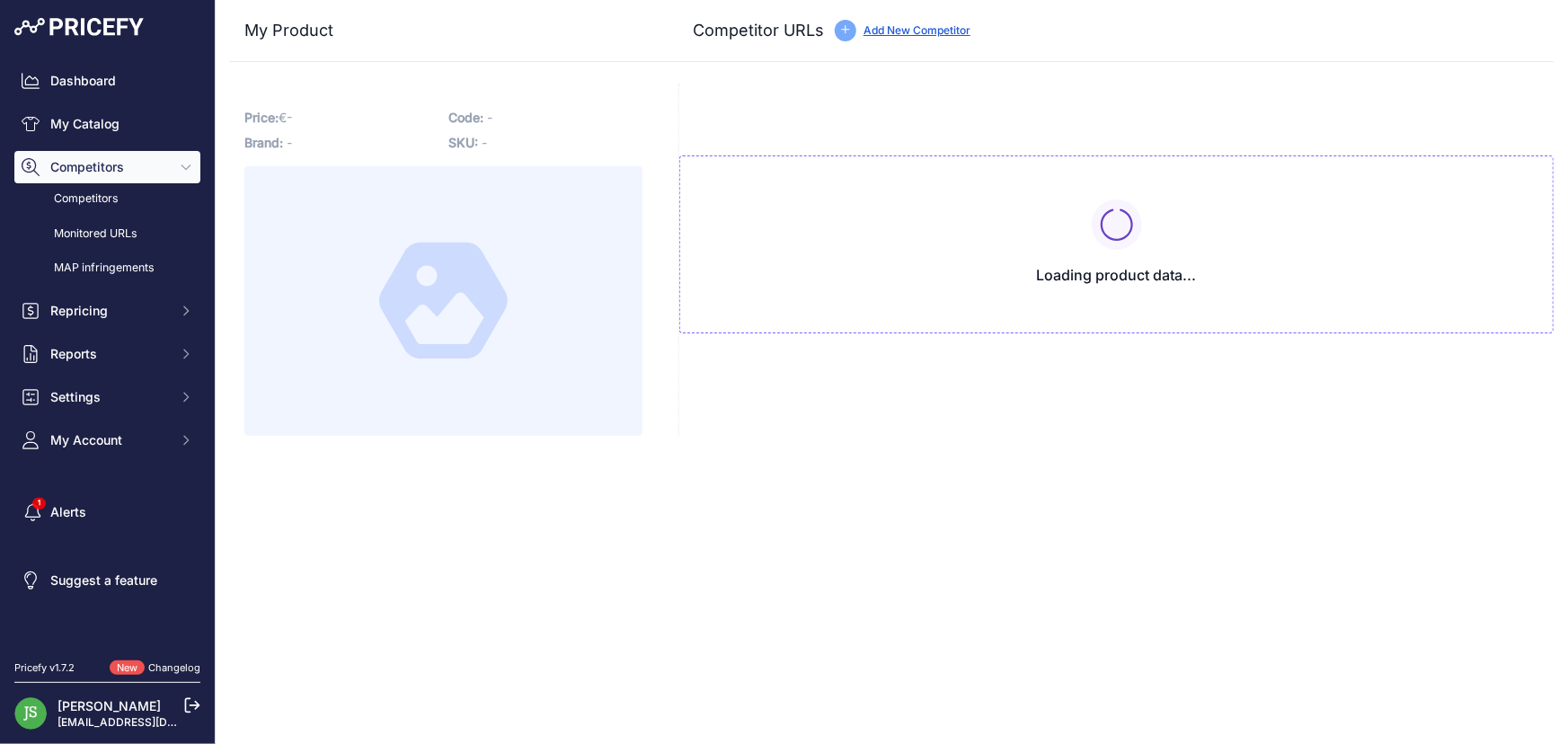
type input "[DOMAIN_NAME][URL]"
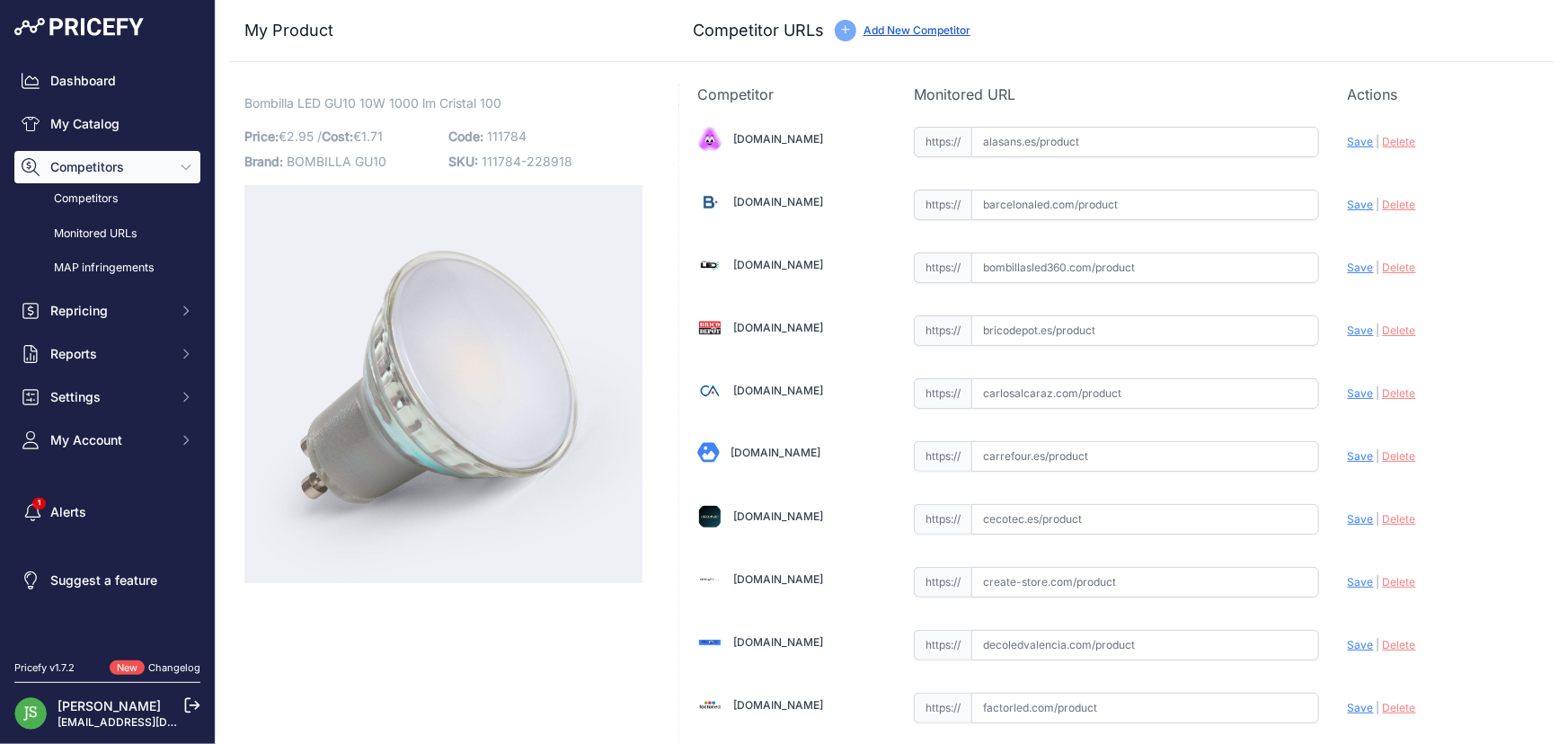
click at [385, 98] on span "Bombilla LED GU10 10W 1000 lm Cristal 100" at bounding box center [373, 103] width 257 height 23
drag, startPoint x: 329, startPoint y: 98, endPoint x: 636, endPoint y: 561, distance: 555.5
click at [478, 104] on span "Bombilla LED GU10 10W 1000 lm Cristal 100" at bounding box center [373, 103] width 257 height 23
copy span "GU10 10W 1000 lm Cristal"
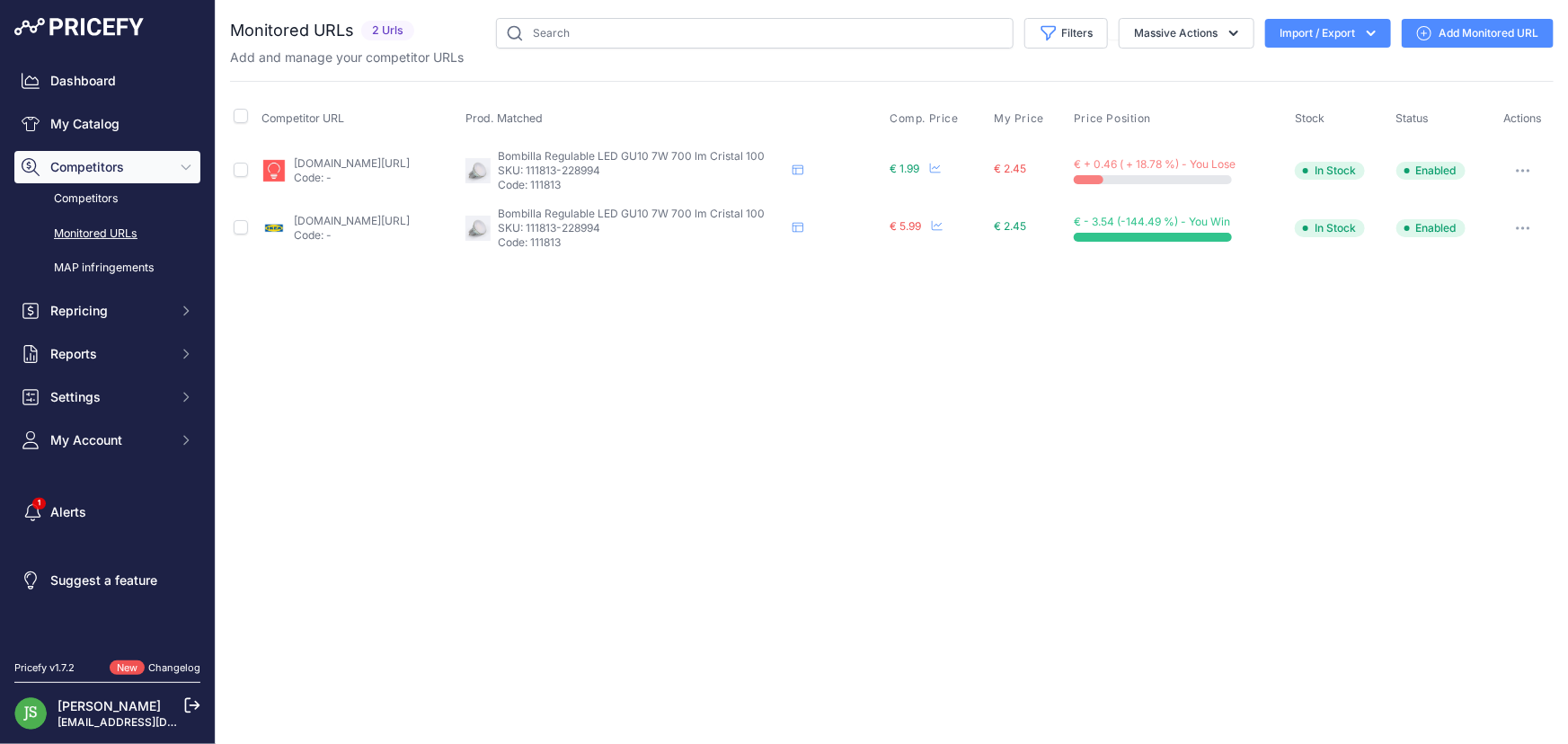
click at [1509, 27] on link "Add Monitored URL" at bounding box center [1478, 33] width 152 height 28
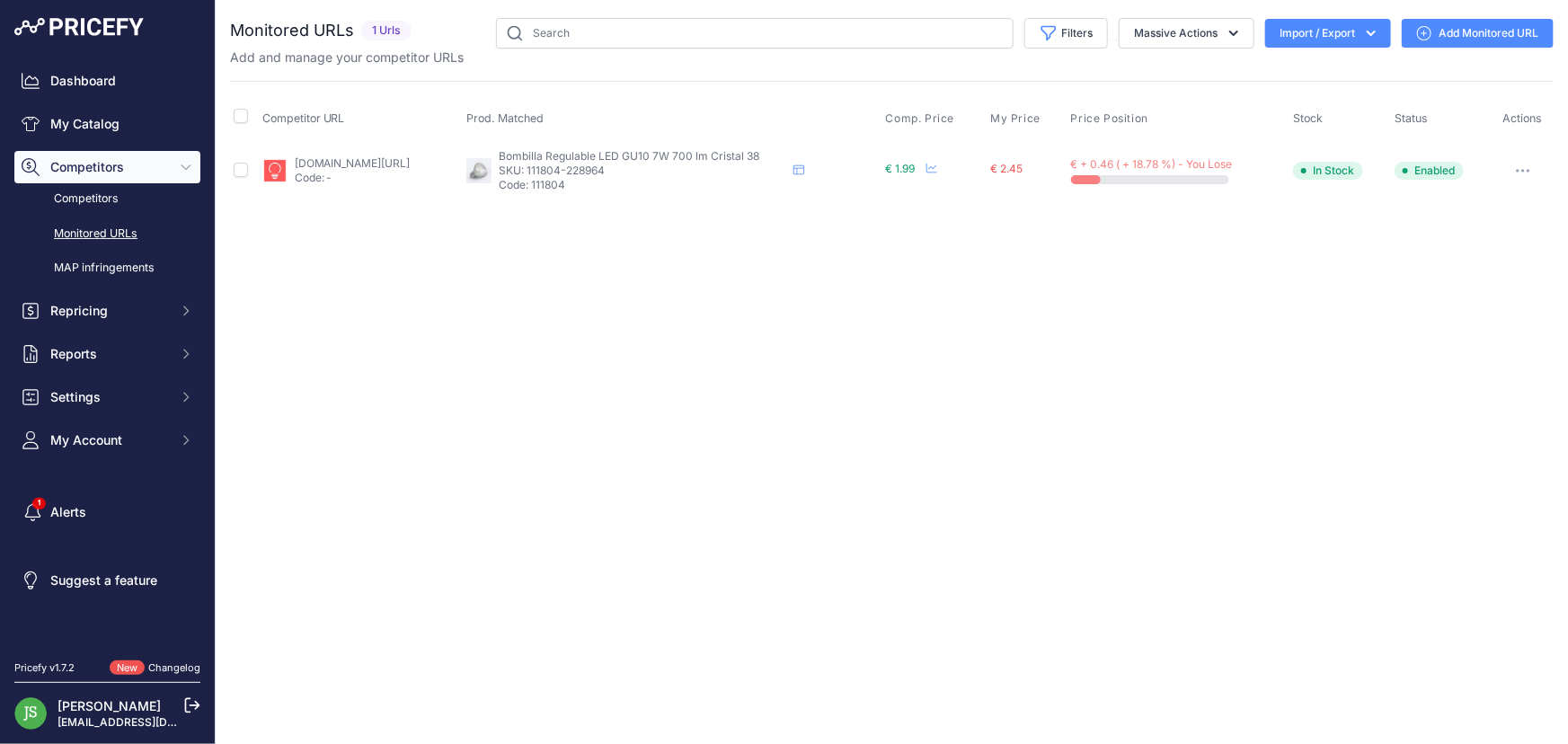
click at [1448, 30] on link "Add Monitored URL" at bounding box center [1478, 33] width 152 height 28
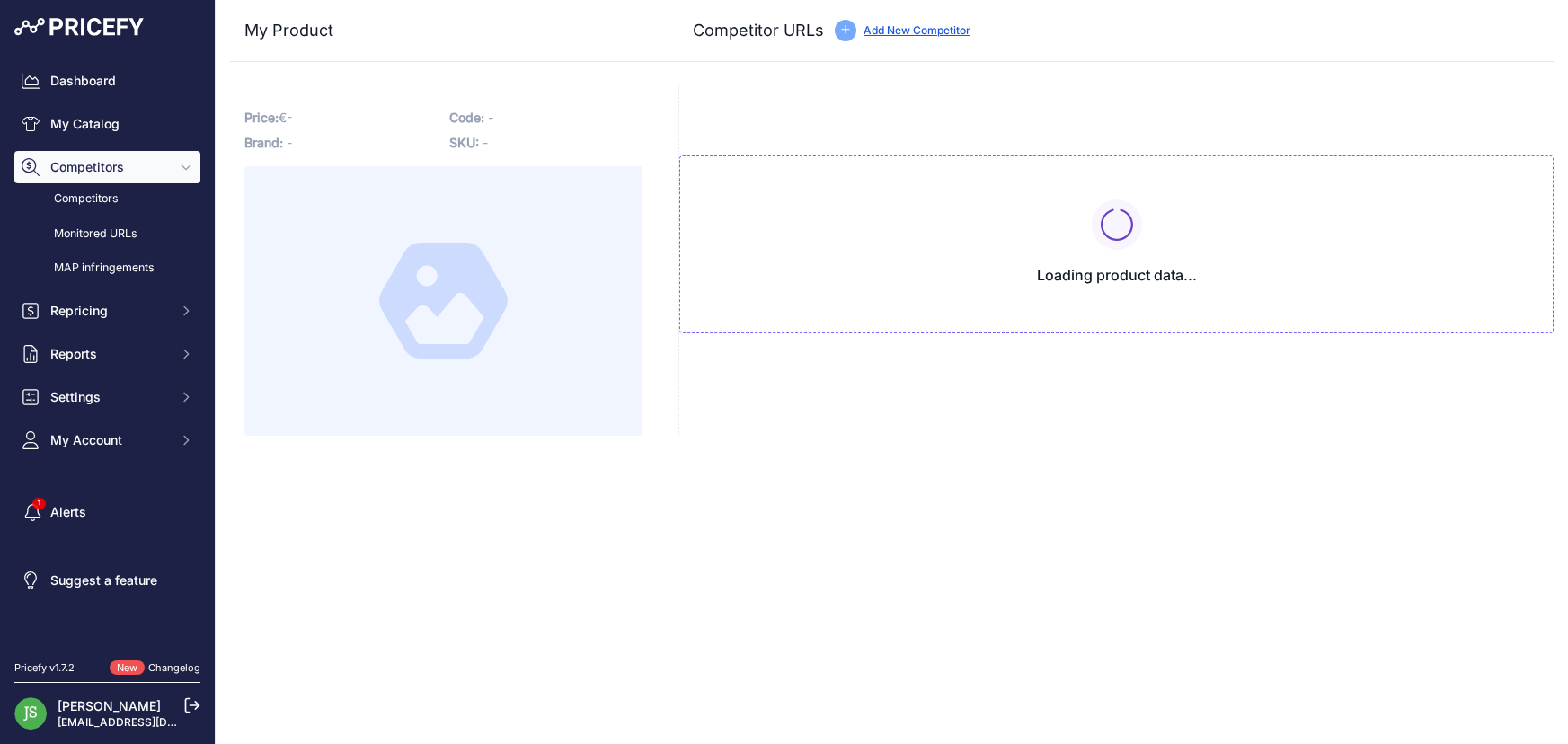
type input "www.ikea.com/es/es/p/solhetta-bombilla-led-gu10-600-lm-regulacion-intensidad-lu…"
type input "iluminashop.com/led-producto/lamparas-led-bombillas/bombillas-led-gu10/bombilla…"
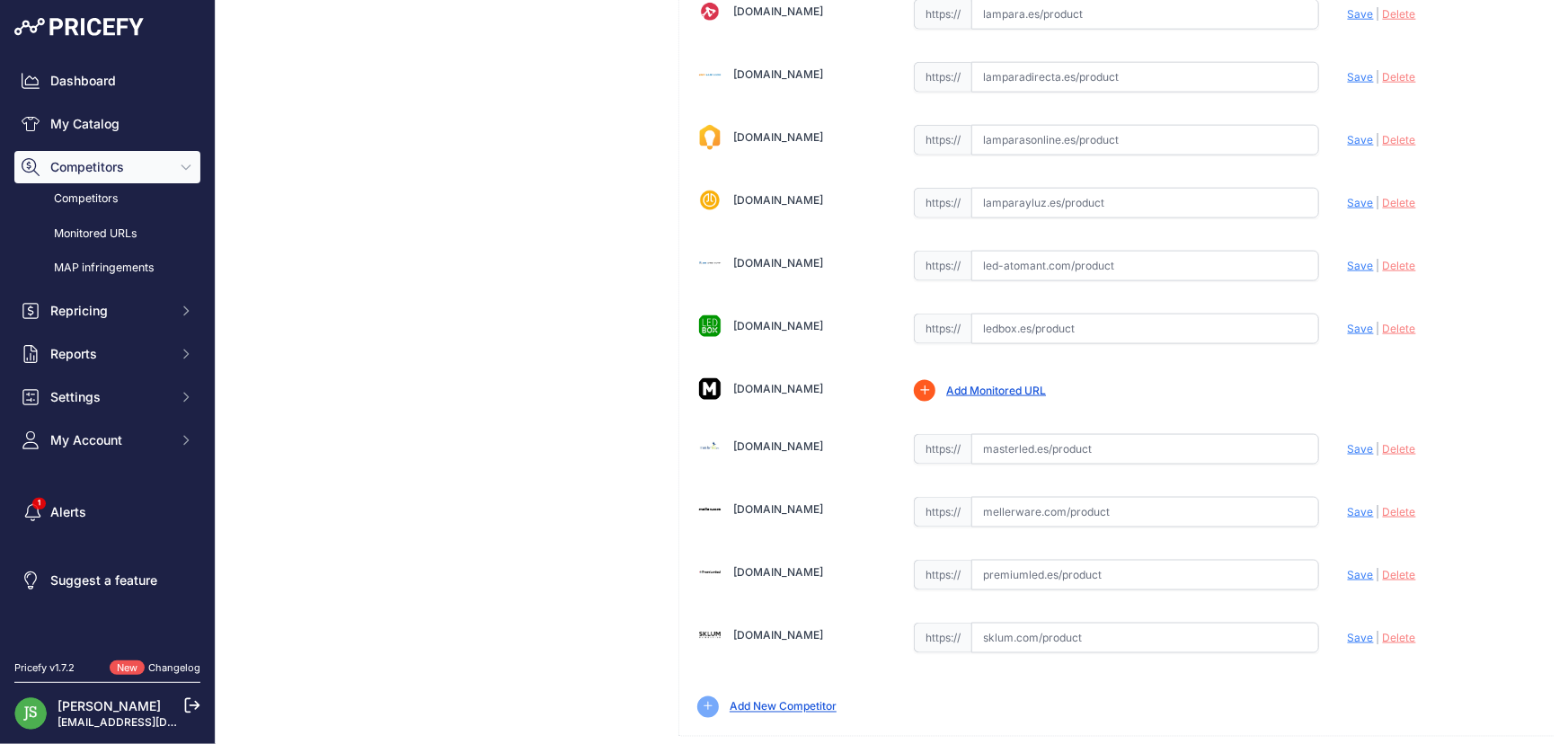
scroll to position [1111, 0]
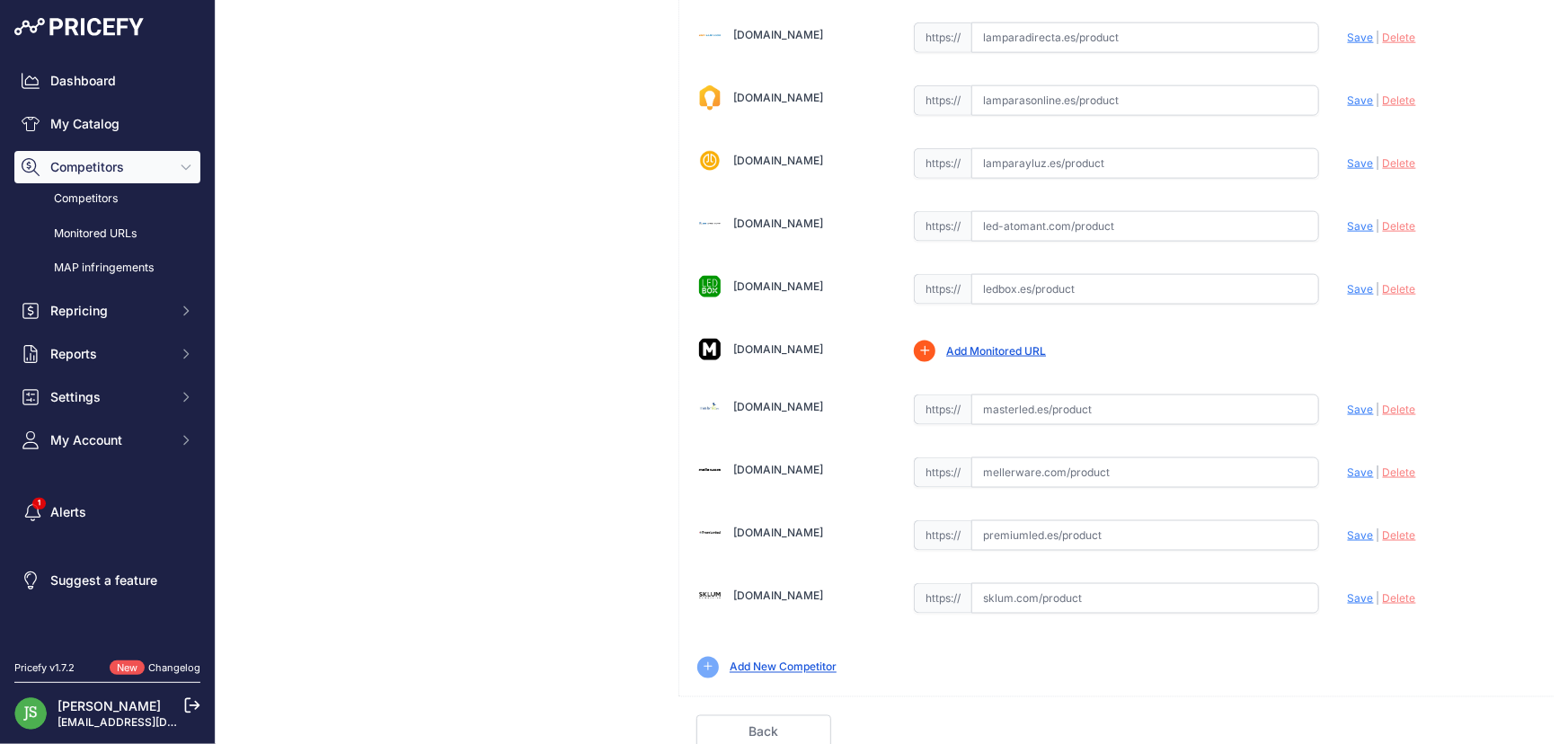
click at [1004, 531] on input "text" at bounding box center [1146, 536] width 348 height 30
paste input "https://www.premiumled.es/es/bombillas-gu10mr16/bombilla-led-gu10-regulable-7w-…"
click at [1358, 533] on span "Save" at bounding box center [1362, 536] width 26 height 13
type input "https://www.premiumled.es/es/bombillas-gu10mr16/bombilla-led-gu10-regulable-7w-…"
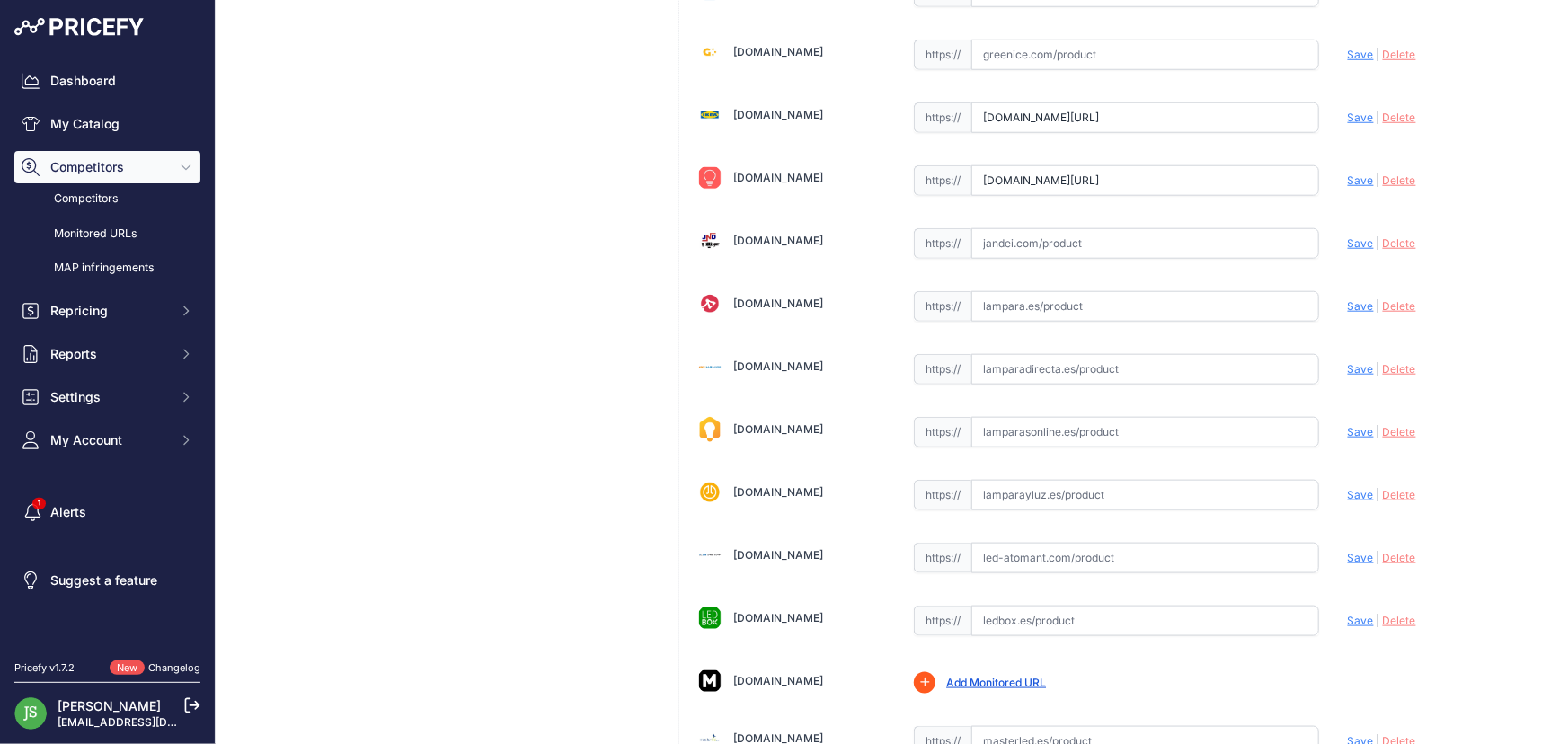
scroll to position [817, 0]
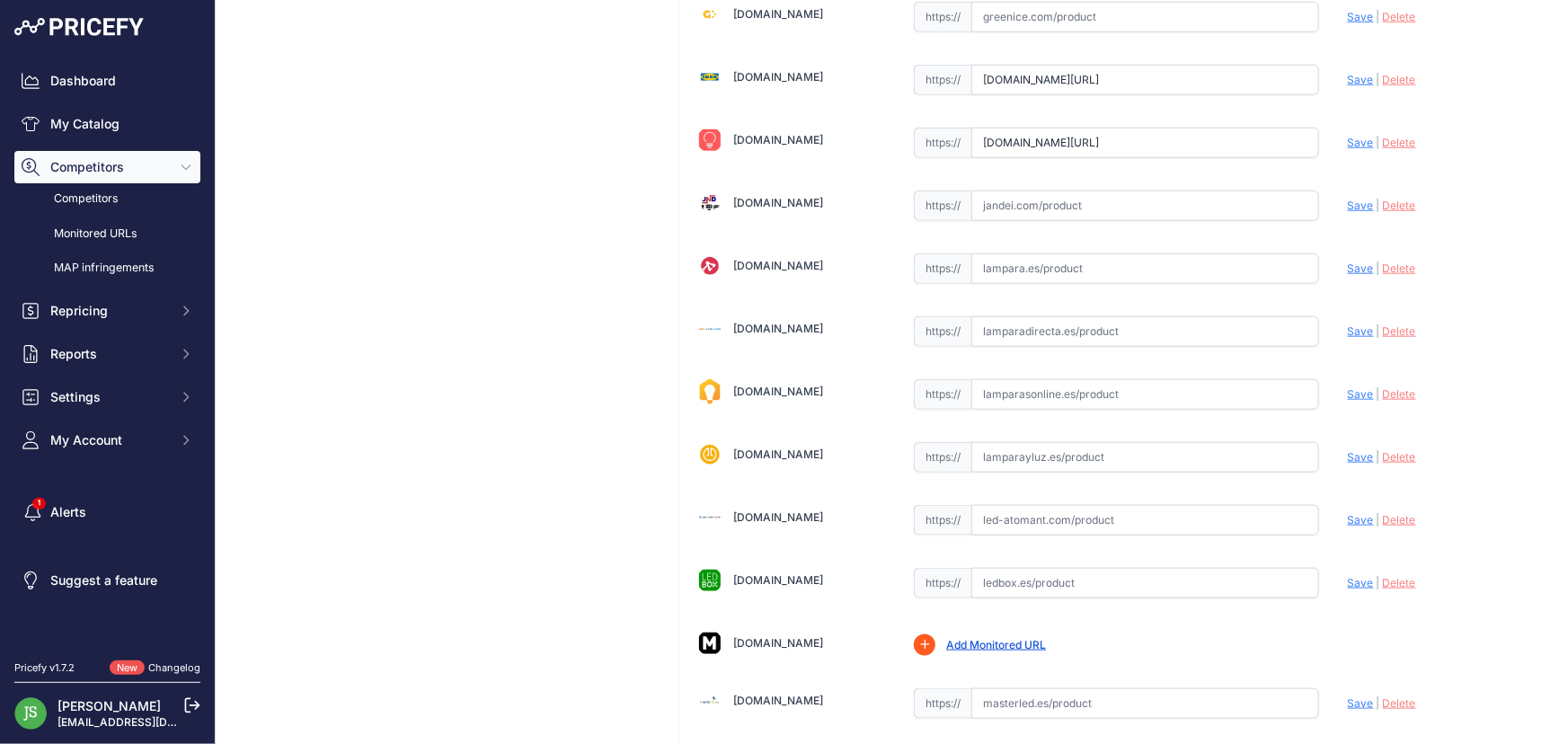
click at [1067, 558] on div "Alasans.es Valid Invalid | |" at bounding box center [1117, 139] width 874 height 1703
click at [1085, 579] on input "text" at bounding box center [1146, 583] width 348 height 30
paste input "https://www.ledbox.es/bombillas-led-gu10-dicroica/bombilla-led-gu10-6w-38-samsu…"
click at [1353, 577] on span "Save" at bounding box center [1362, 583] width 26 height 13
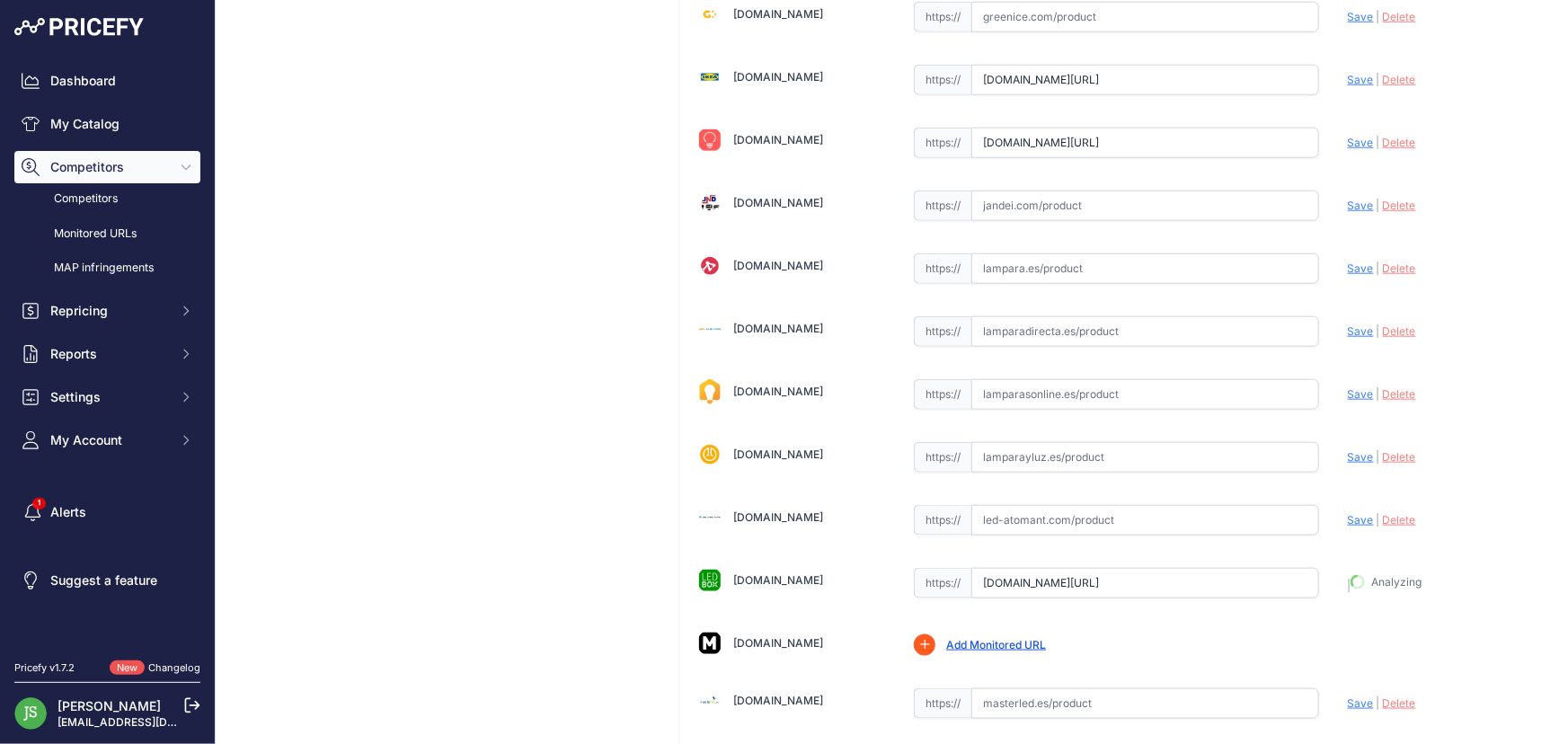
type input "https://www.ledbox.es/bombillas-led-gu10-dicroica/bombilla-led-gu10-6w-38-samsu…"
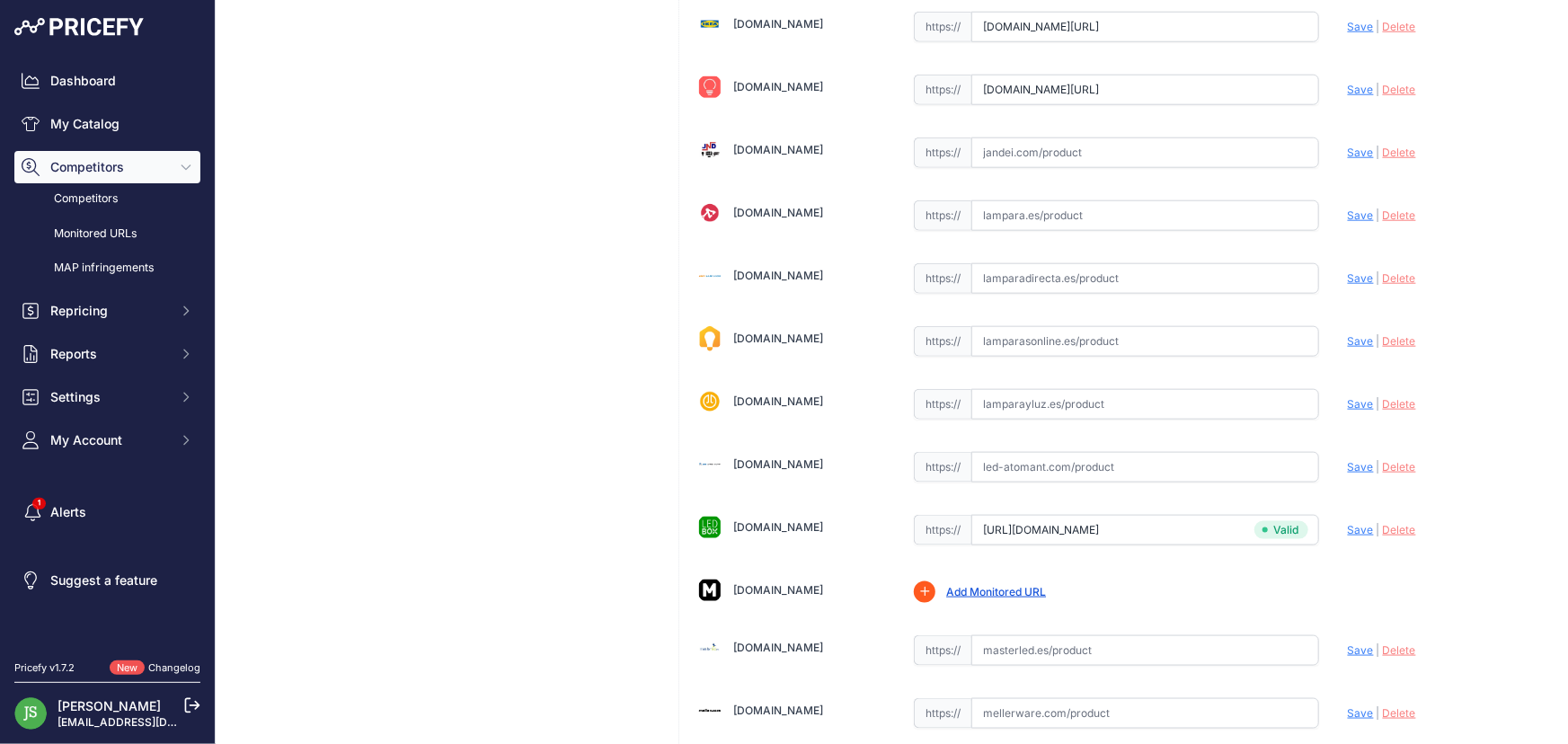
scroll to position [899, 0]
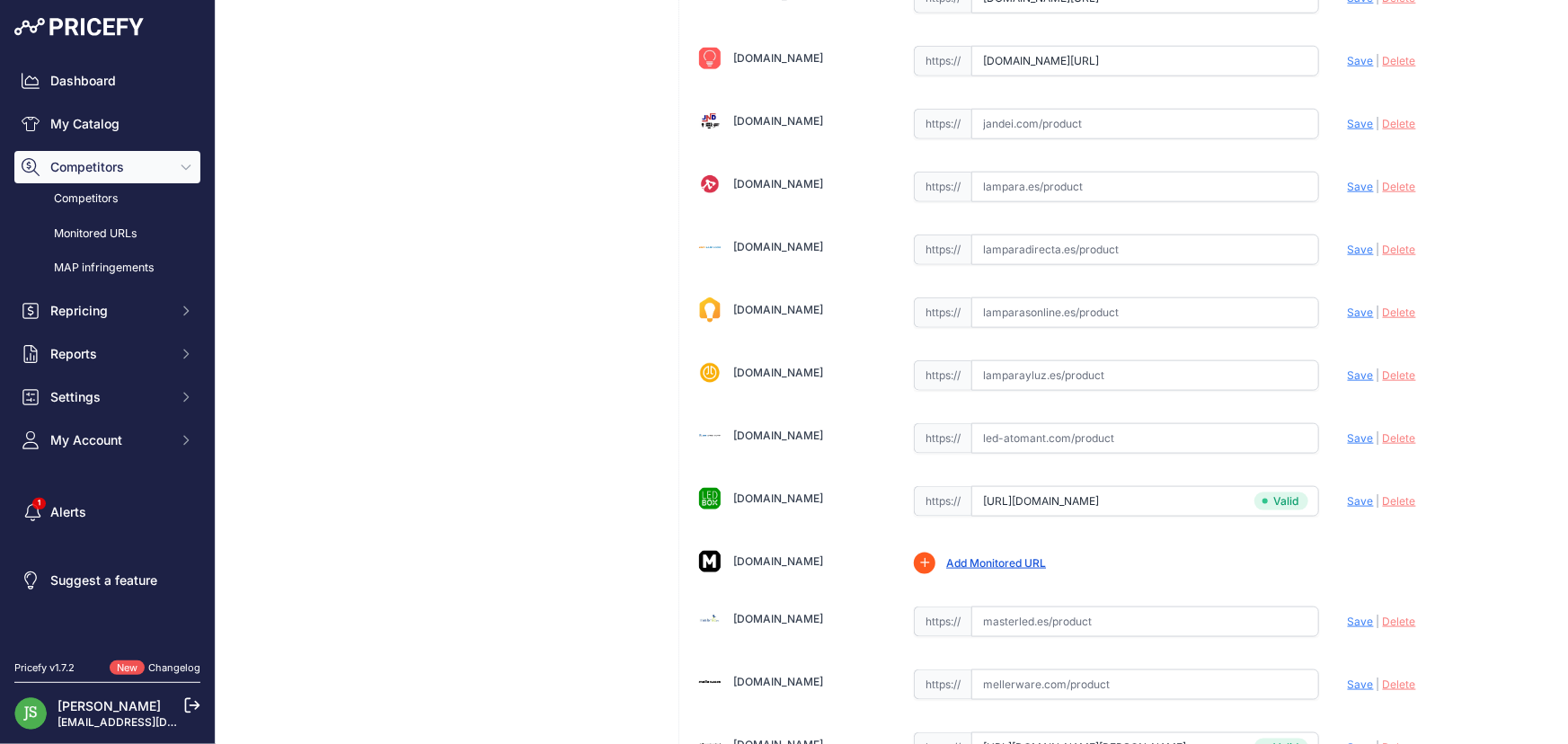
click at [1048, 622] on input "text" at bounding box center [1146, 622] width 348 height 30
paste input "https://led-atomant.com/es/bombillas-led-gu10-gu11/146-669-bombilla-led-gu10-7w…"
type input "led-atomant.com/es/bombillas-led-gu10-gu11/146-669-bombilla-led-gu10-7w-680lm-1…"
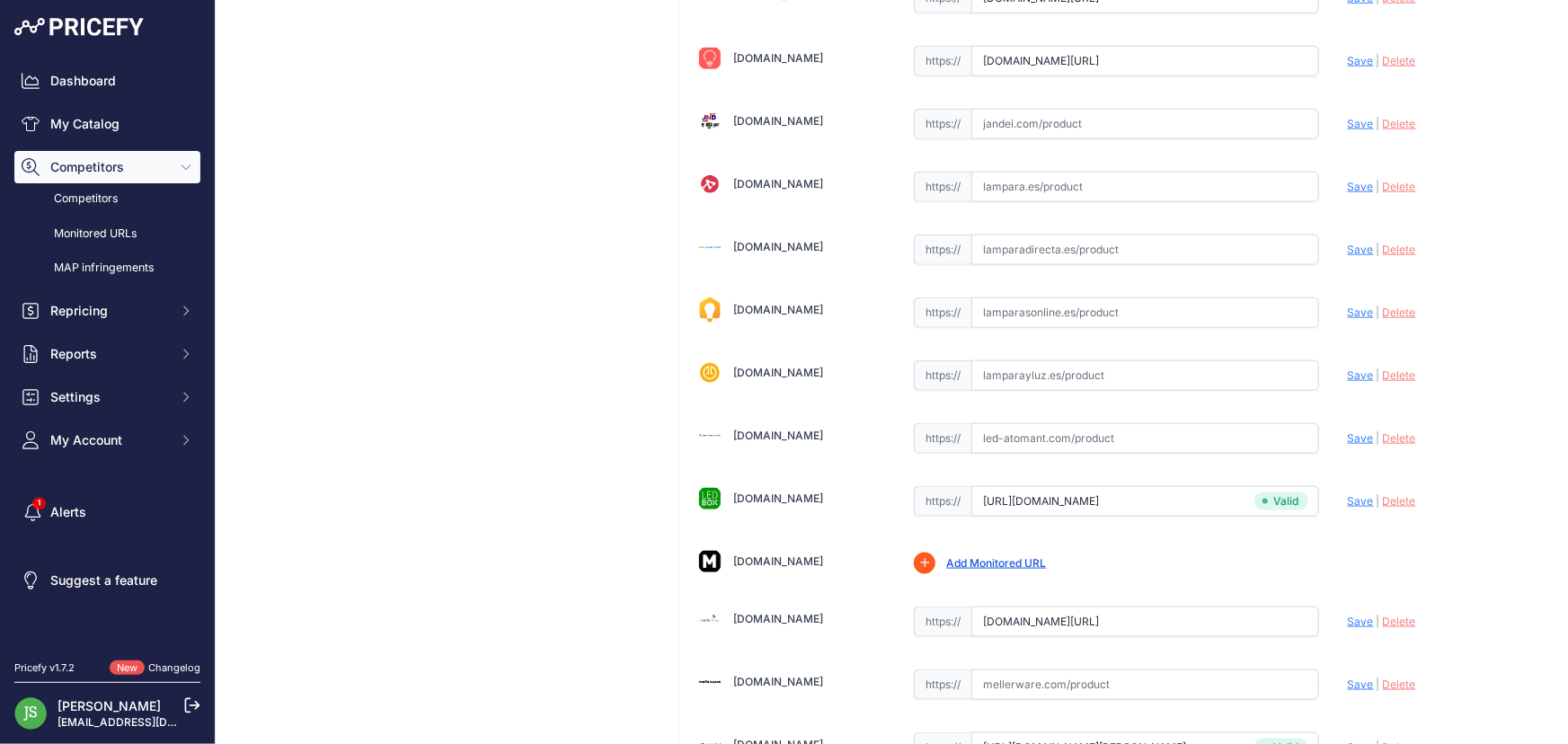
click at [1348, 619] on span "Save" at bounding box center [1362, 622] width 26 height 13
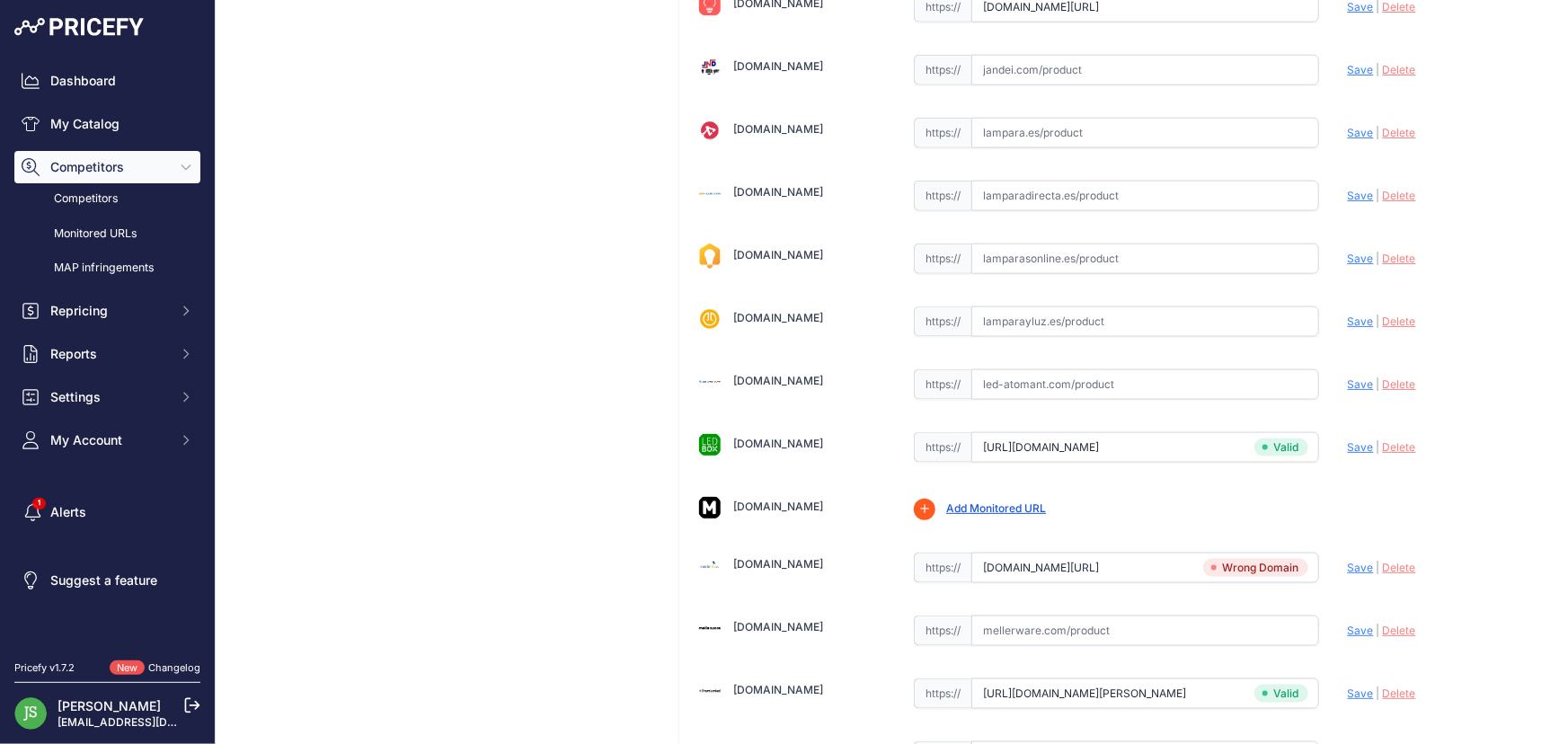
scroll to position [1021, 0]
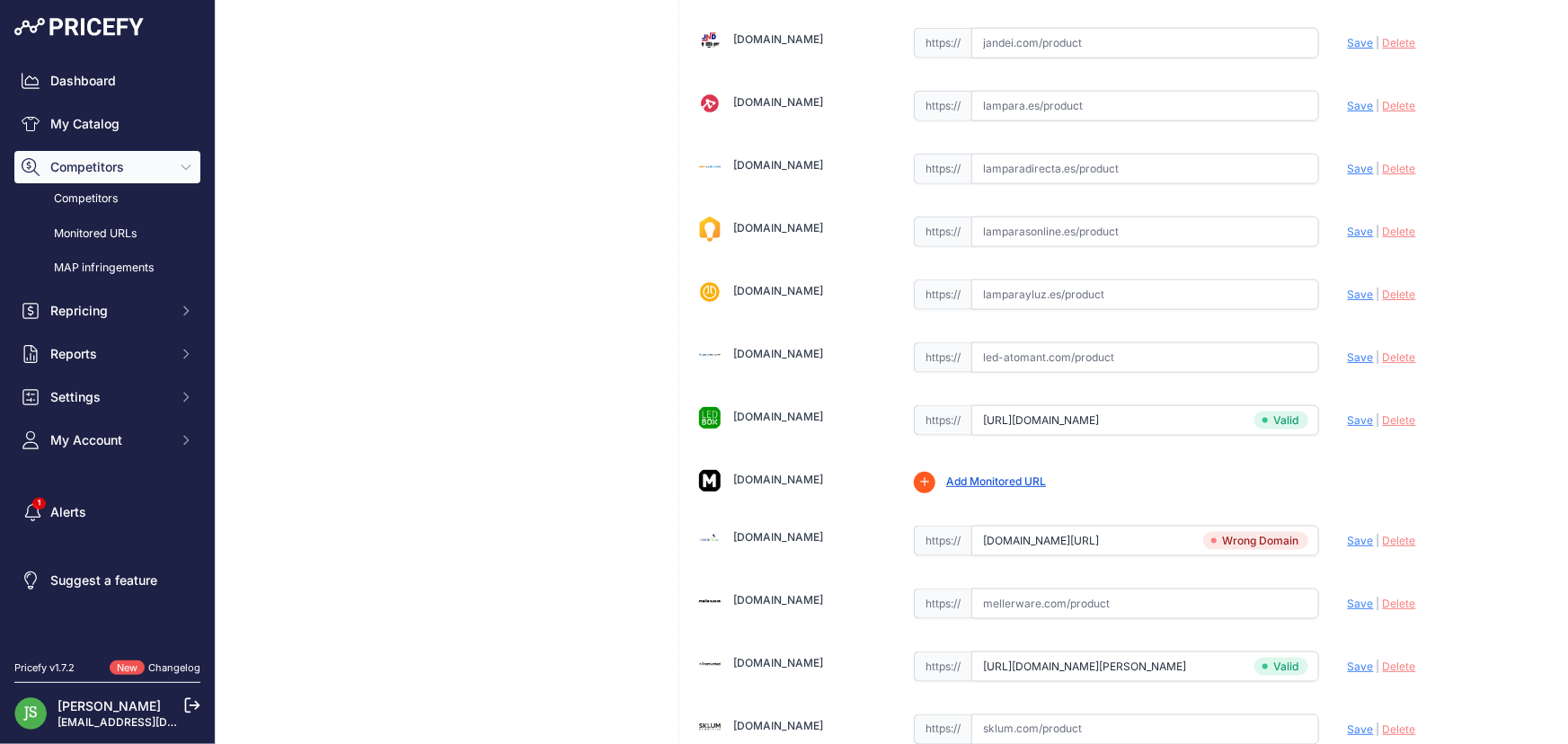
click at [1396, 540] on span "Delete" at bounding box center [1400, 540] width 33 height 13
click at [1190, 362] on input "text" at bounding box center [1146, 358] width 348 height 30
paste input "https://led-atomant.com/es/bombillas-led-gu10-gu11/146-669-bombilla-led-gu10-7w…"
click at [1354, 355] on span "Save" at bounding box center [1362, 357] width 26 height 13
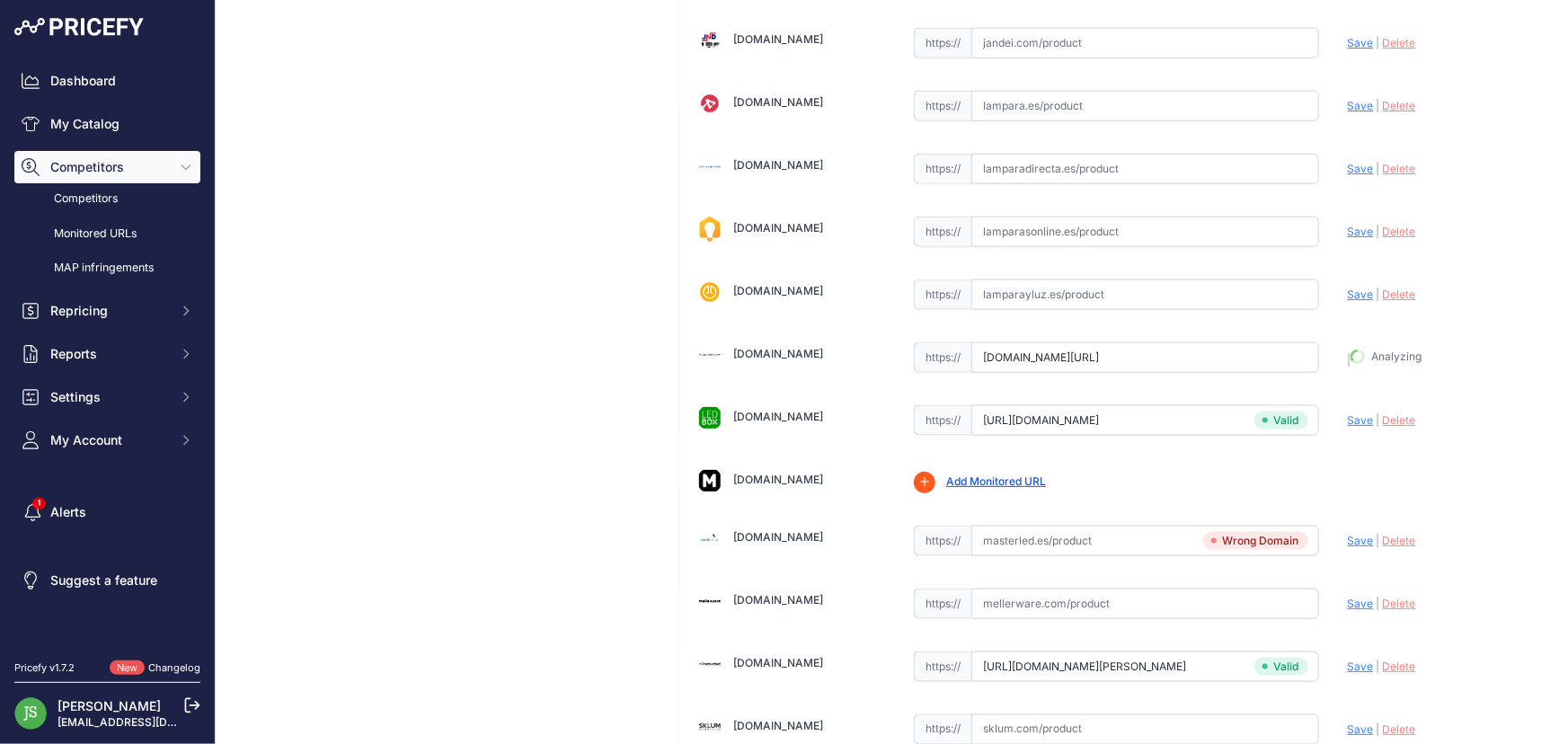
type input "https://led-atomant.com/es/bombillas-led-gu10-gu11/146-669-bombilla-led-gu10-7w…"
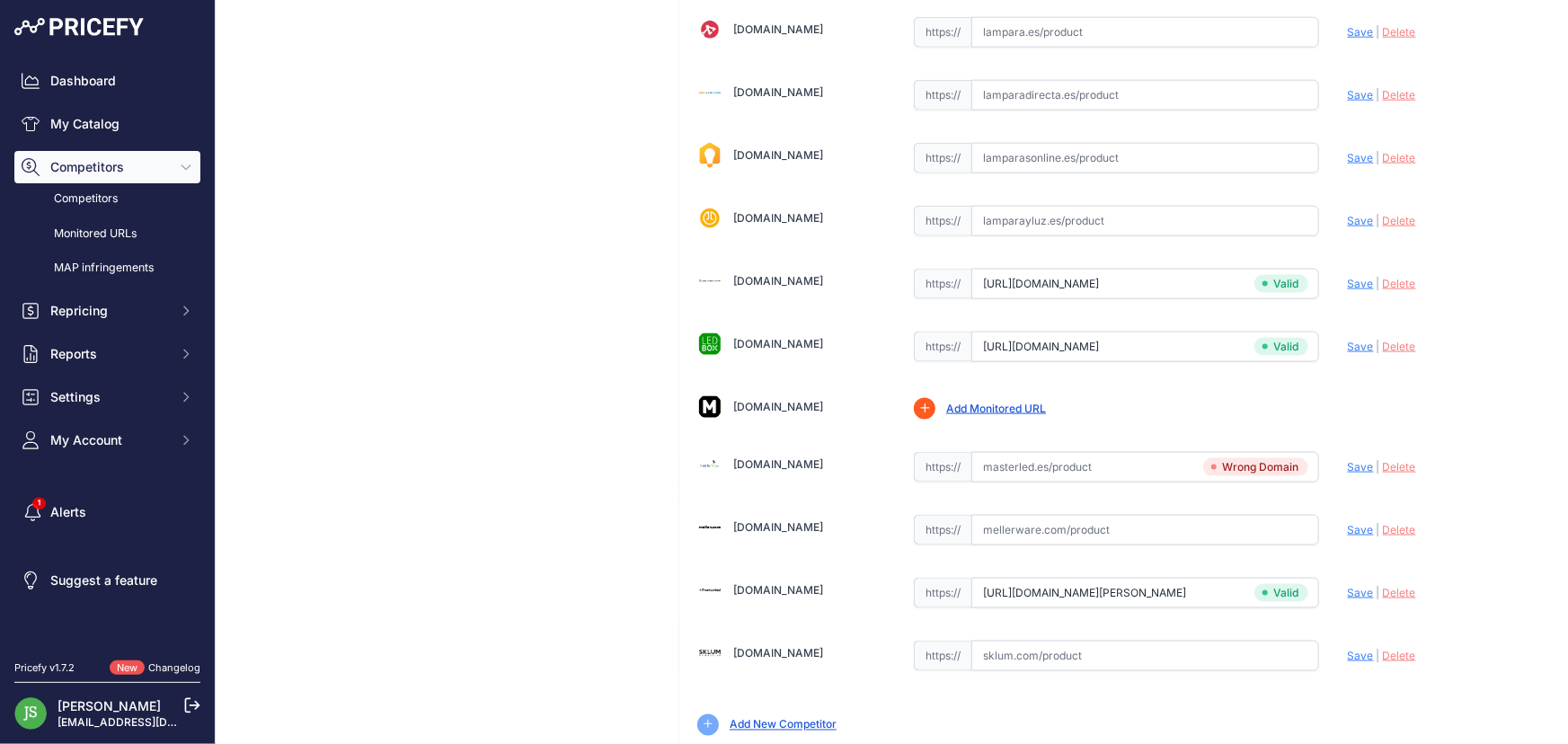
scroll to position [1111, 0]
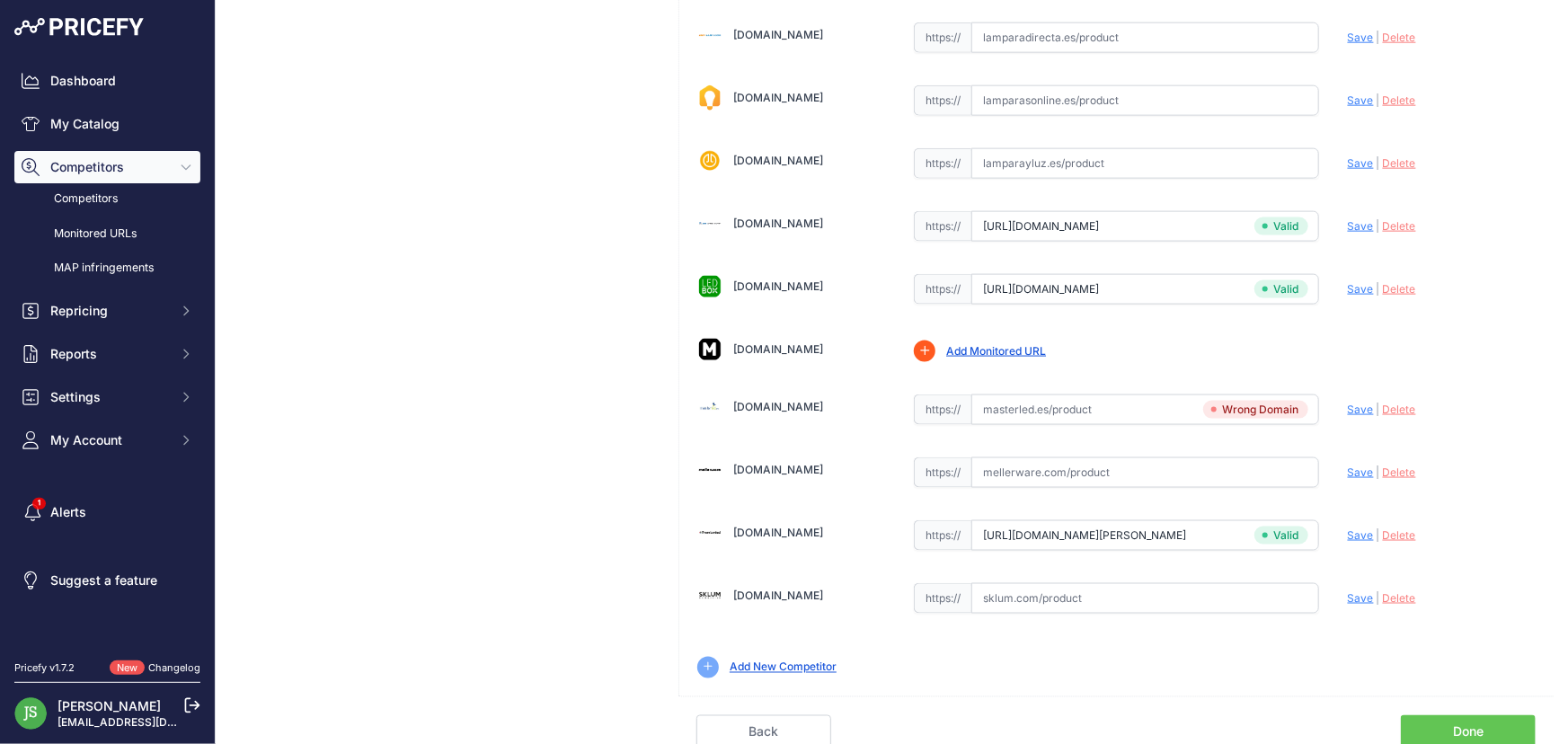
click at [1449, 716] on link "Done" at bounding box center [1469, 733] width 134 height 34
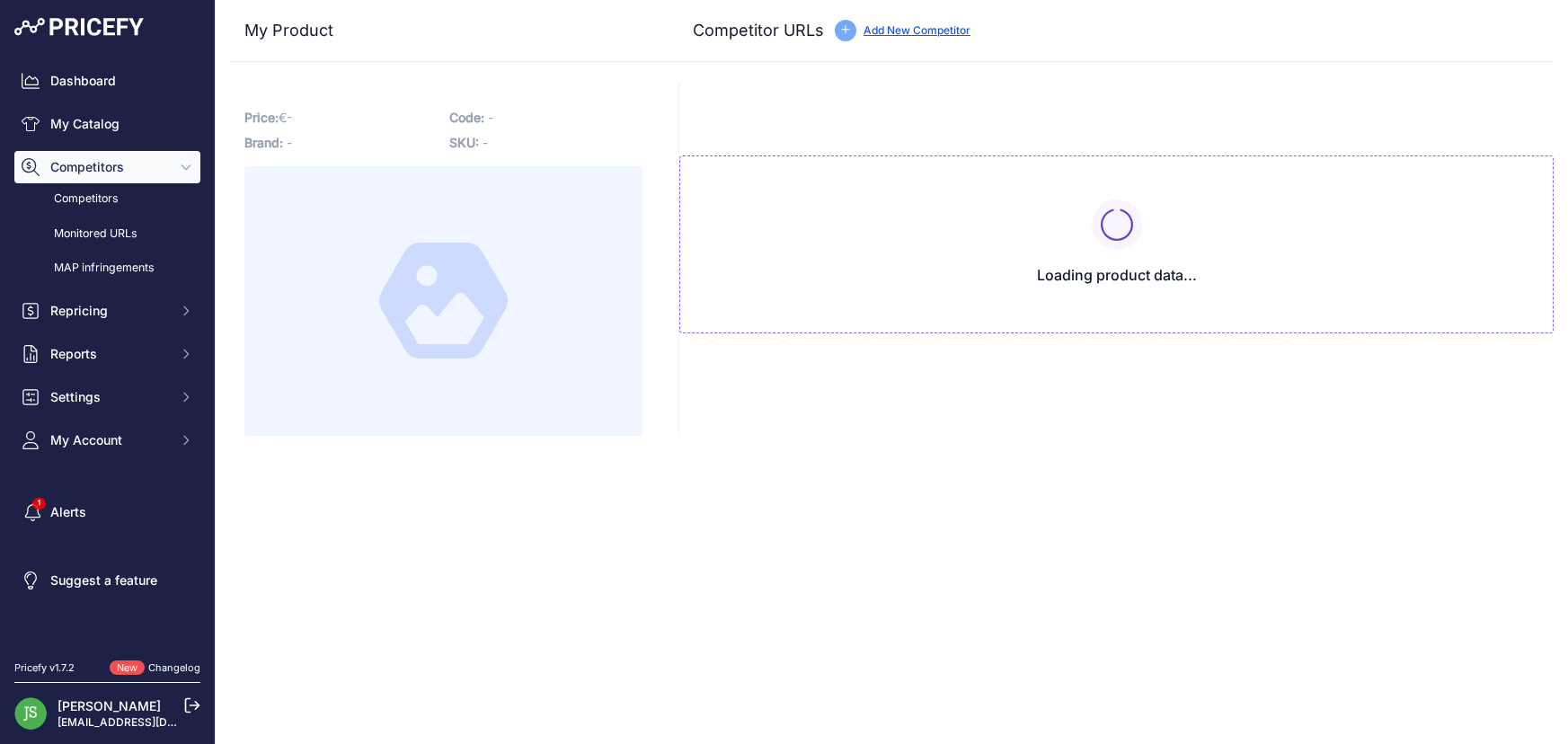
type input "[DOMAIN_NAME][URL]"
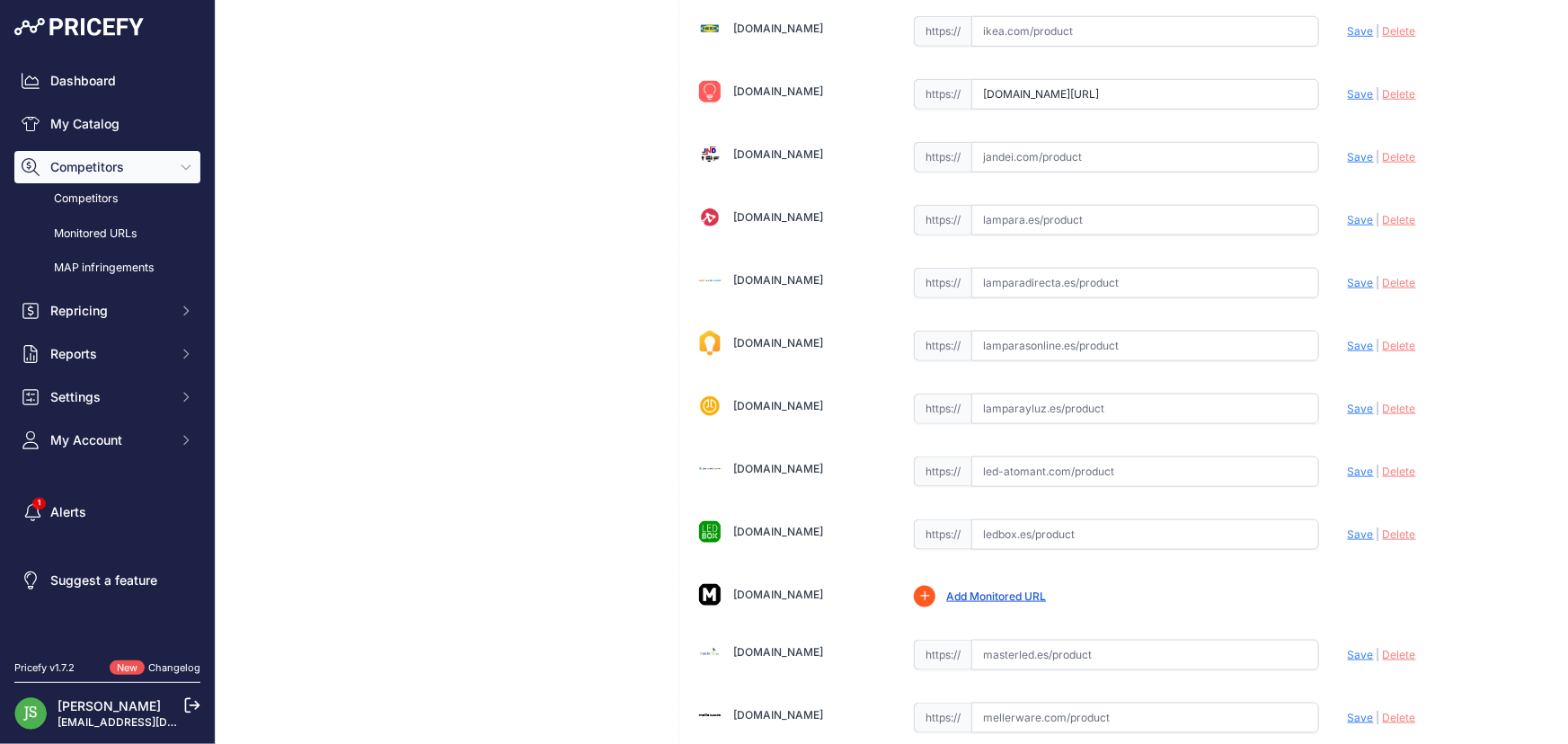
scroll to position [1111, 0]
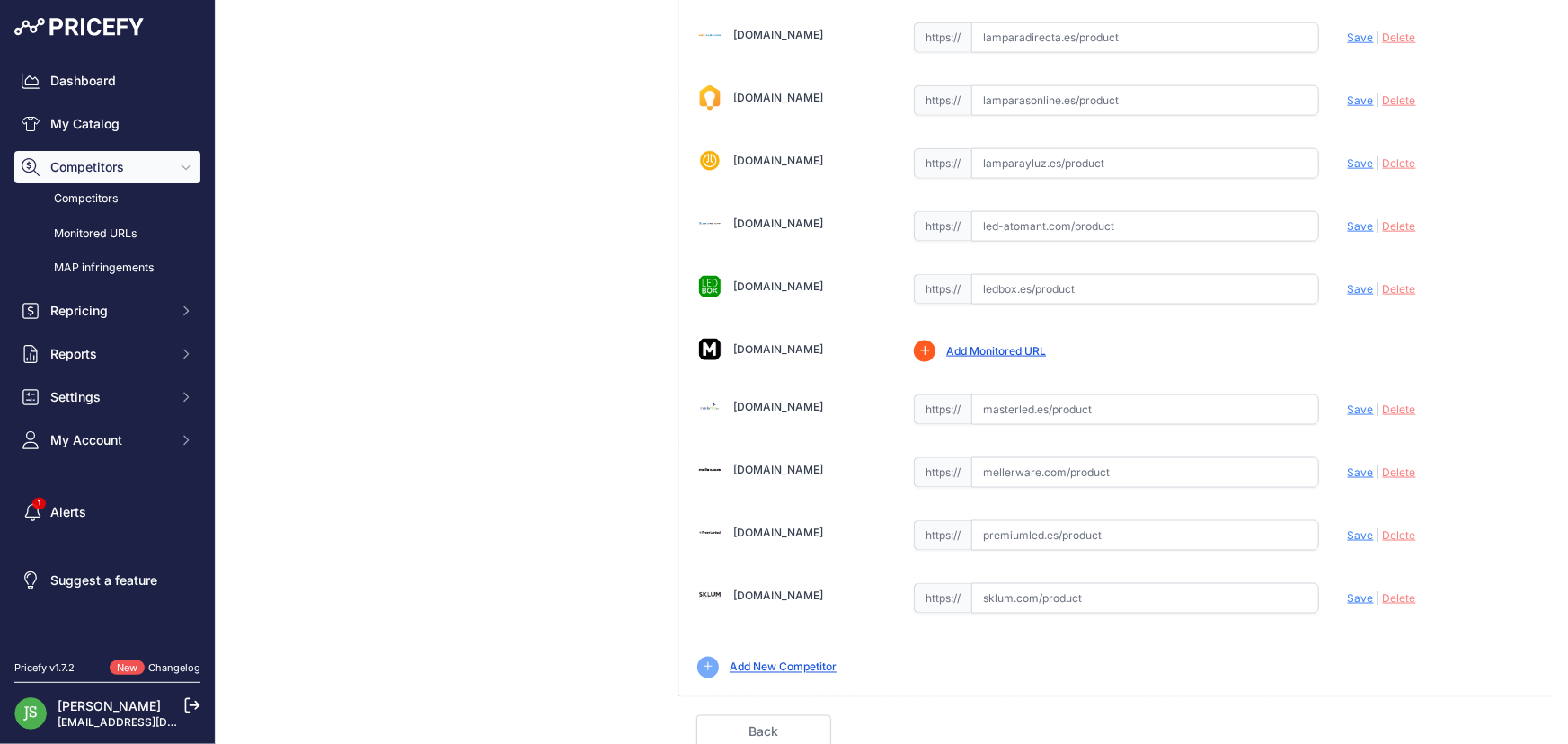
click at [1088, 525] on input "text" at bounding box center [1146, 536] width 348 height 30
paste input "https://www.premiumled.es/es/bombillas-gu10mr16/bombilla-led-gu10-regulable-7w-…"
click at [1349, 530] on span "Save" at bounding box center [1362, 536] width 26 height 13
type input "https://www.premiumled.es/es/bombillas-gu10mr16/bombilla-led-gu10-regulable-7w-…"
